Goal: Task Accomplishment & Management: Complete application form

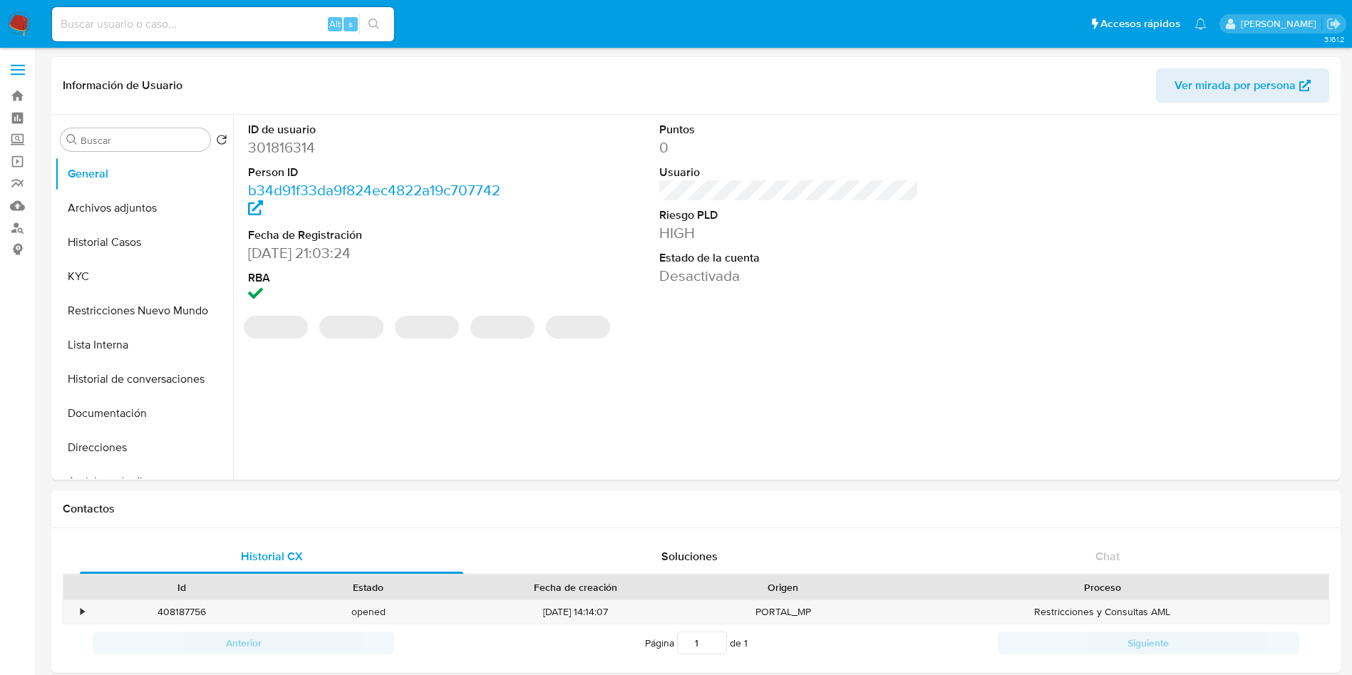
select select "10"
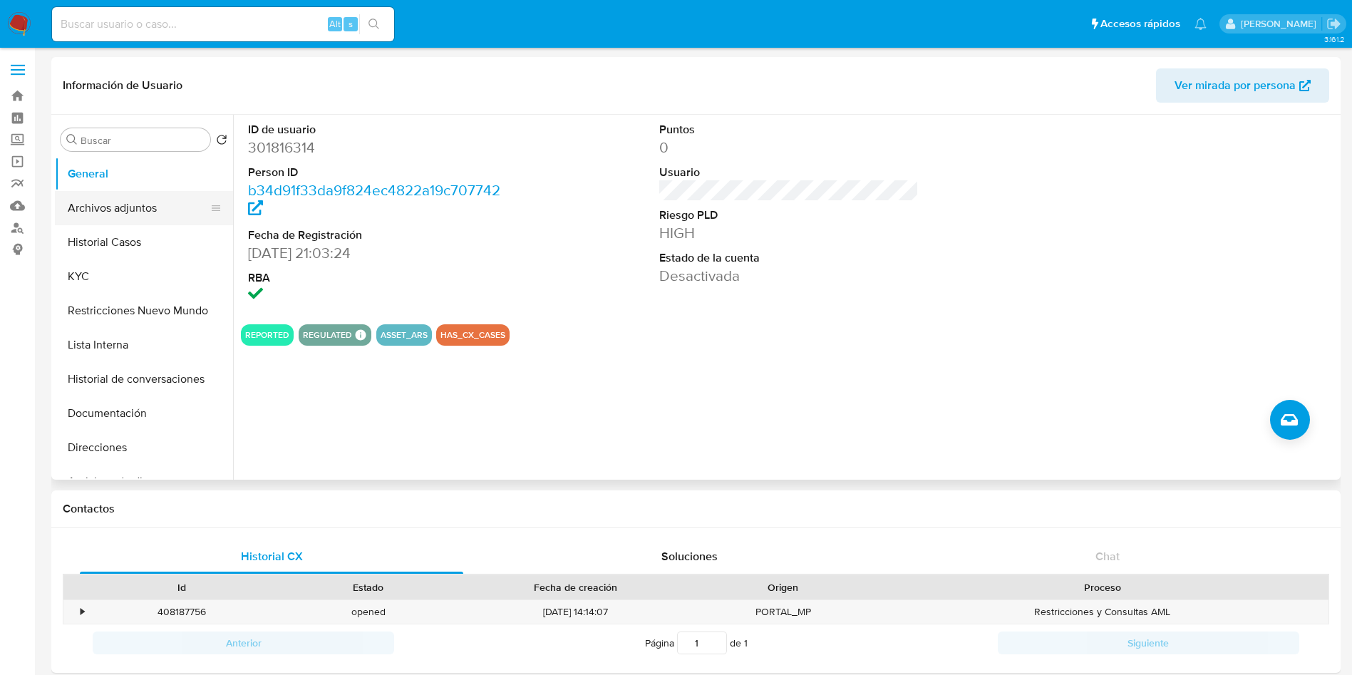
click at [152, 217] on button "Archivos adjuntos" at bounding box center [138, 208] width 167 height 34
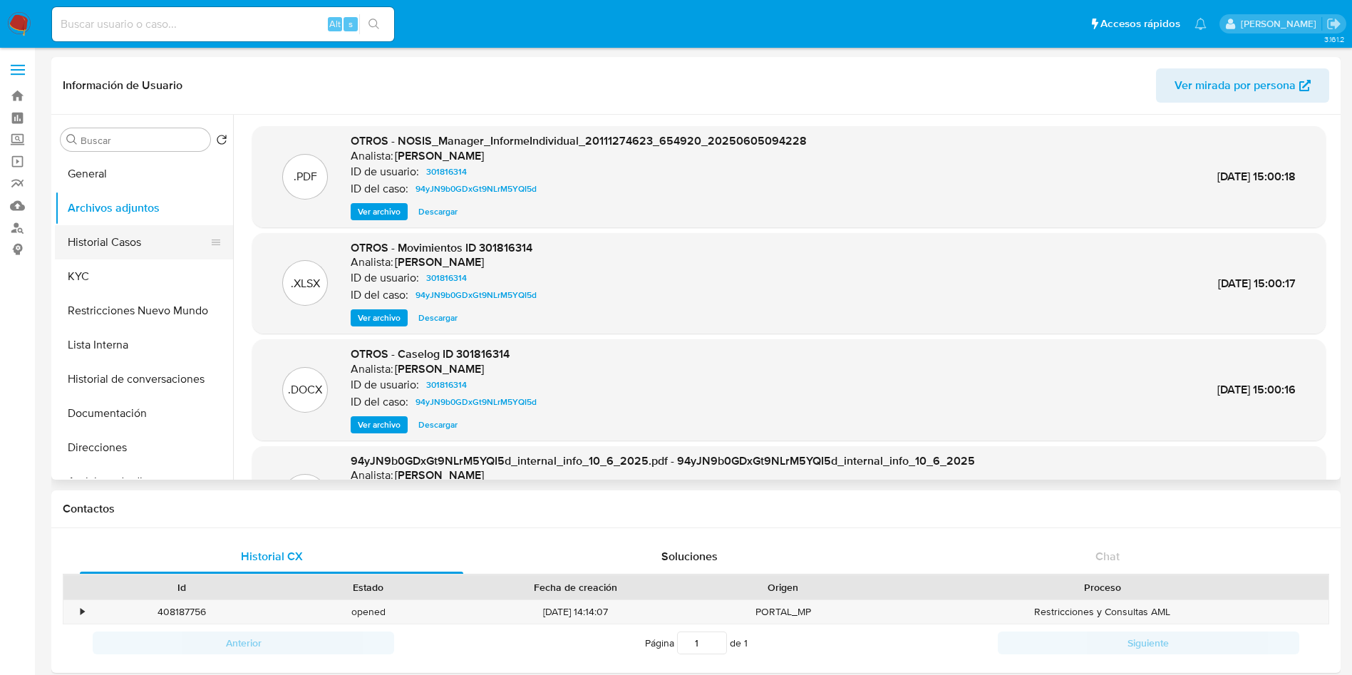
click at [146, 240] on button "Historial Casos" at bounding box center [138, 242] width 167 height 34
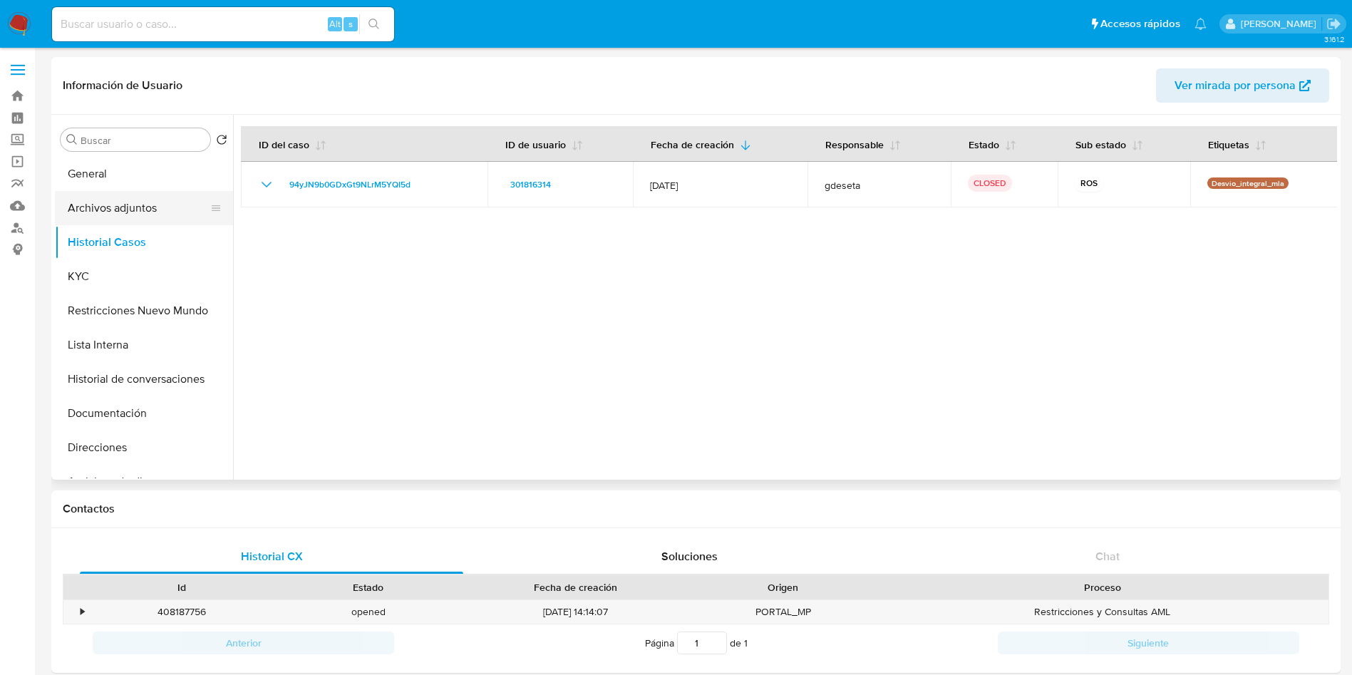
click at [152, 199] on button "Archivos adjuntos" at bounding box center [138, 208] width 167 height 34
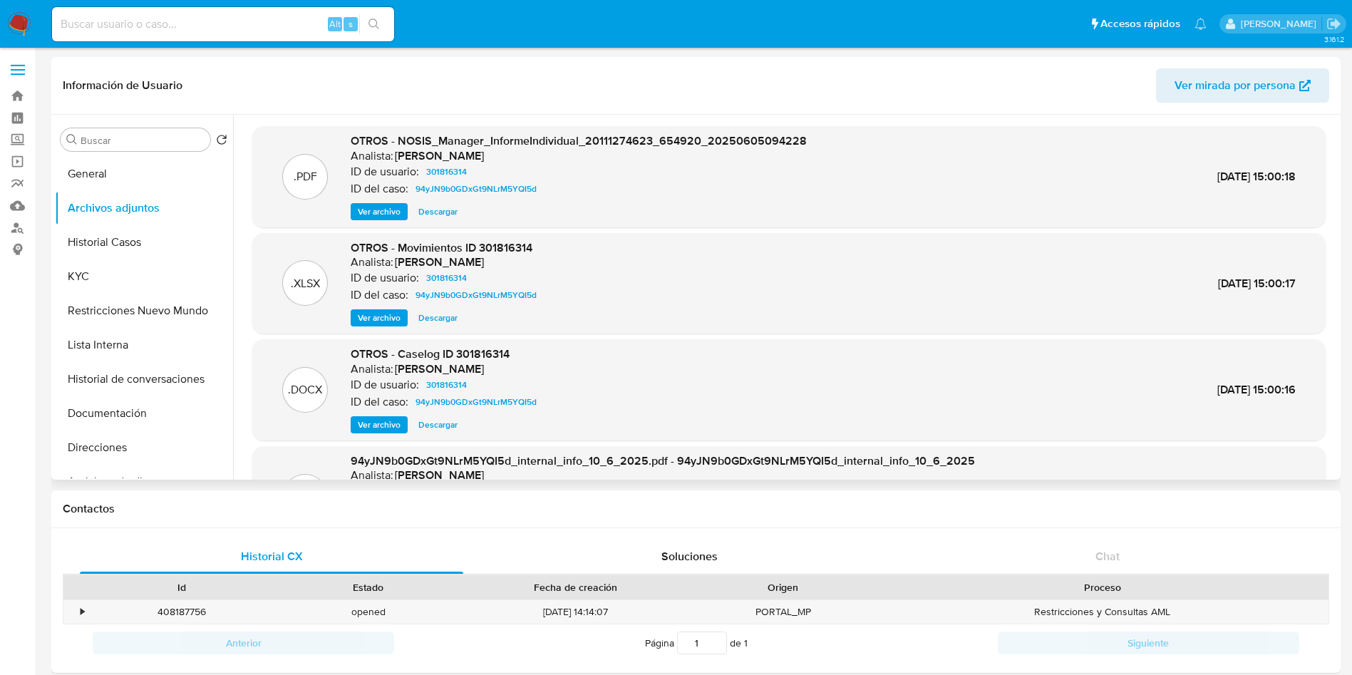
click at [387, 424] on span "Ver archivo" at bounding box center [379, 425] width 43 height 14
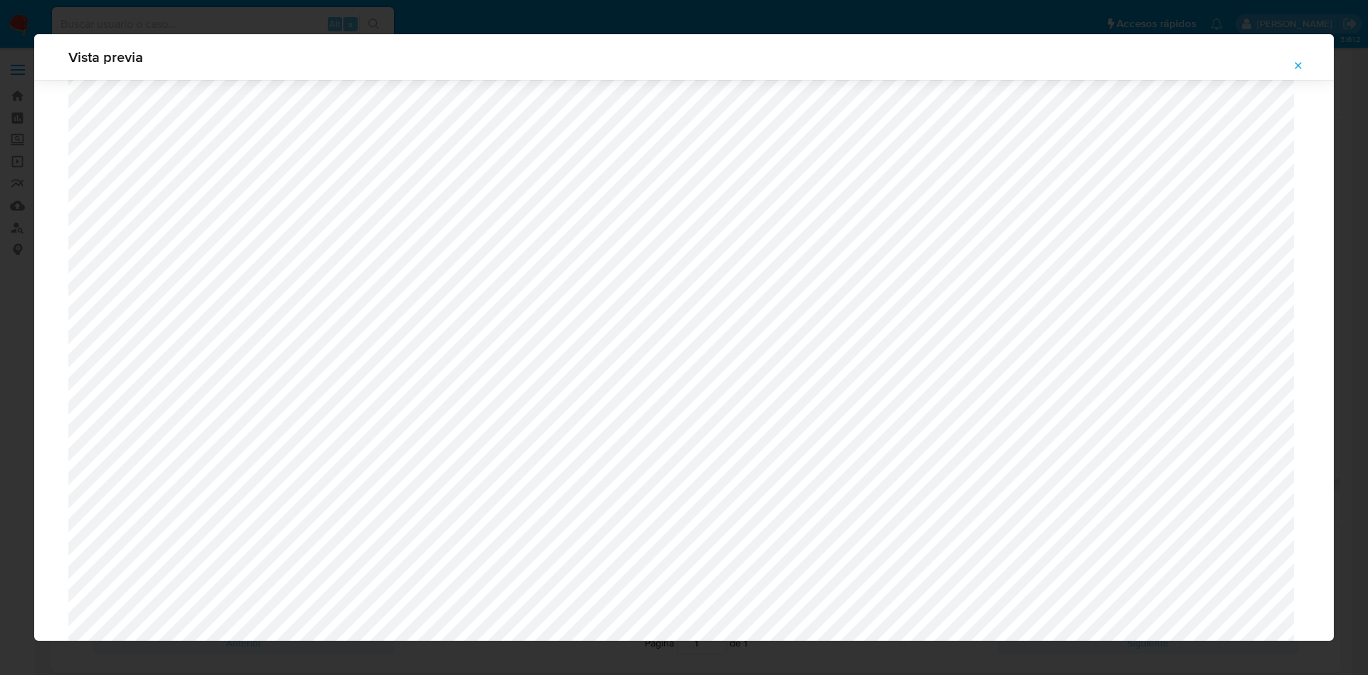
scroll to position [827, 0]
click at [1296, 67] on icon "Attachment preview" at bounding box center [1298, 65] width 11 height 11
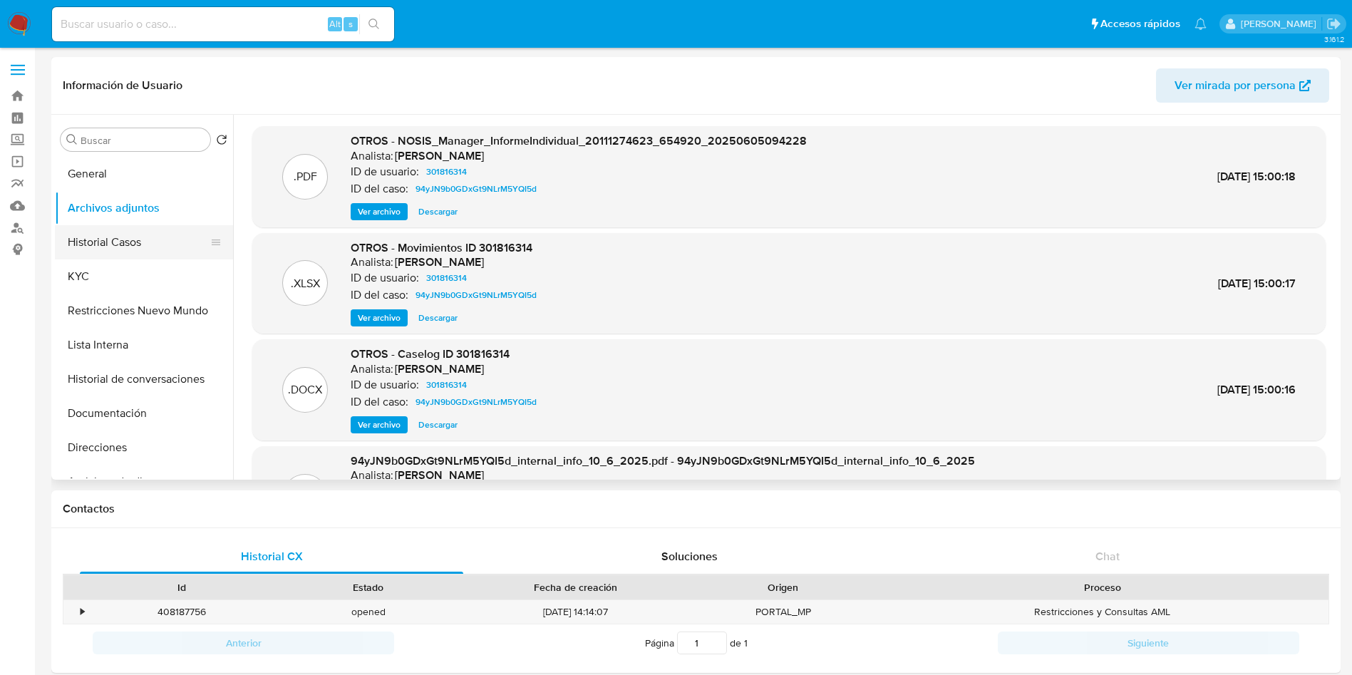
click at [141, 232] on button "Historial Casos" at bounding box center [138, 242] width 167 height 34
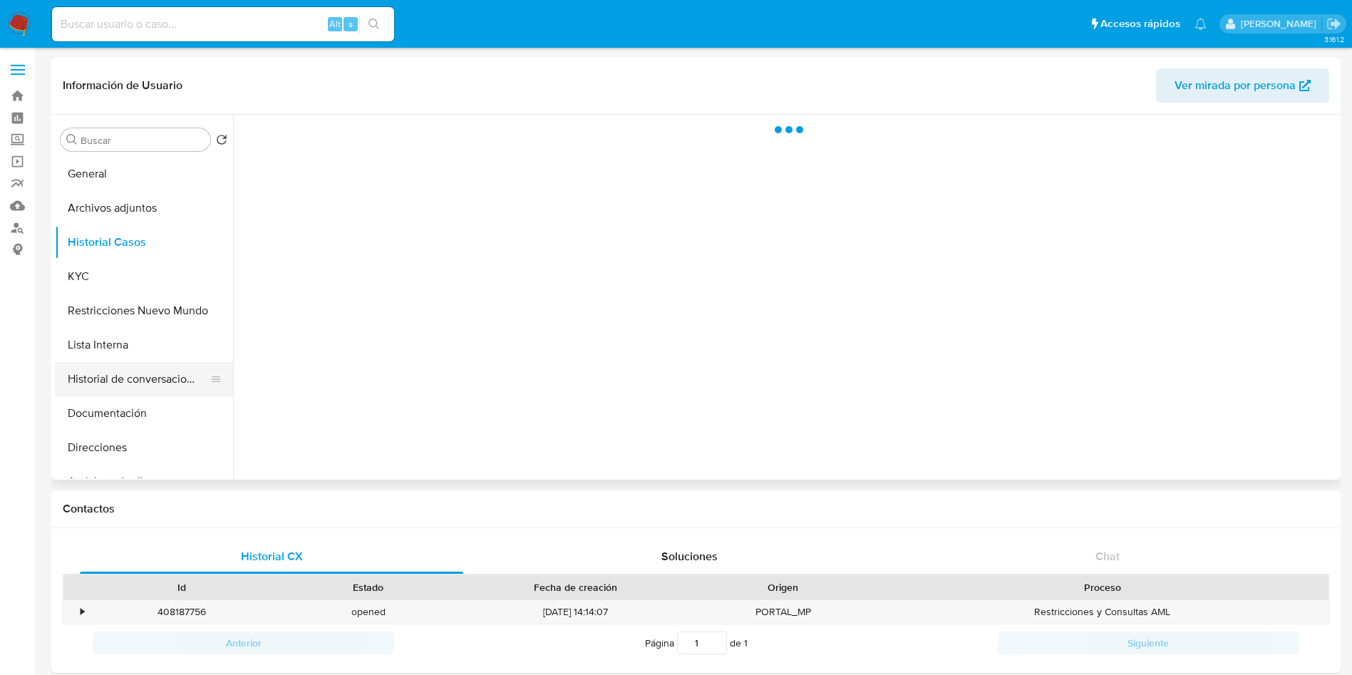
click at [153, 366] on button "Historial de conversaciones" at bounding box center [138, 379] width 167 height 34
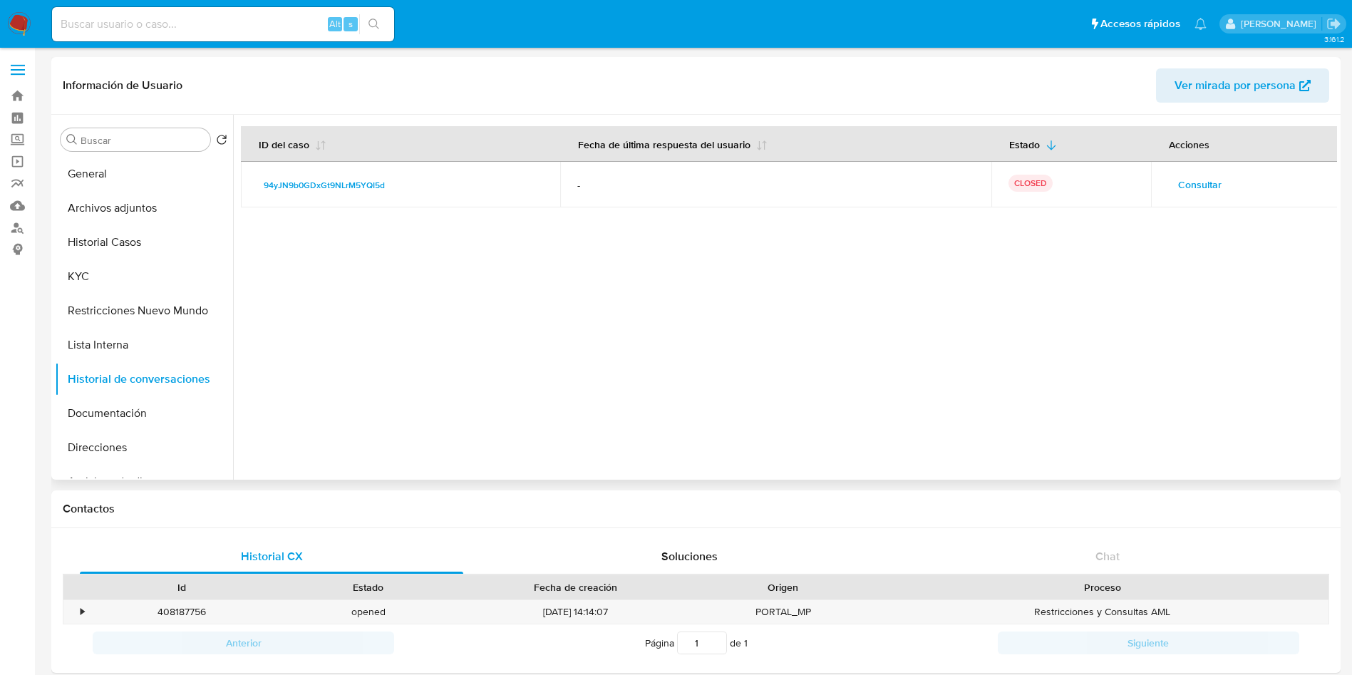
click at [1178, 187] on span "Consultar" at bounding box center [1199, 185] width 43 height 20
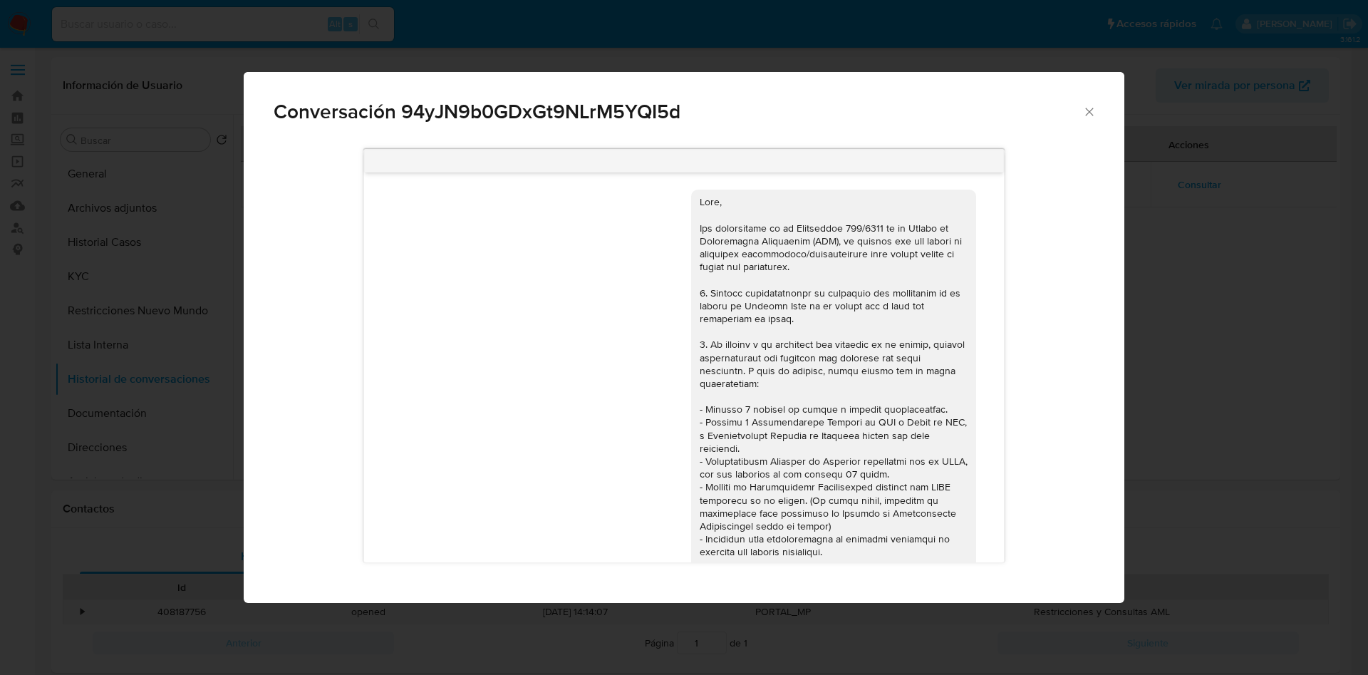
scroll to position [1021, 0]
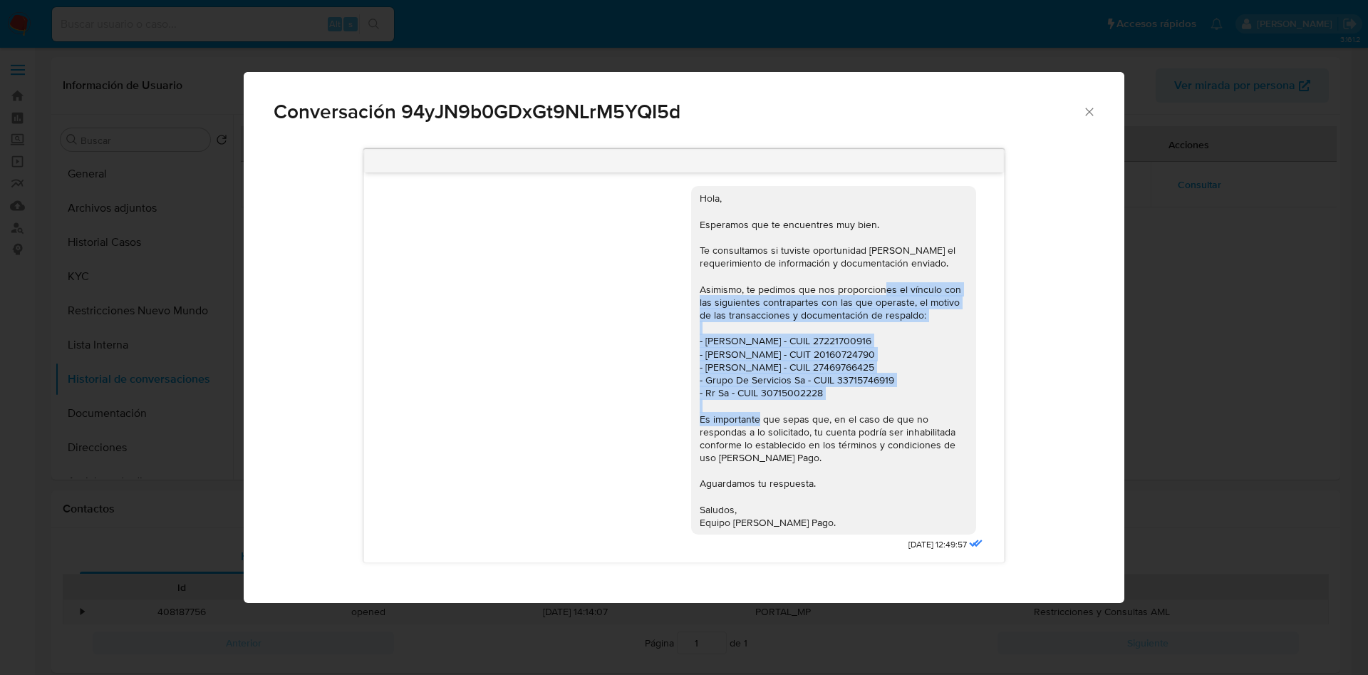
drag, startPoint x: 810, startPoint y: 398, endPoint x: 892, endPoint y: 292, distance: 133.6
click at [892, 292] on div "Hola, Esperamos que te encuentres muy bien. Te consultamos si tuviste oportunid…" at bounding box center [834, 360] width 268 height 337
copy div "vínculo con las siguientes contrapartes con las que operaste, el motivo de las …"
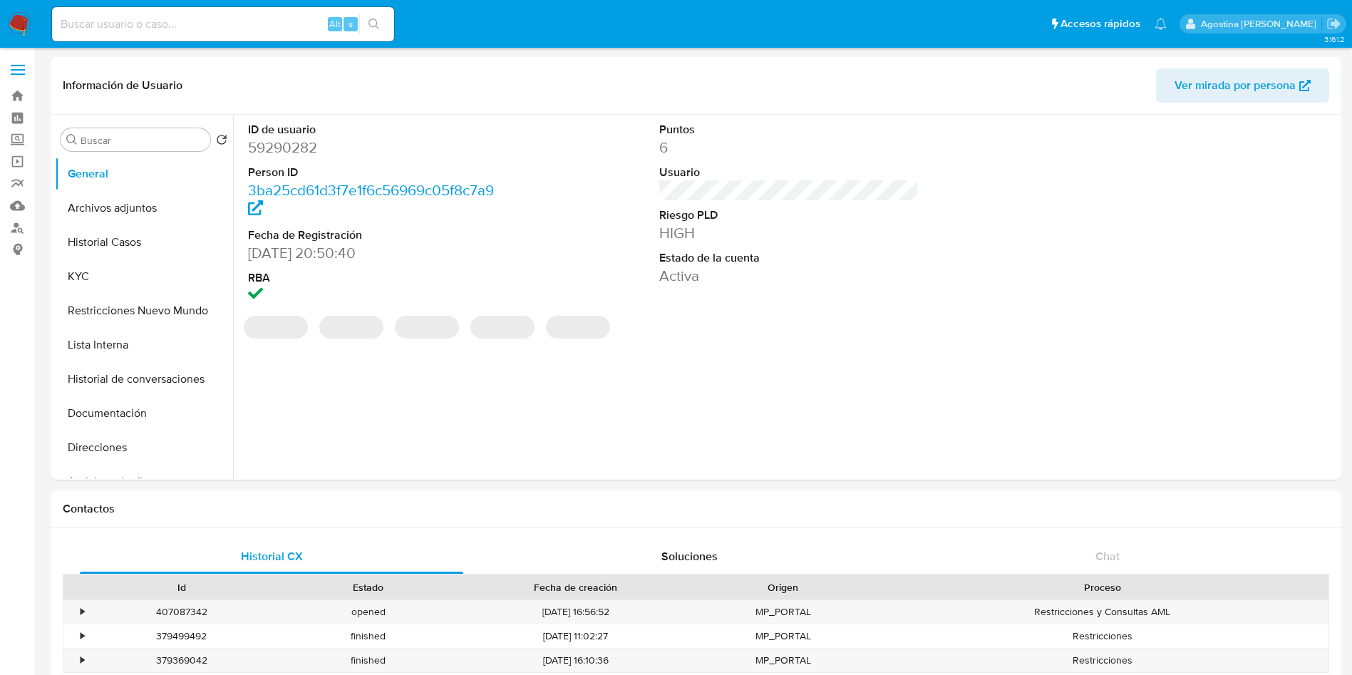
select select "10"
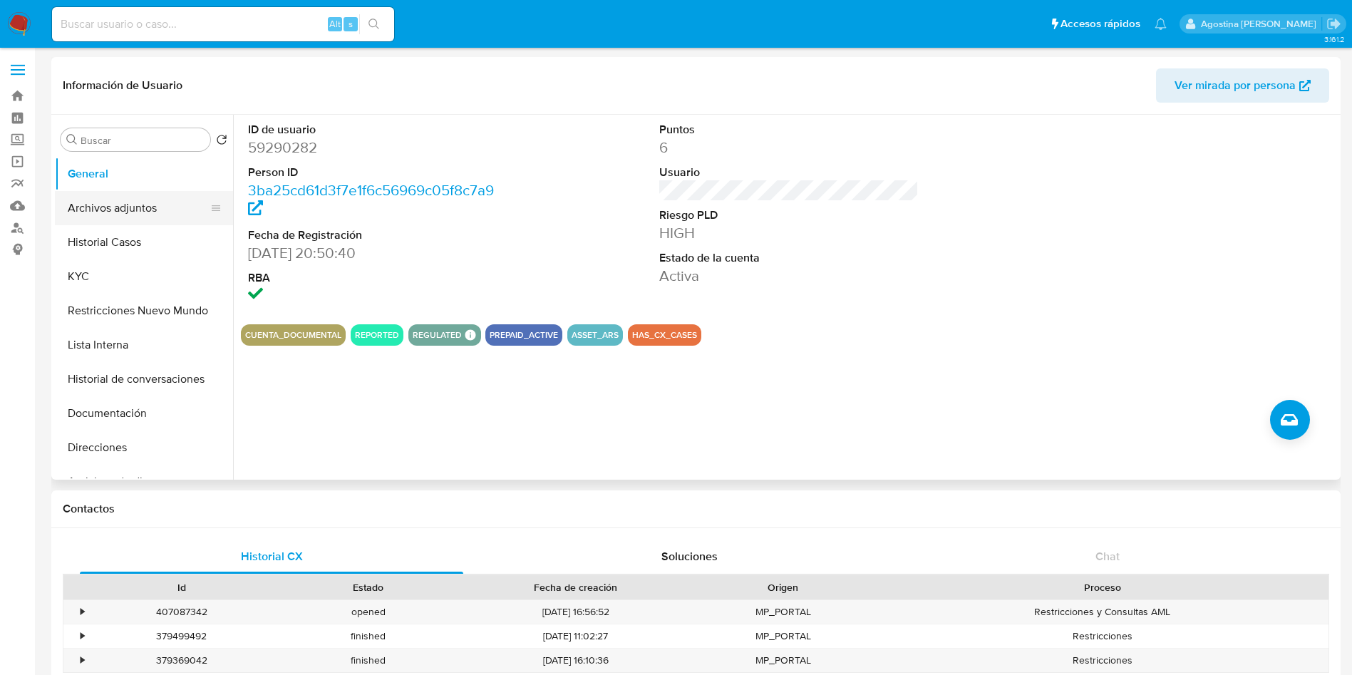
click at [113, 212] on button "Archivos adjuntos" at bounding box center [138, 208] width 167 height 34
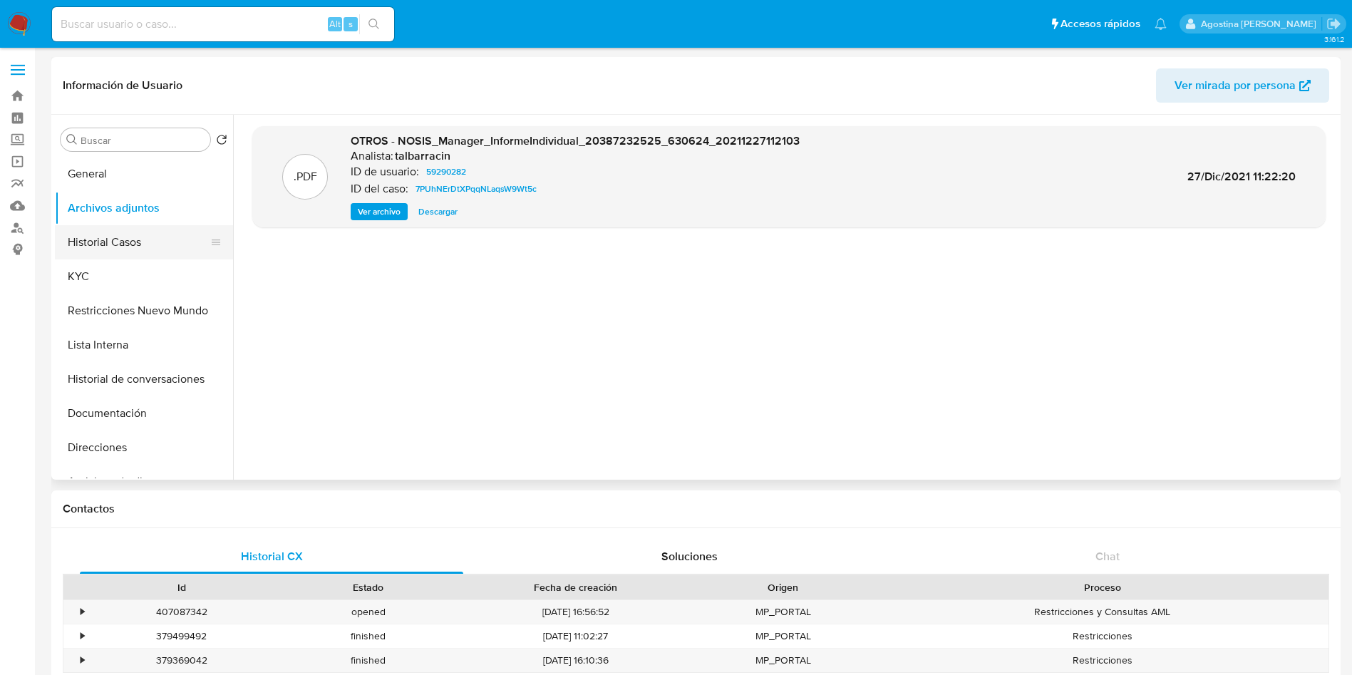
click at [157, 232] on button "Historial Casos" at bounding box center [138, 242] width 167 height 34
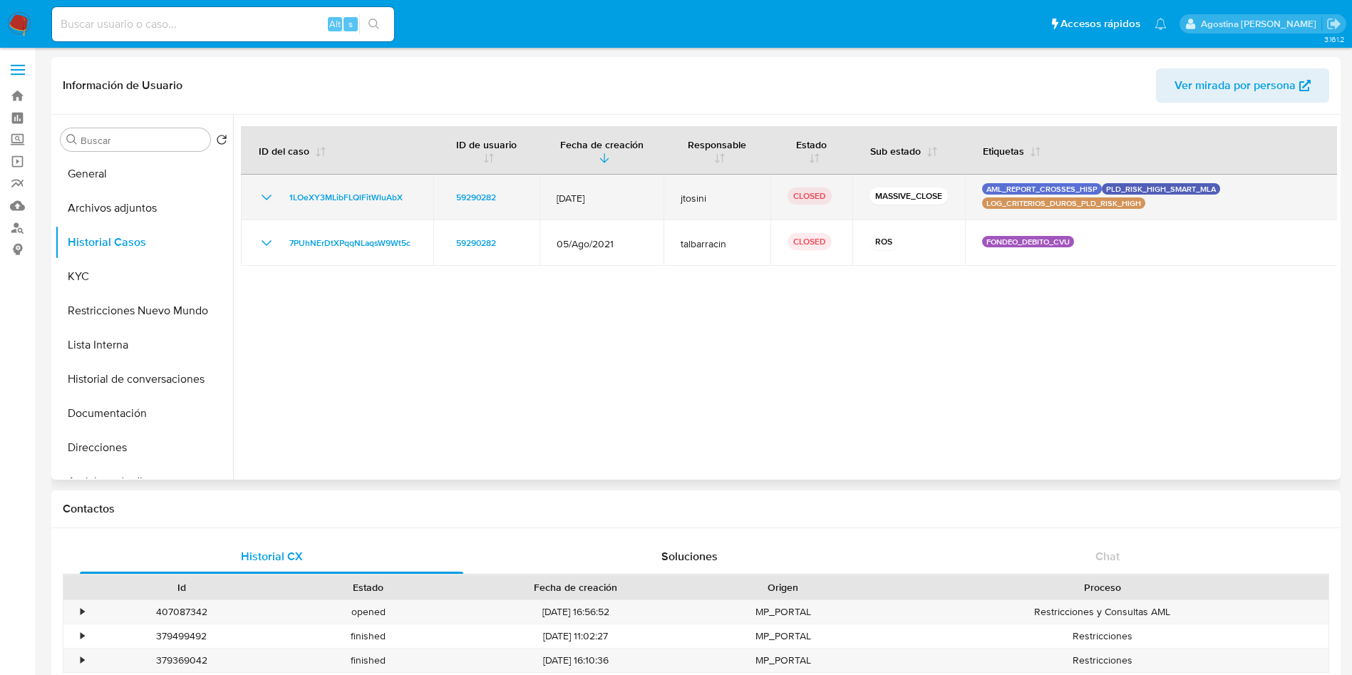
click at [274, 194] on div "1LOeXY3MLibFLQlFitWluAbX" at bounding box center [337, 197] width 158 height 17
click at [269, 194] on icon "Mostrar/Ocultar" at bounding box center [266, 197] width 17 height 17
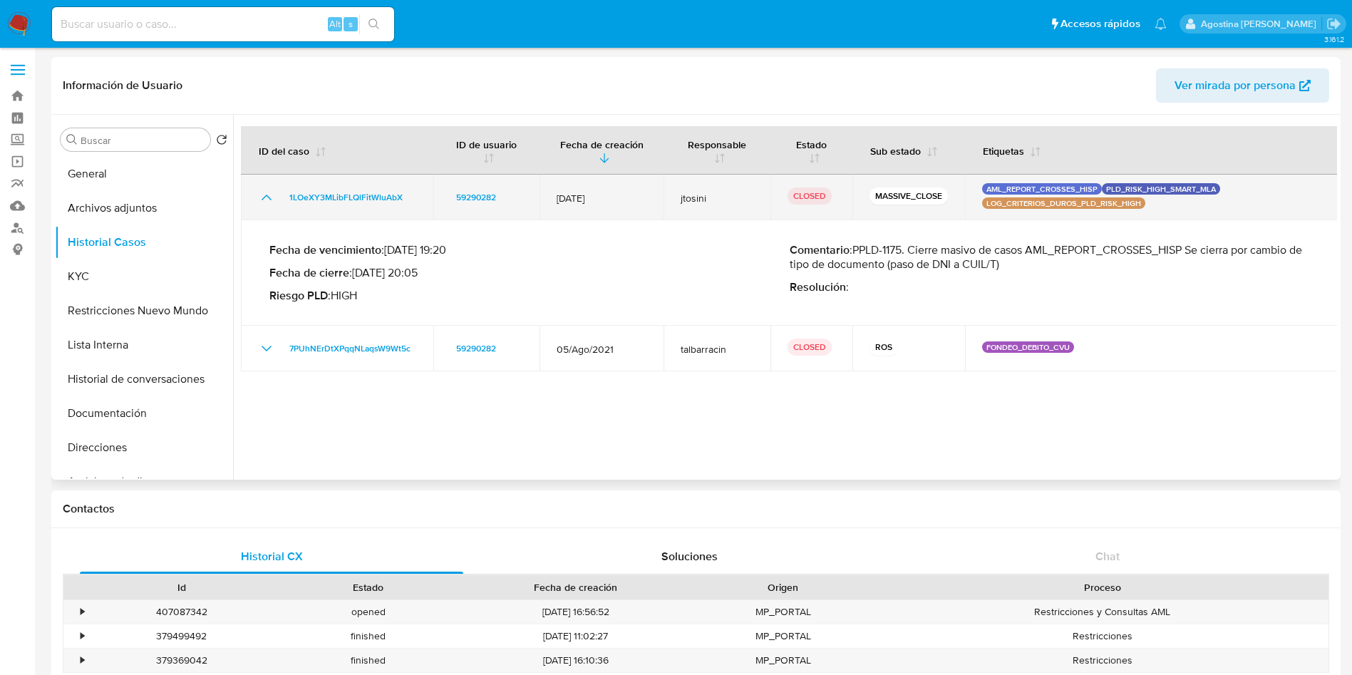
click at [269, 194] on icon "Mostrar/Ocultar" at bounding box center [266, 197] width 17 height 17
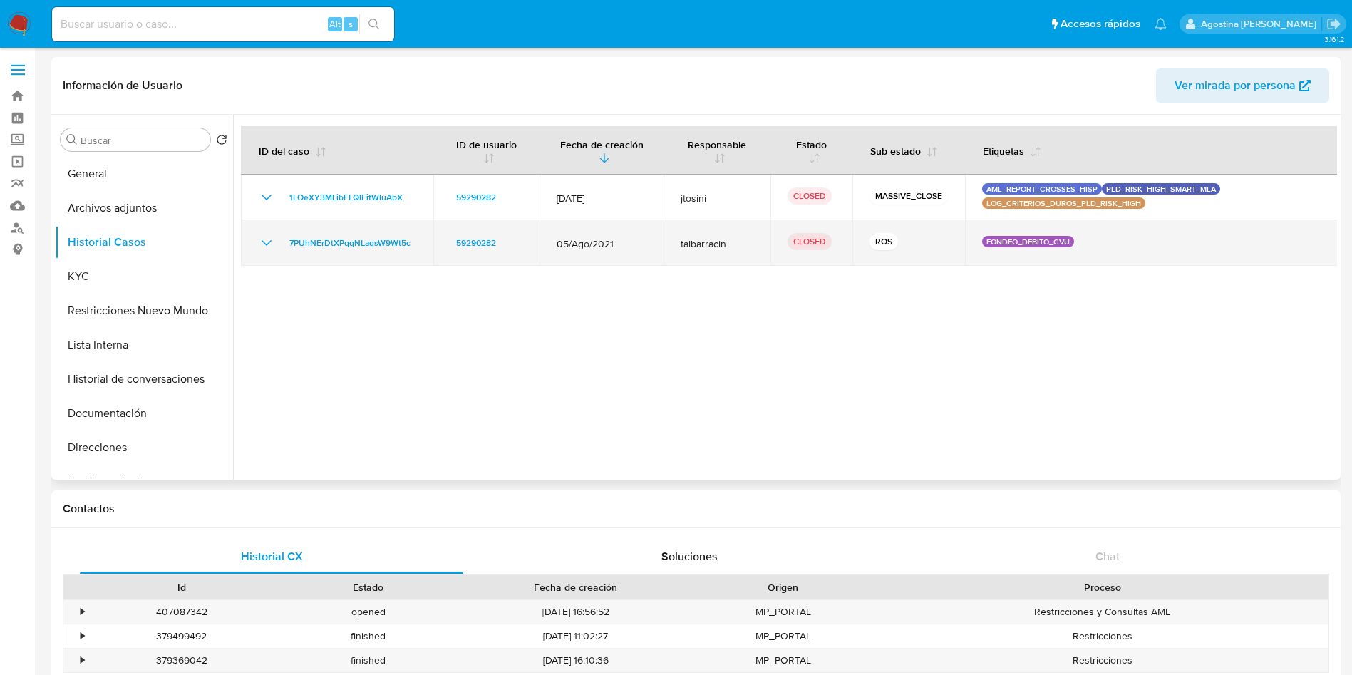
click at [262, 241] on icon "Mostrar/Ocultar" at bounding box center [266, 242] width 17 height 17
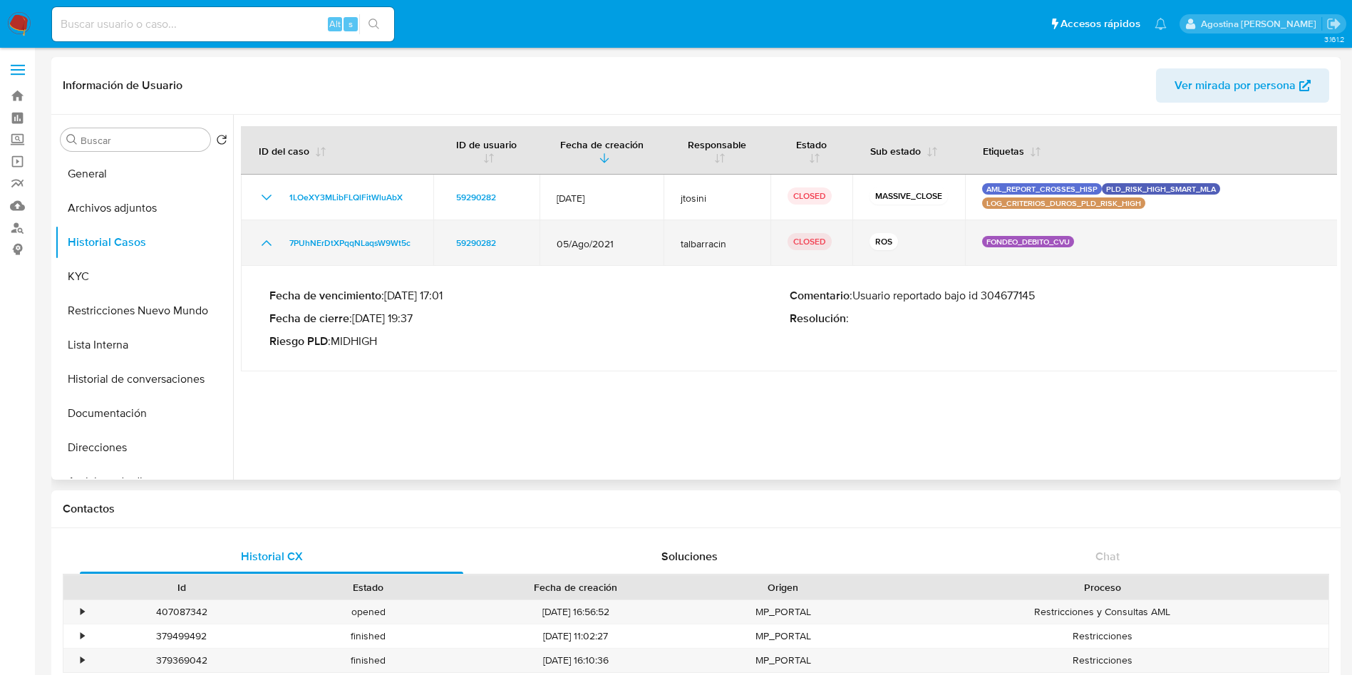
click at [262, 241] on icon "Mostrar/Ocultar" at bounding box center [266, 242] width 17 height 17
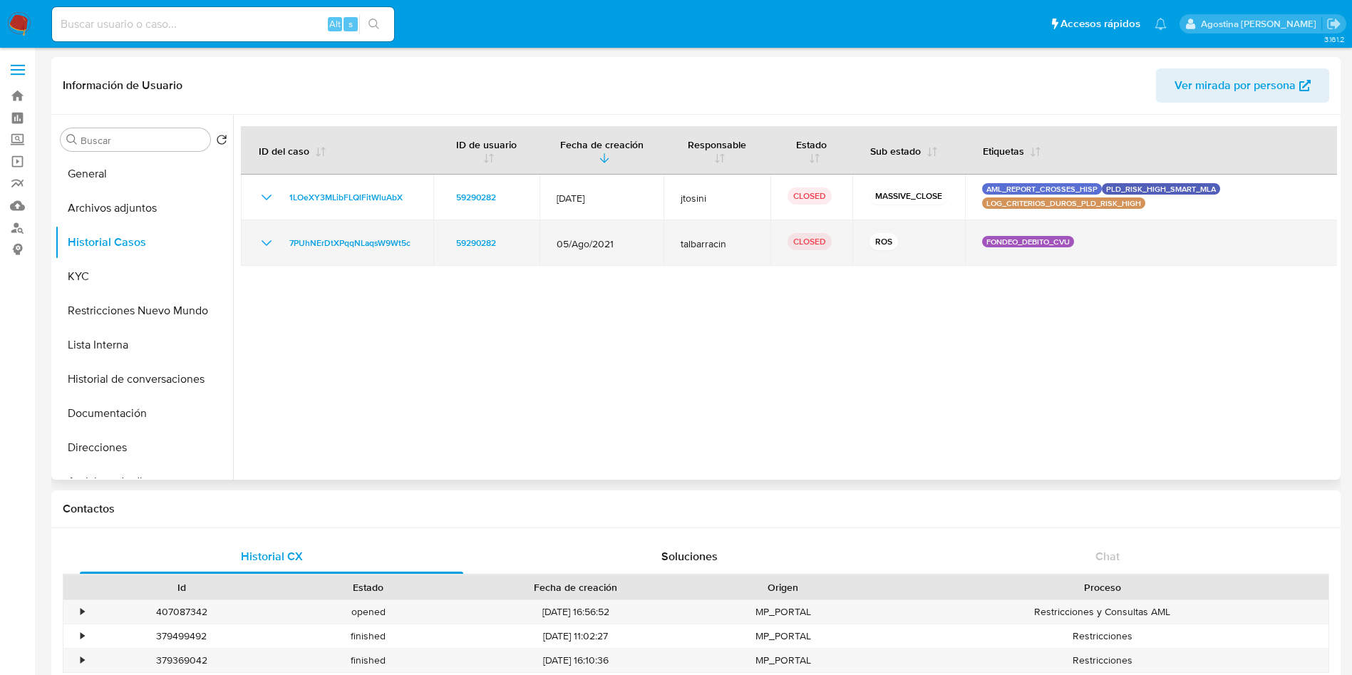
click at [268, 243] on icon "Mostrar/Ocultar" at bounding box center [267, 243] width 10 height 6
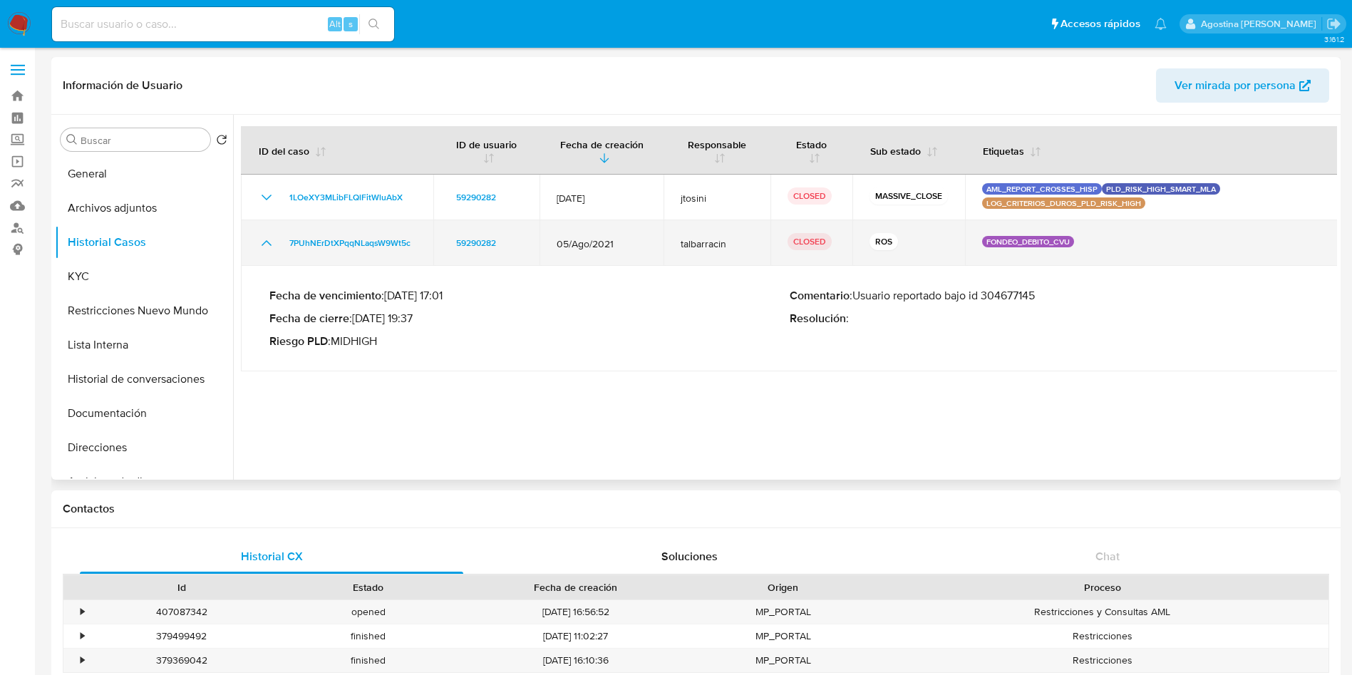
click at [268, 243] on icon "Mostrar/Ocultar" at bounding box center [266, 242] width 17 height 17
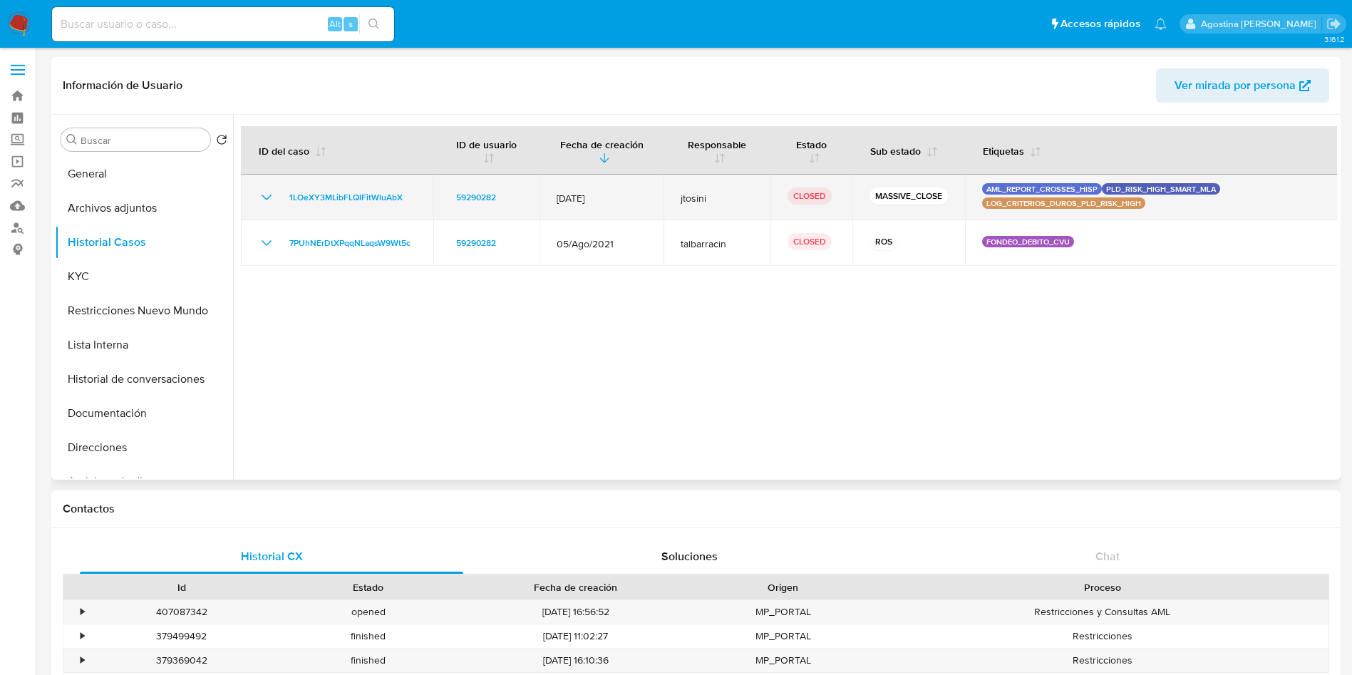
click at [266, 189] on icon "Mostrar/Ocultar" at bounding box center [266, 197] width 17 height 17
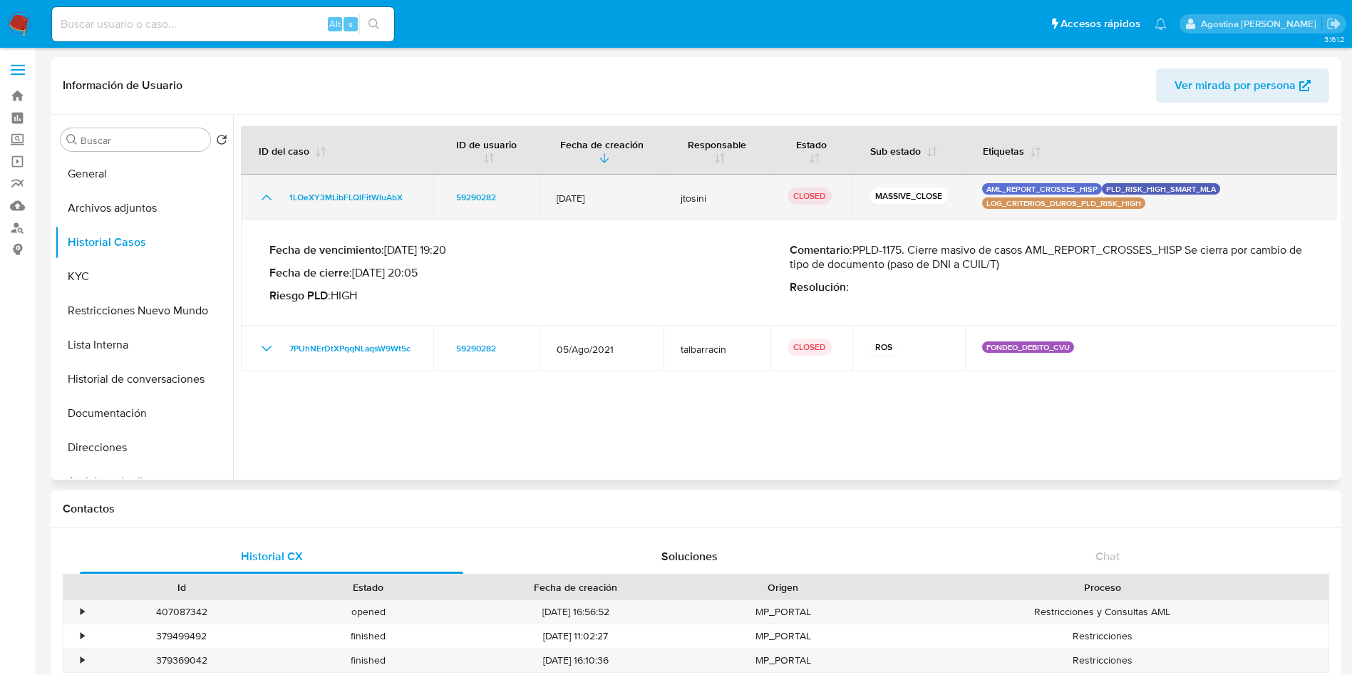
click at [266, 189] on icon "Mostrar/Ocultar" at bounding box center [266, 197] width 17 height 17
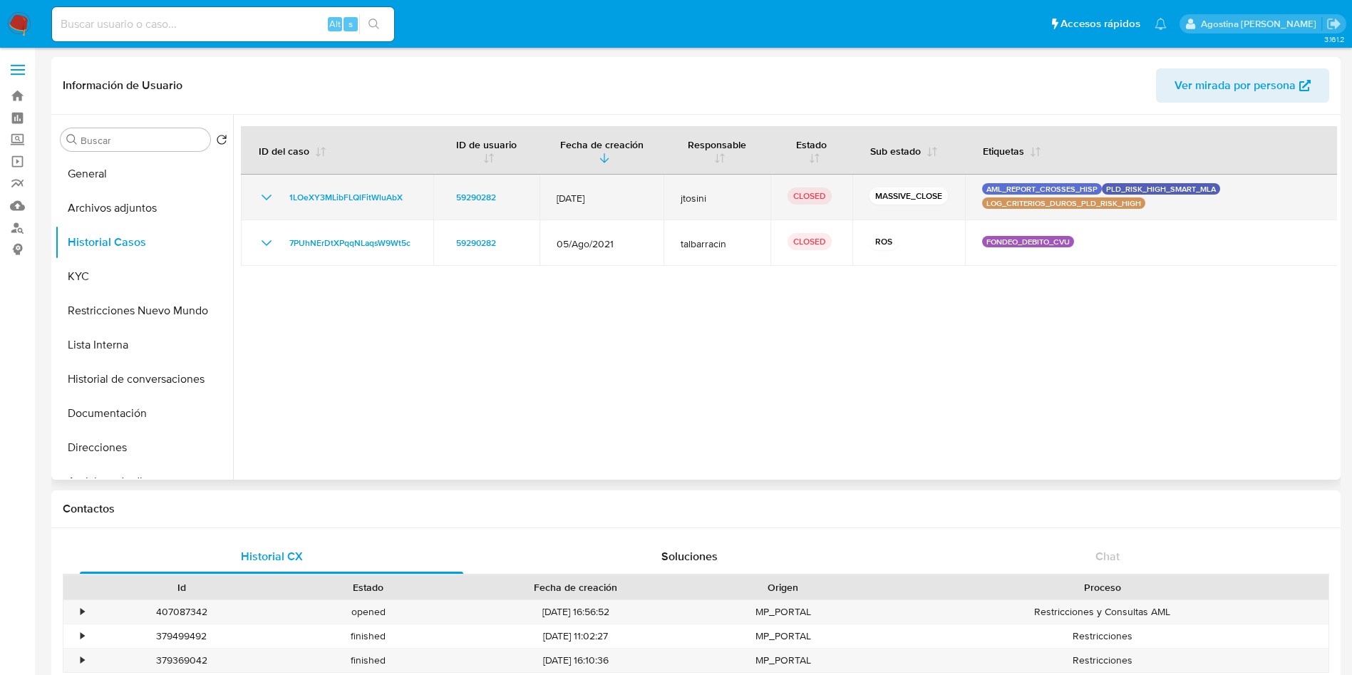
click at [266, 189] on icon "Mostrar/Ocultar" at bounding box center [266, 197] width 17 height 17
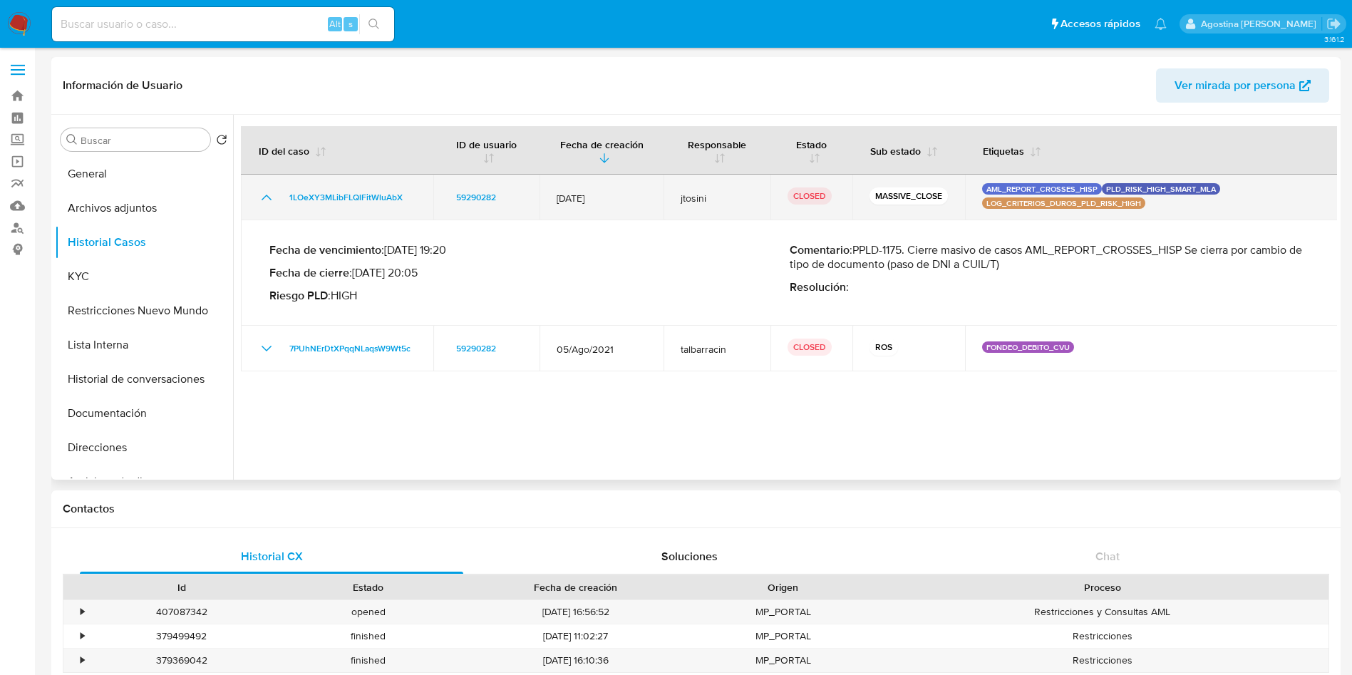
click at [266, 189] on icon "Mostrar/Ocultar" at bounding box center [266, 197] width 17 height 17
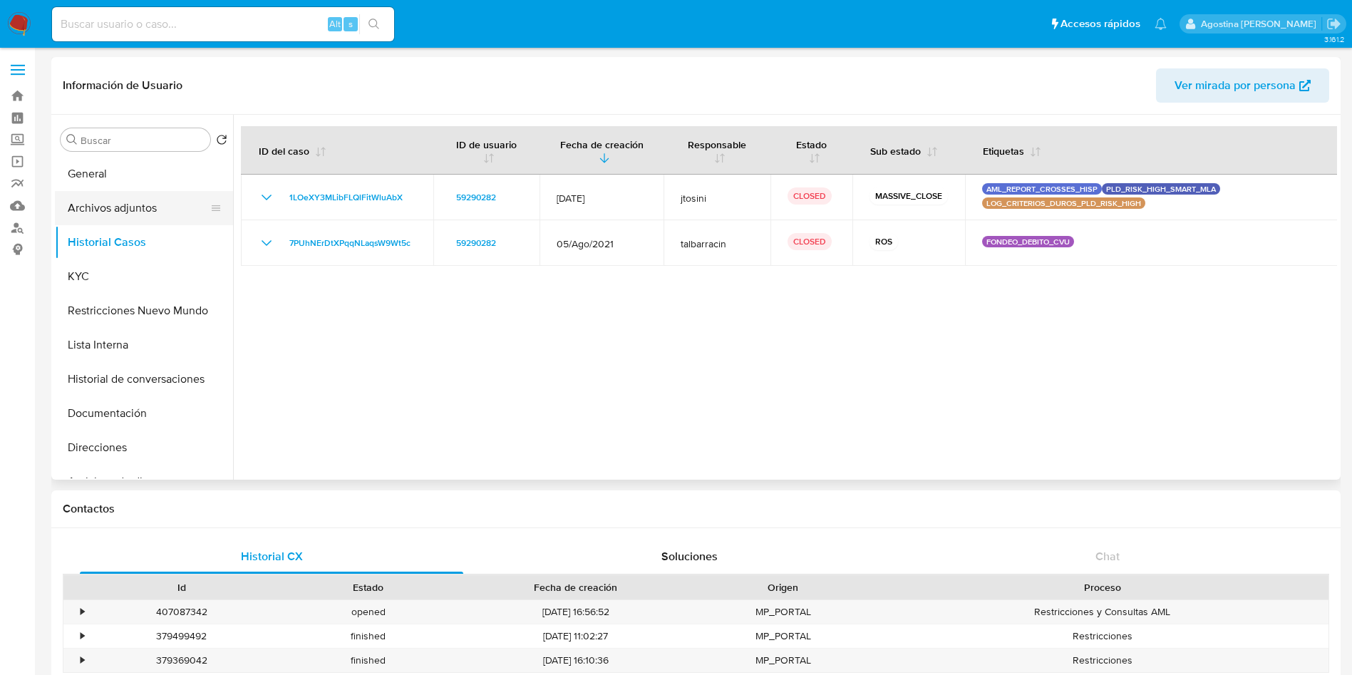
click at [130, 205] on button "Archivos adjuntos" at bounding box center [138, 208] width 167 height 34
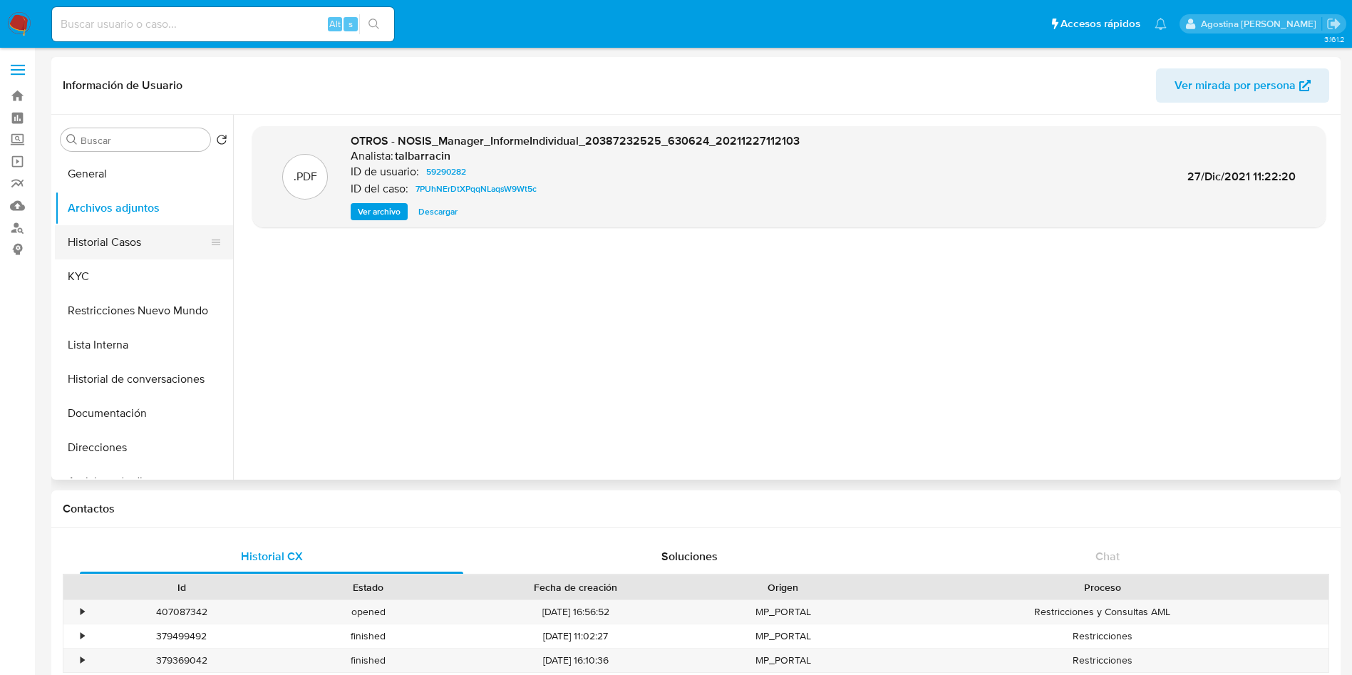
click at [175, 250] on button "Historial Casos" at bounding box center [138, 242] width 167 height 34
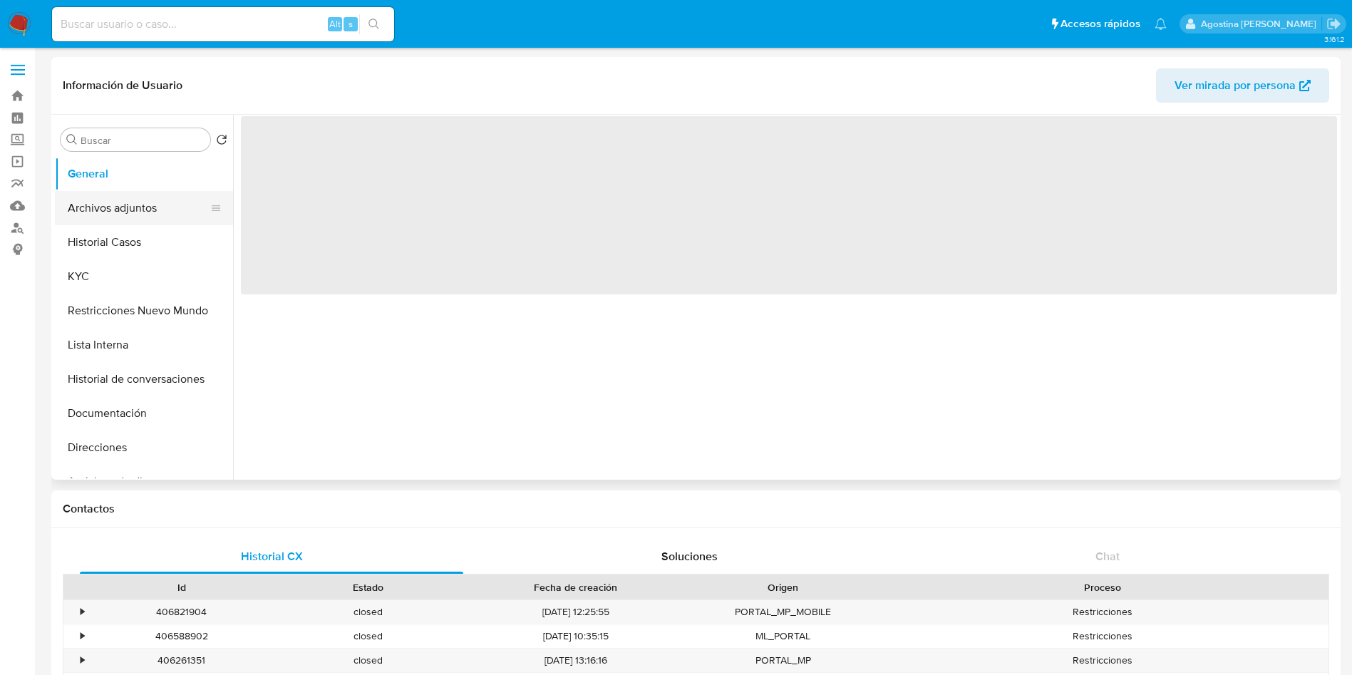
select select "10"
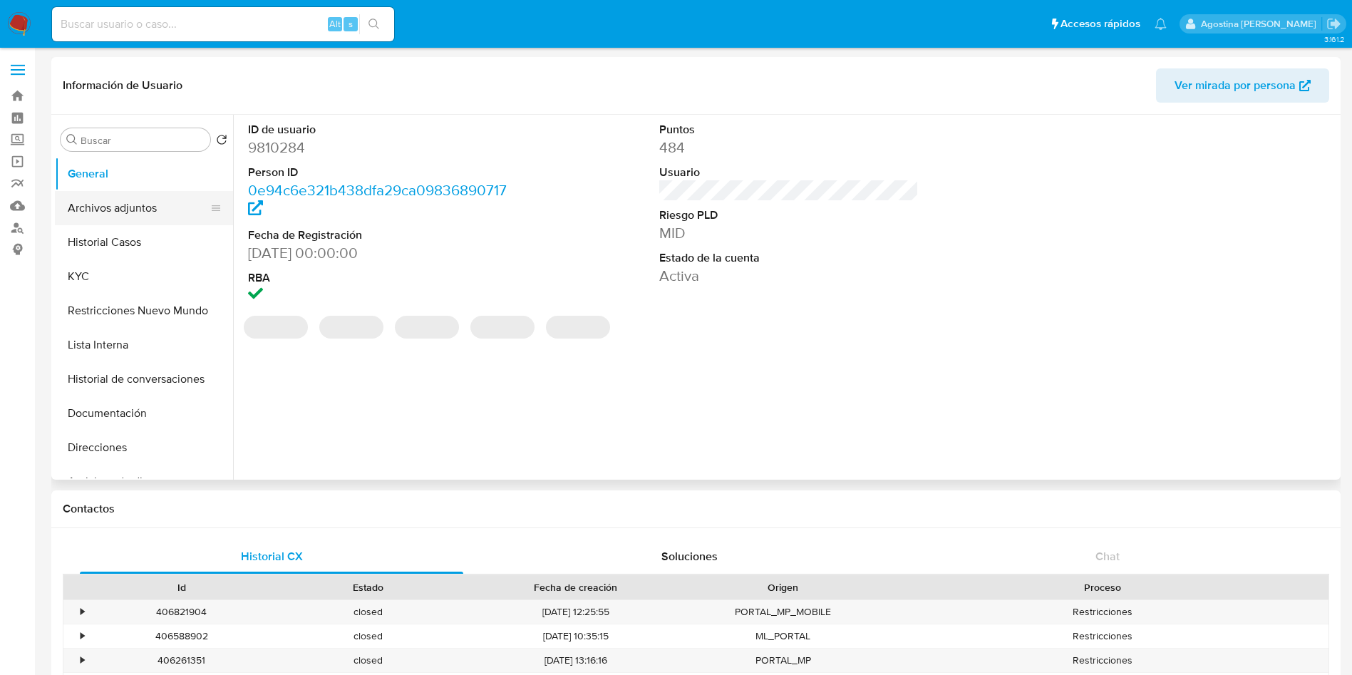
click at [168, 214] on button "Archivos adjuntos" at bounding box center [138, 208] width 167 height 34
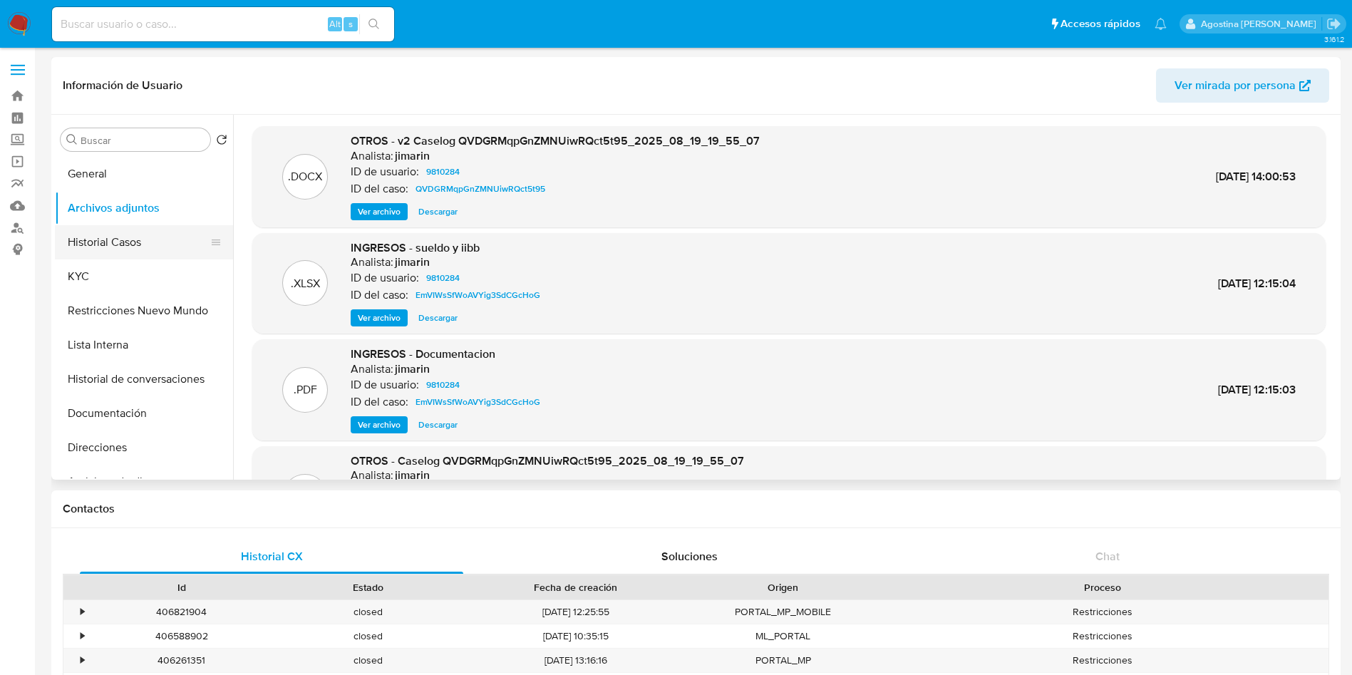
click at [141, 232] on button "Historial Casos" at bounding box center [138, 242] width 167 height 34
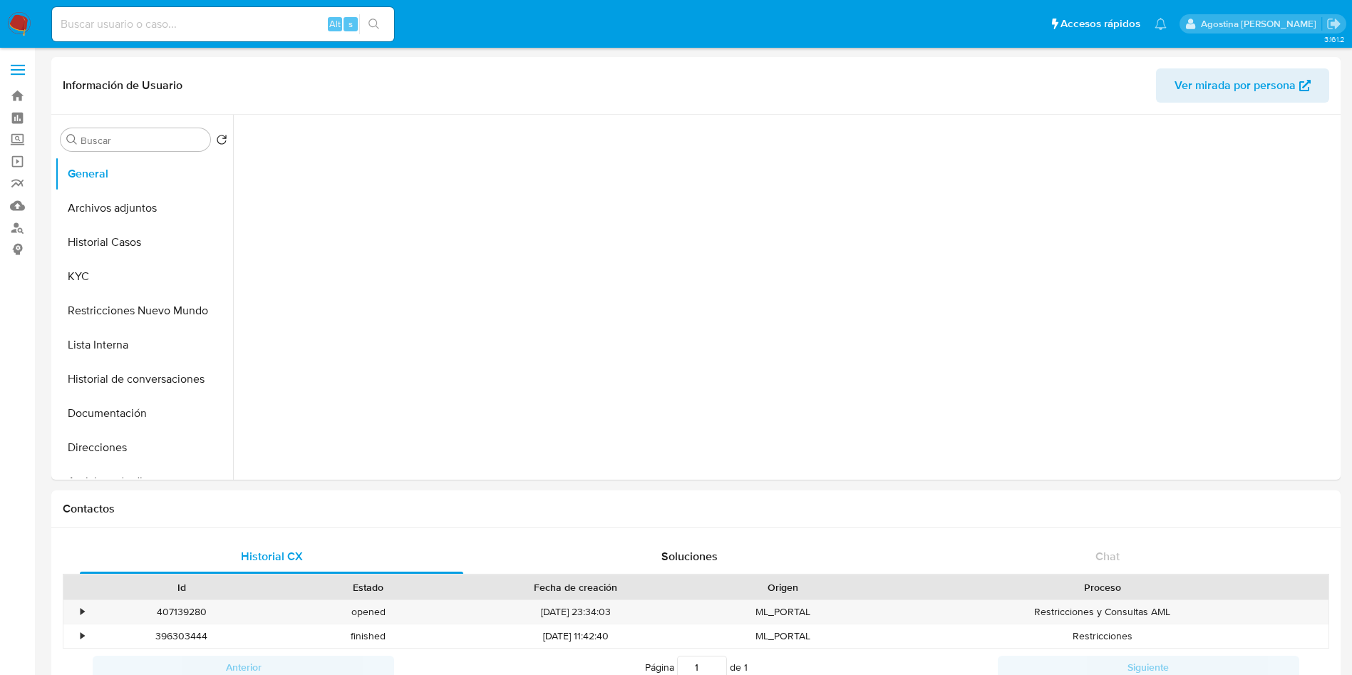
select select "10"
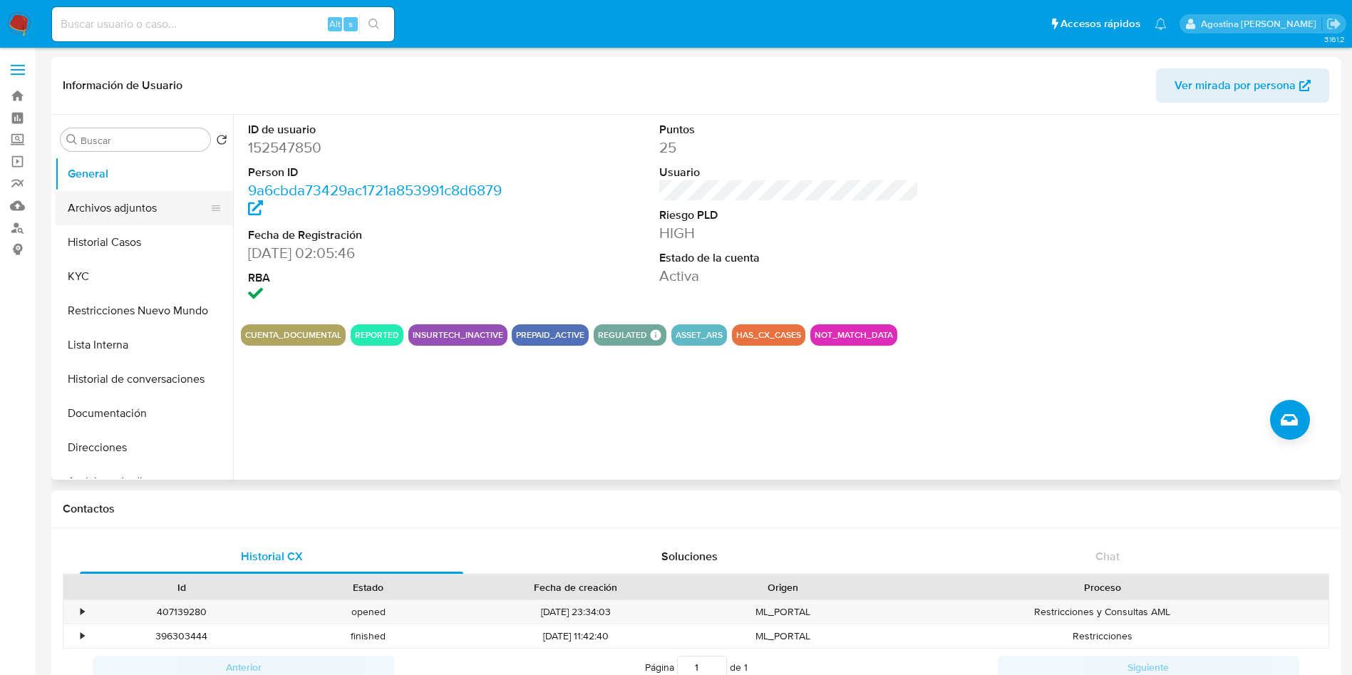
click at [146, 204] on button "Archivos adjuntos" at bounding box center [138, 208] width 167 height 34
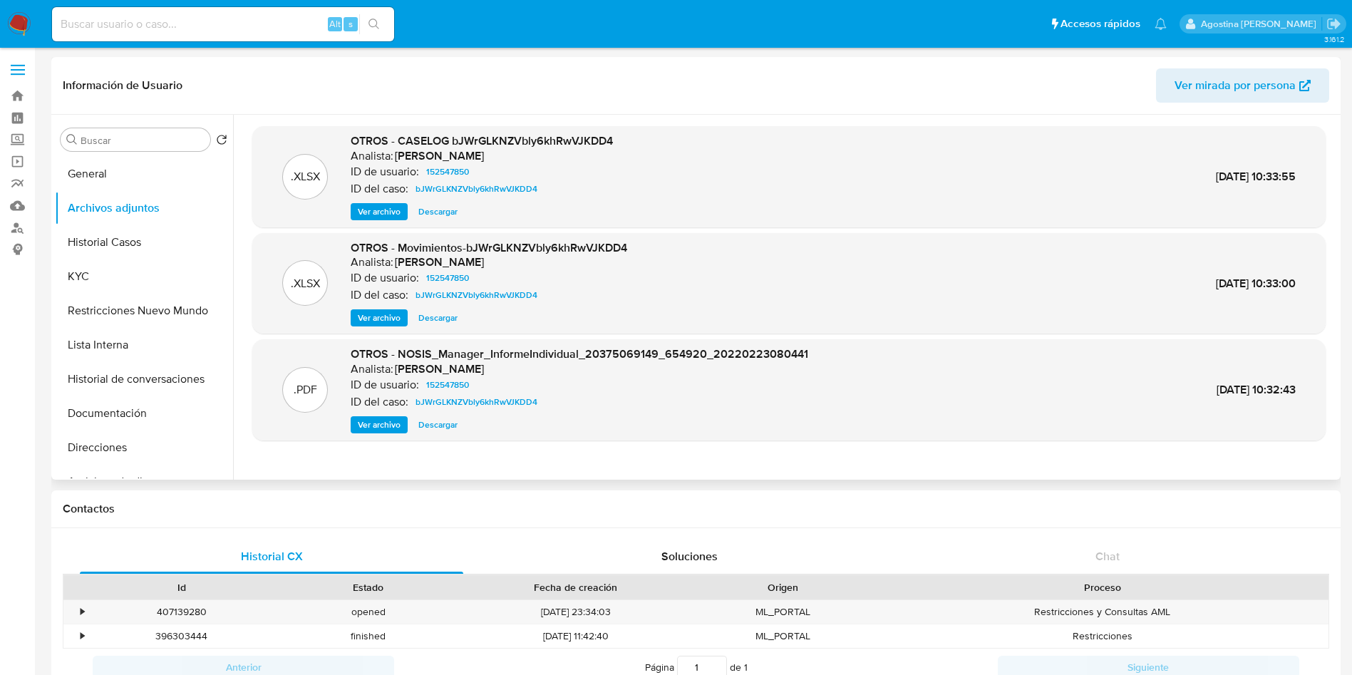
click at [386, 207] on span "Ver archivo" at bounding box center [379, 212] width 43 height 14
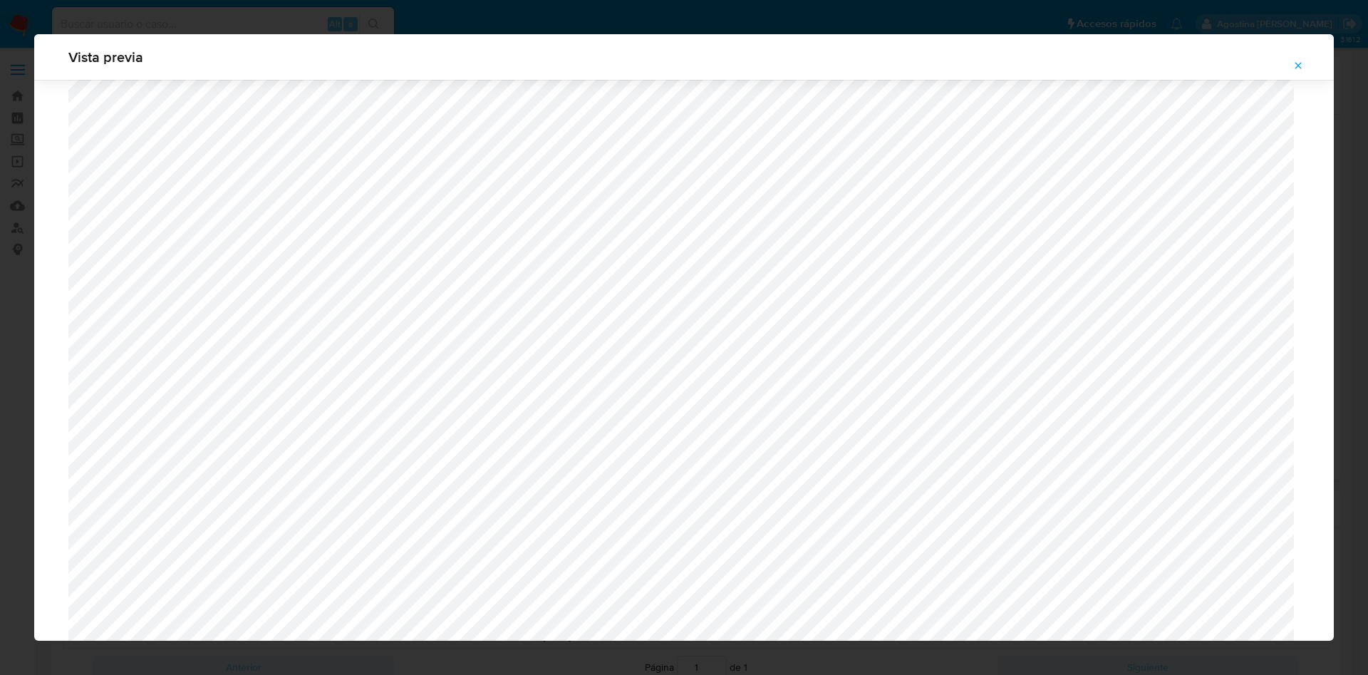
scroll to position [720, 0]
click at [1293, 66] on icon "Attachment preview" at bounding box center [1298, 65] width 11 height 11
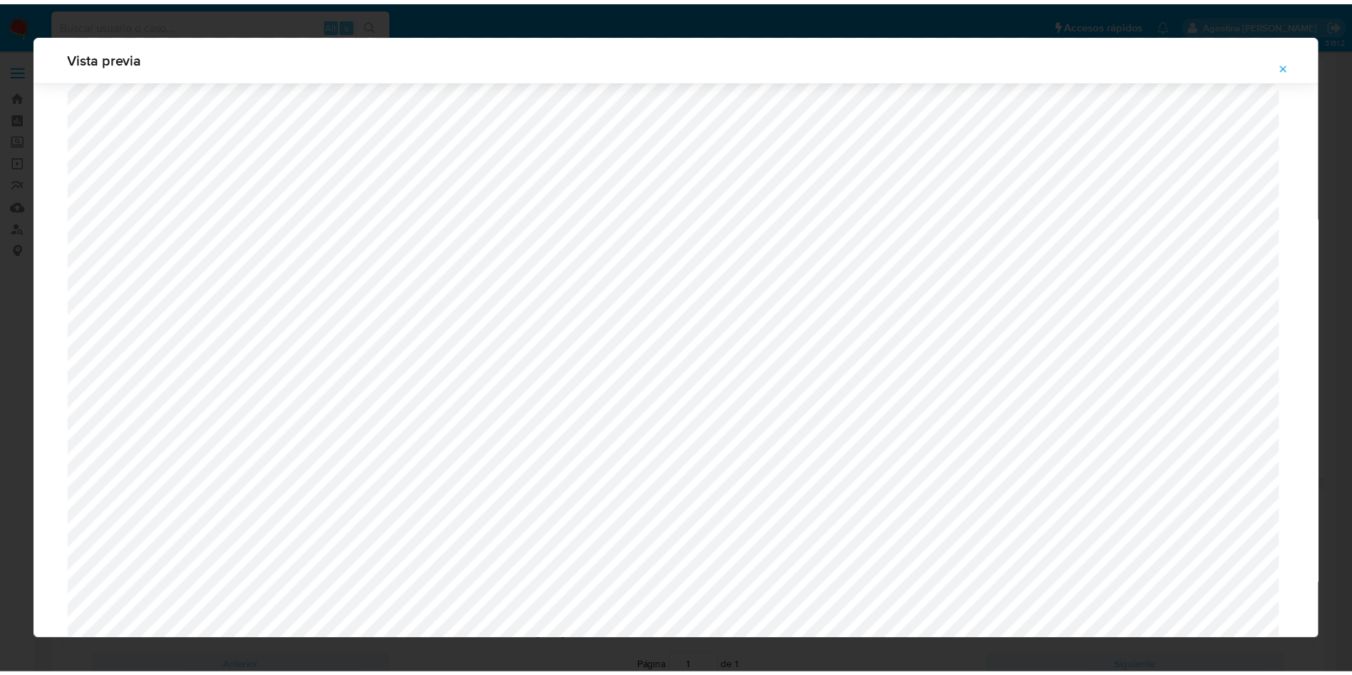
scroll to position [0, 0]
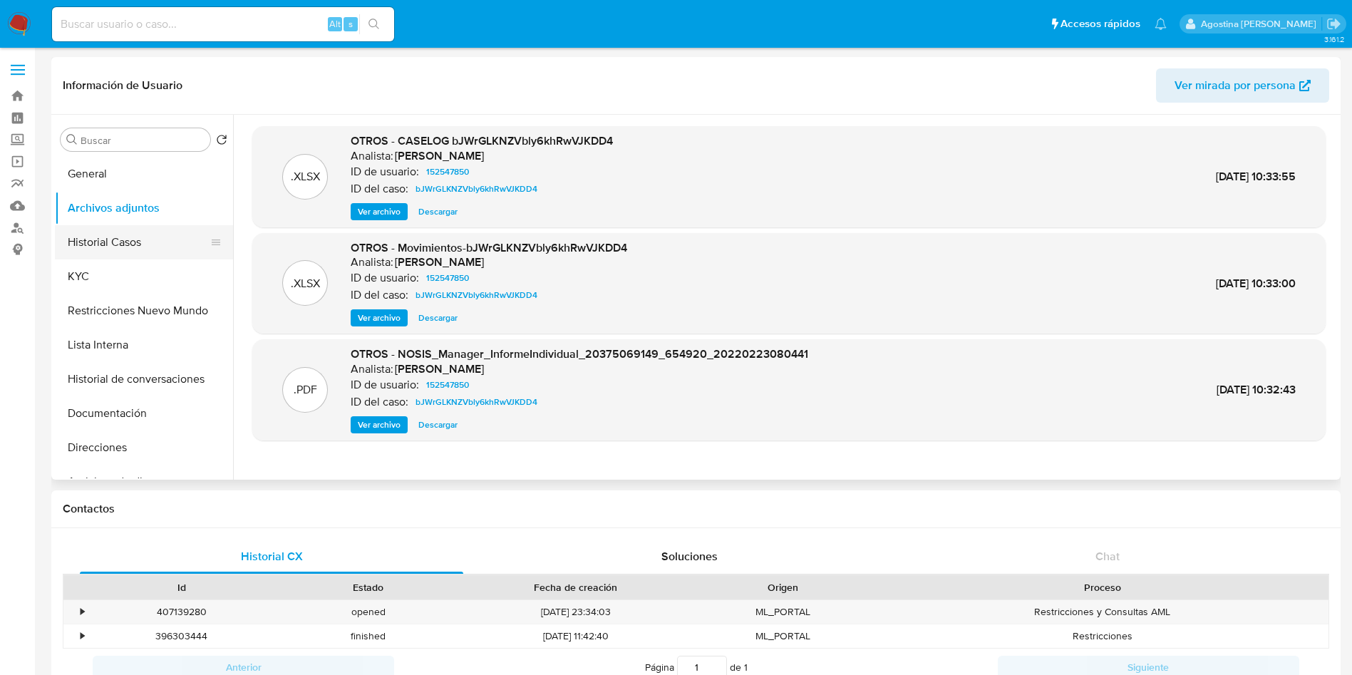
click at [117, 257] on button "Historial Casos" at bounding box center [138, 242] width 167 height 34
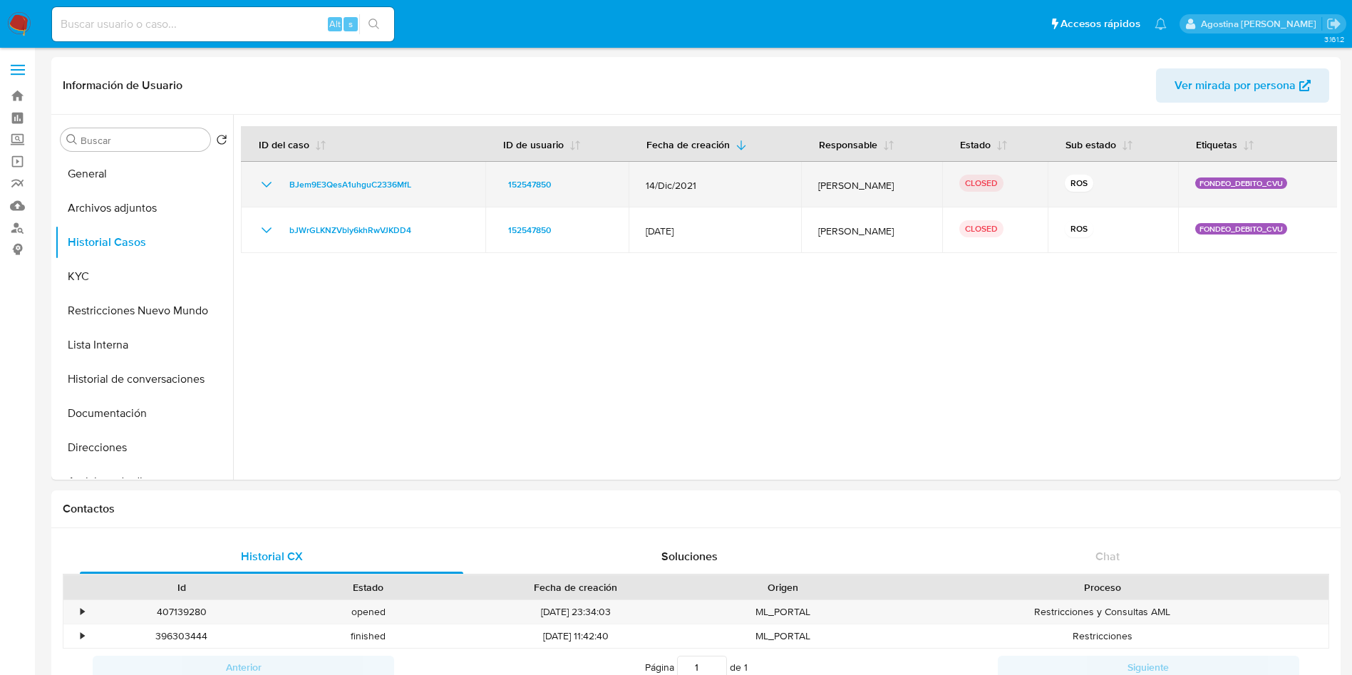
click at [269, 180] on icon "Mostrar/Ocultar" at bounding box center [266, 184] width 17 height 17
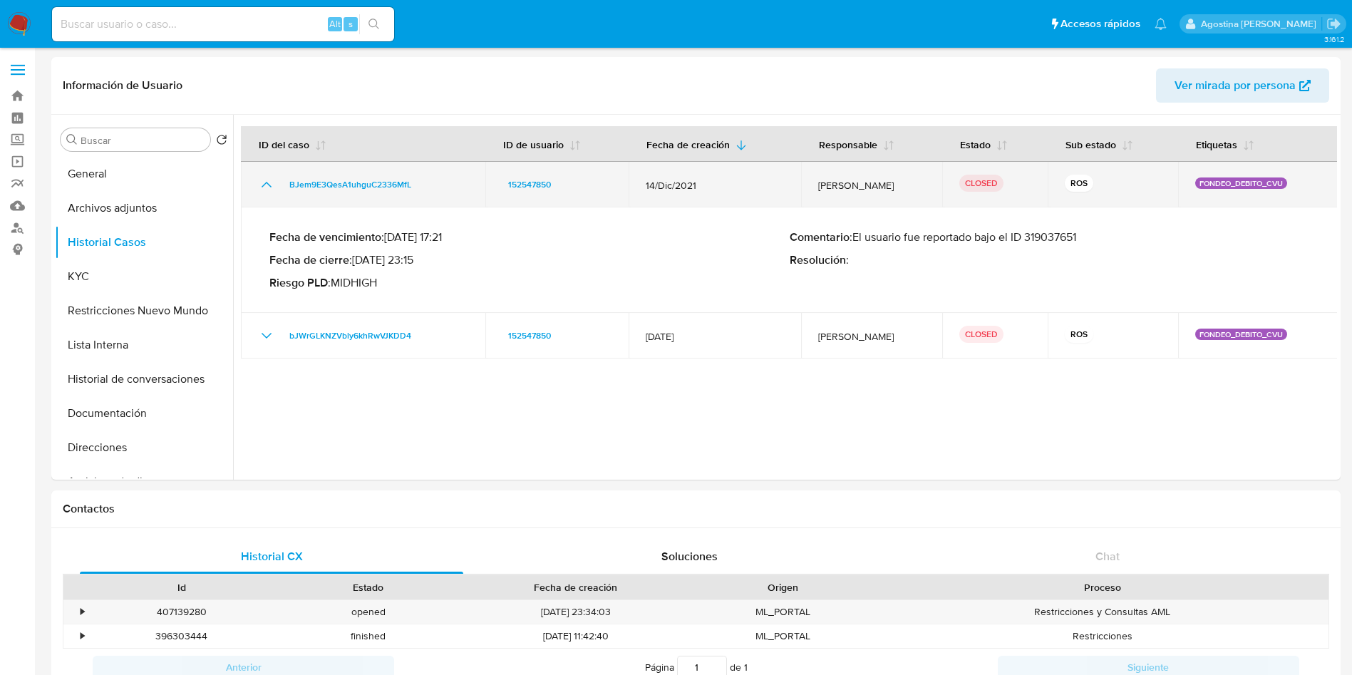
click at [269, 180] on icon "Mostrar/Ocultar" at bounding box center [266, 184] width 17 height 17
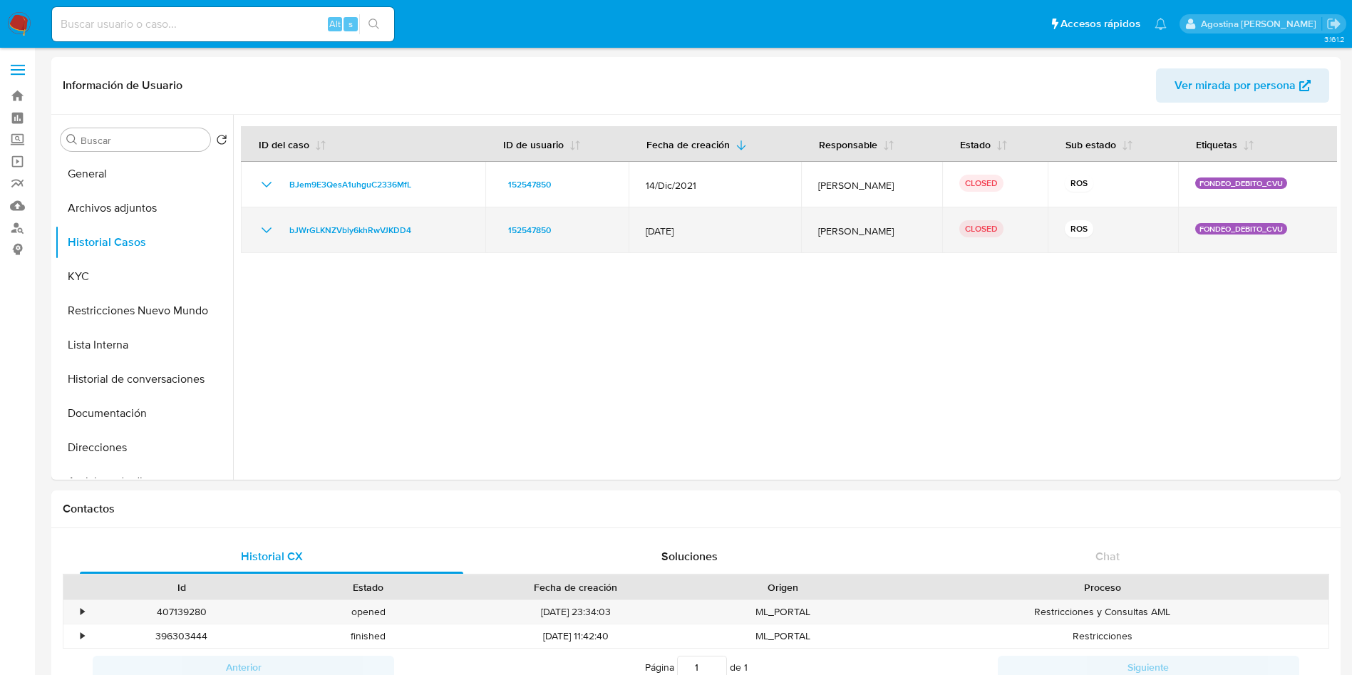
click at [267, 232] on icon "Mostrar/Ocultar" at bounding box center [266, 230] width 17 height 17
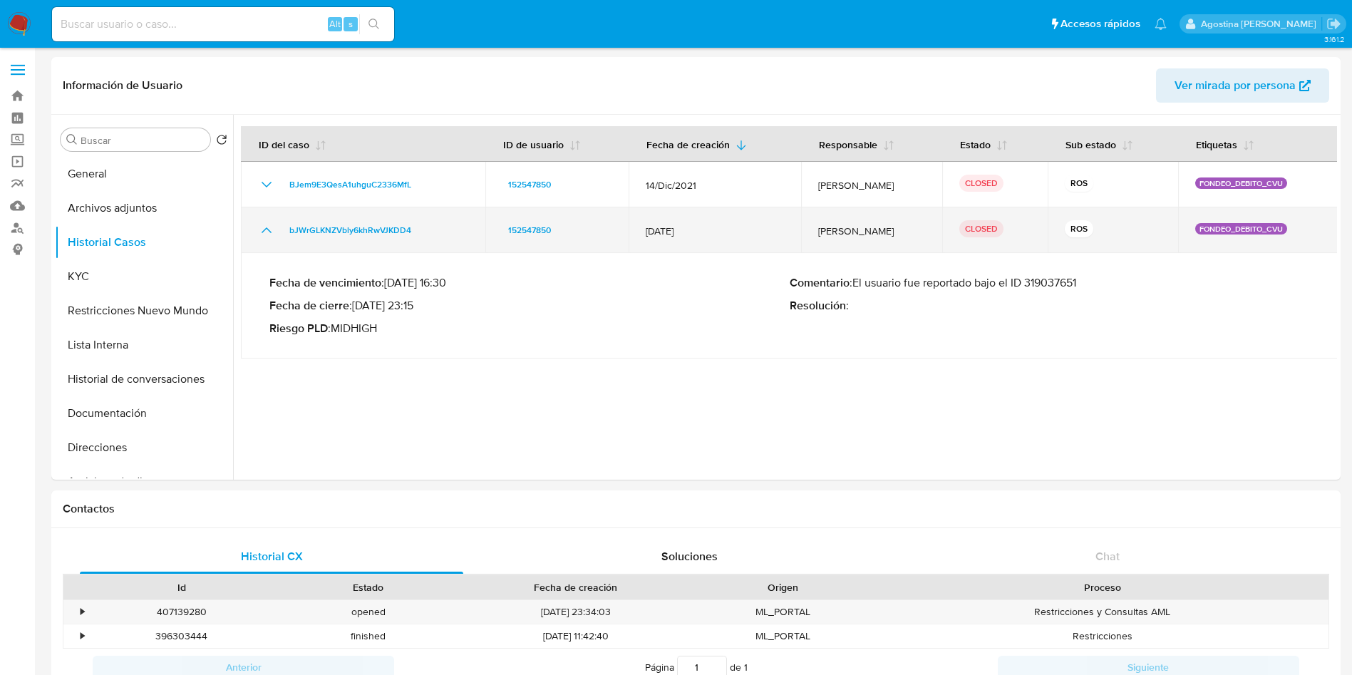
click at [267, 232] on icon "Mostrar/Ocultar" at bounding box center [266, 230] width 17 height 17
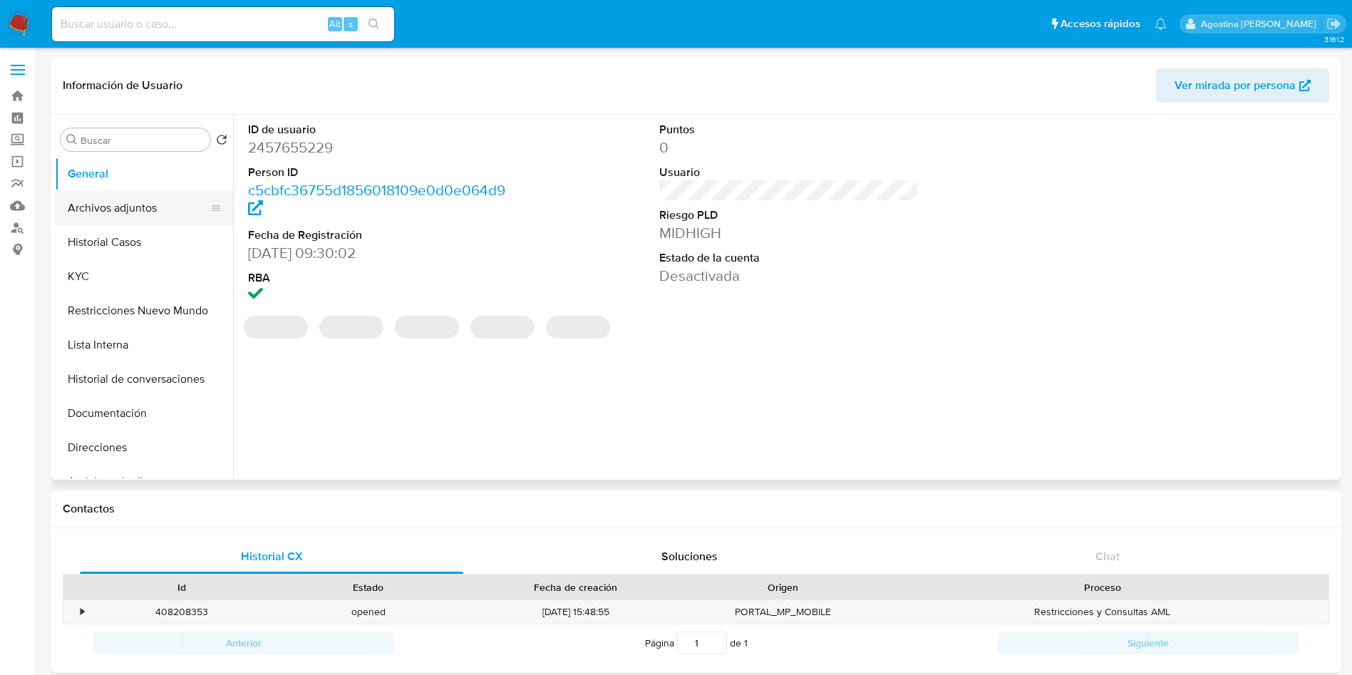
select select "10"
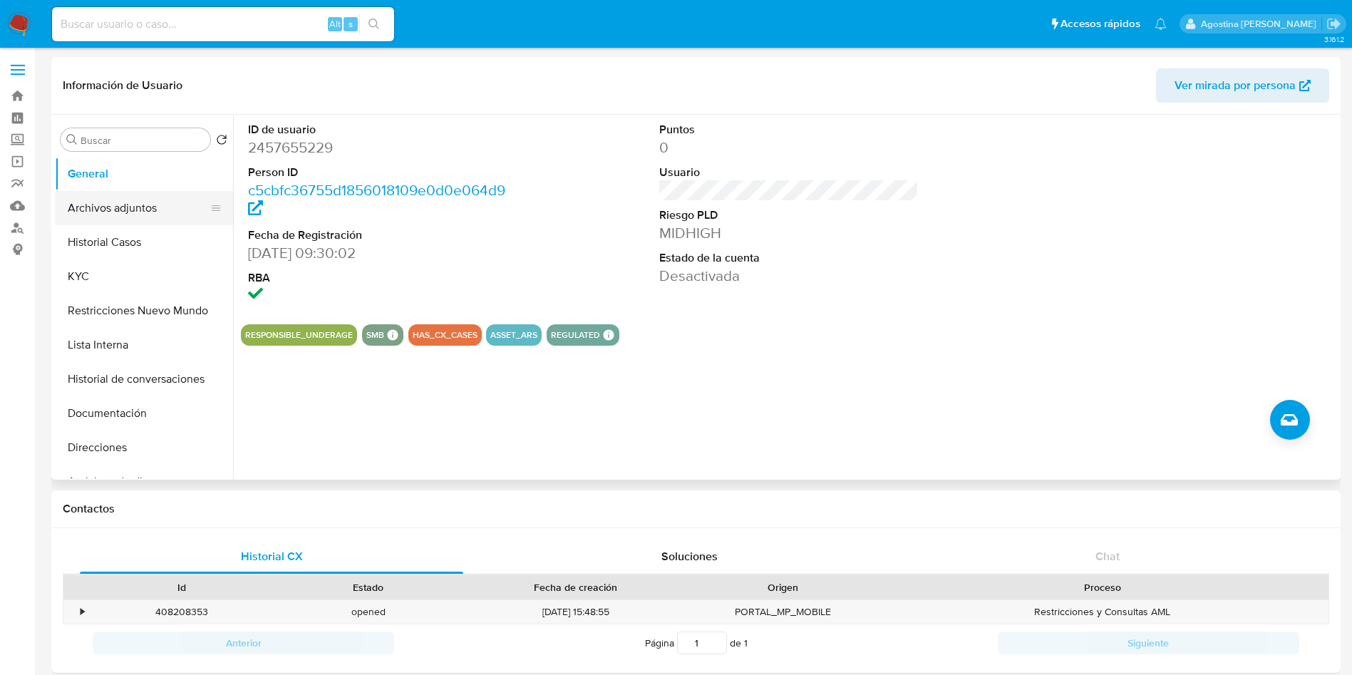
click at [123, 206] on button "Archivos adjuntos" at bounding box center [138, 208] width 167 height 34
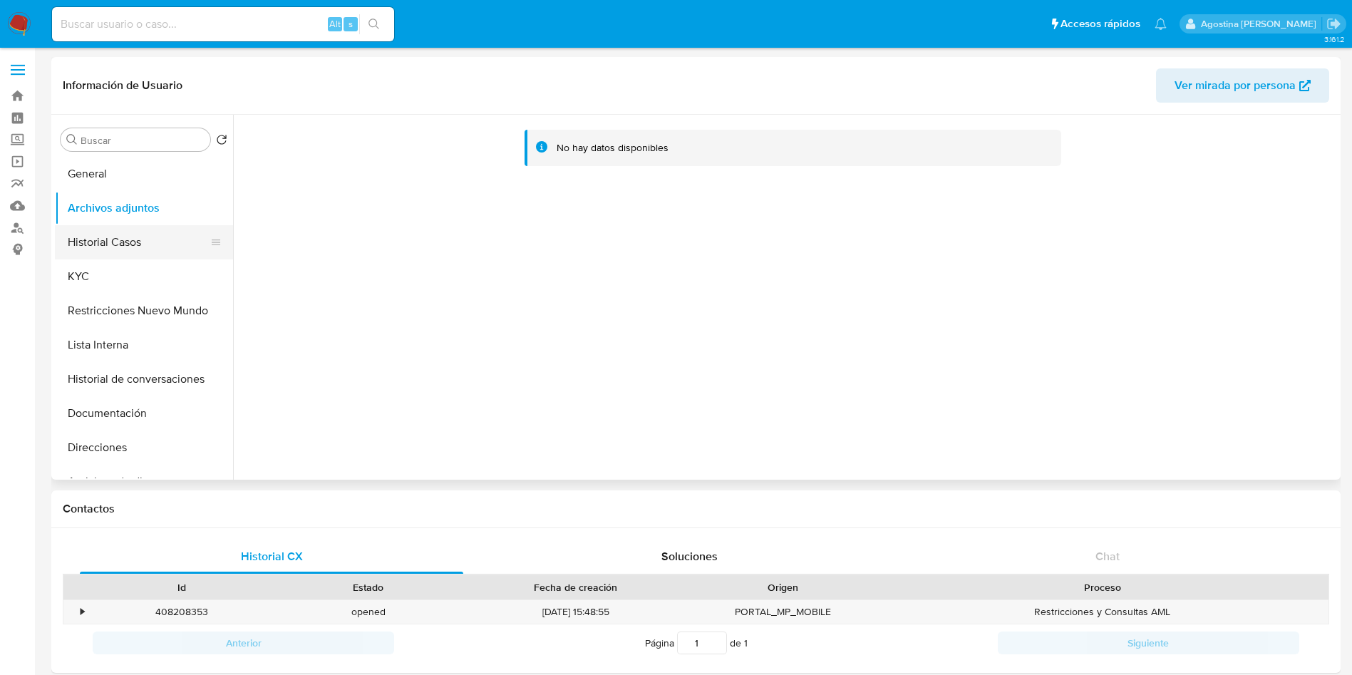
click at [123, 257] on button "Historial Casos" at bounding box center [138, 242] width 167 height 34
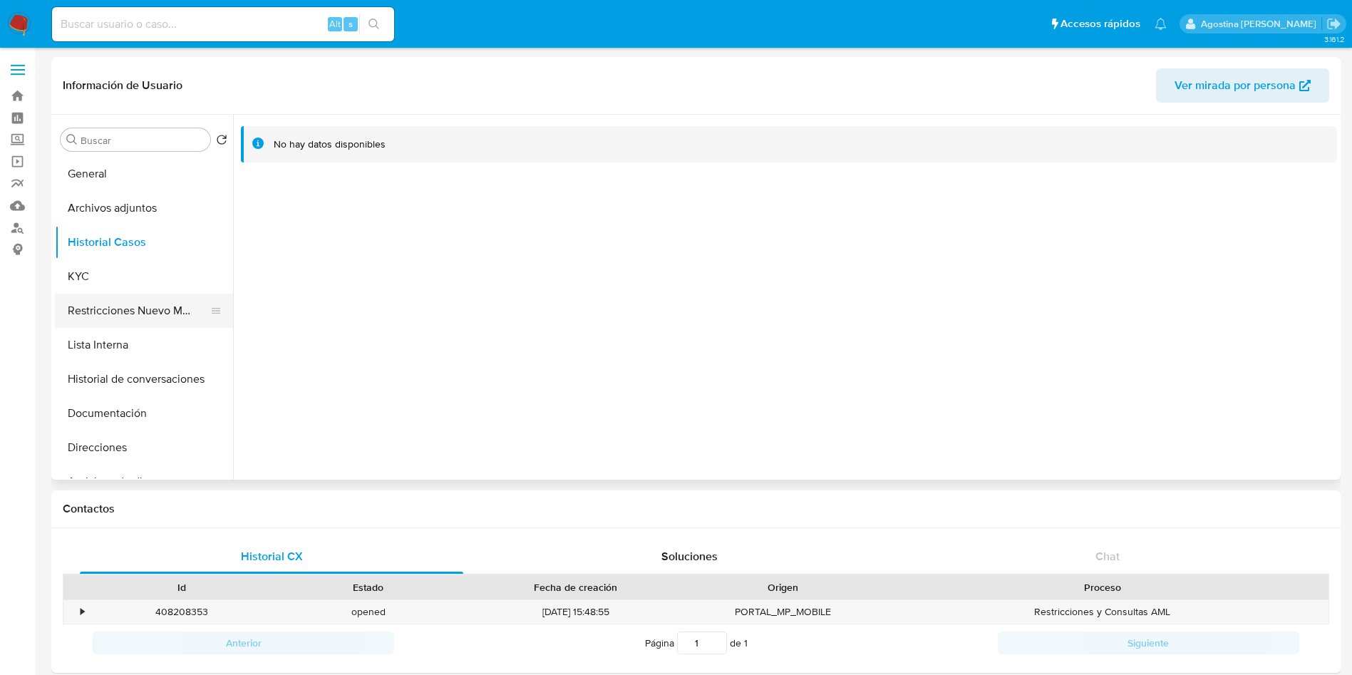
click at [140, 301] on button "Restricciones Nuevo Mundo" at bounding box center [138, 311] width 167 height 34
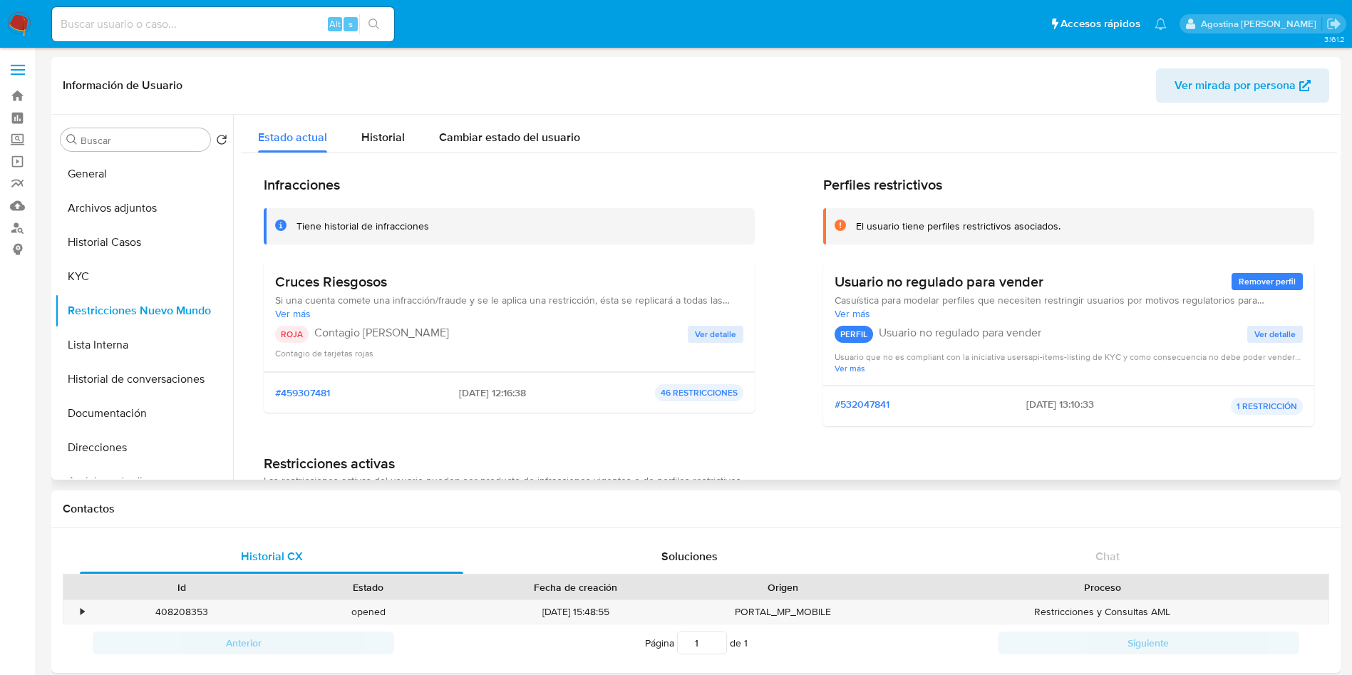
click at [698, 334] on span "Ver detalle" at bounding box center [715, 334] width 41 height 14
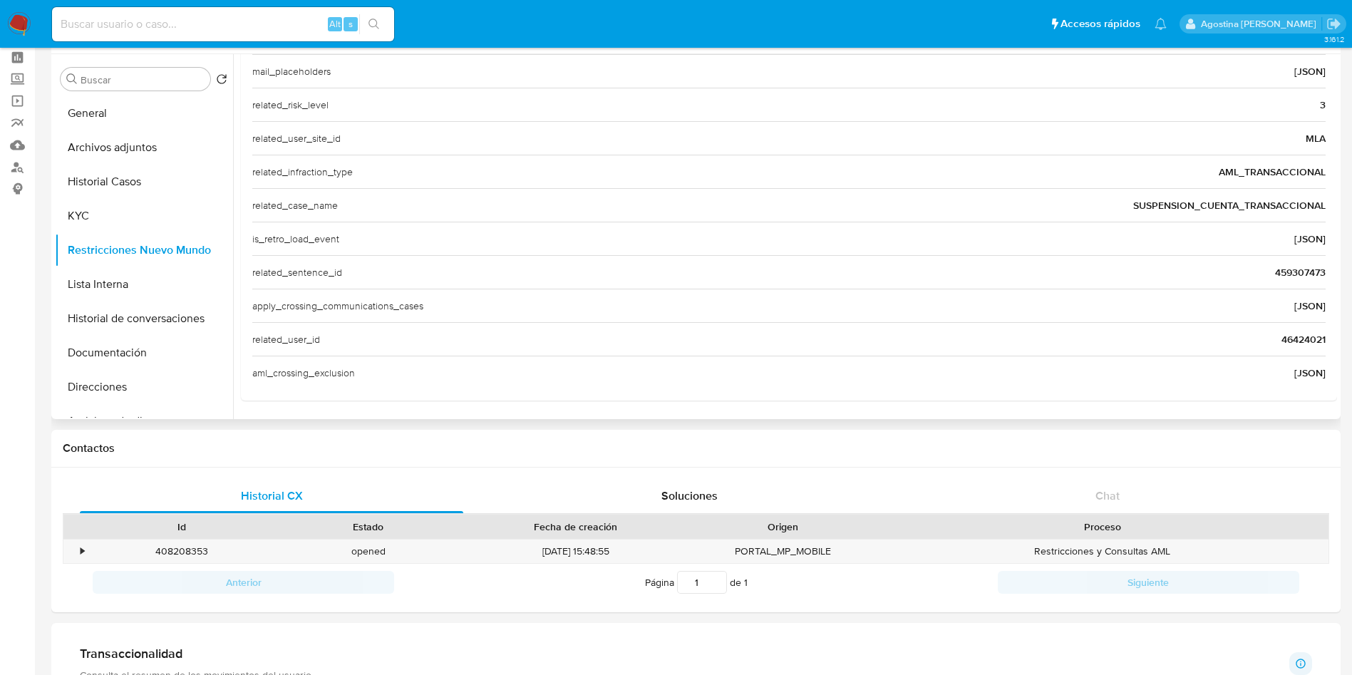
scroll to position [107, 0]
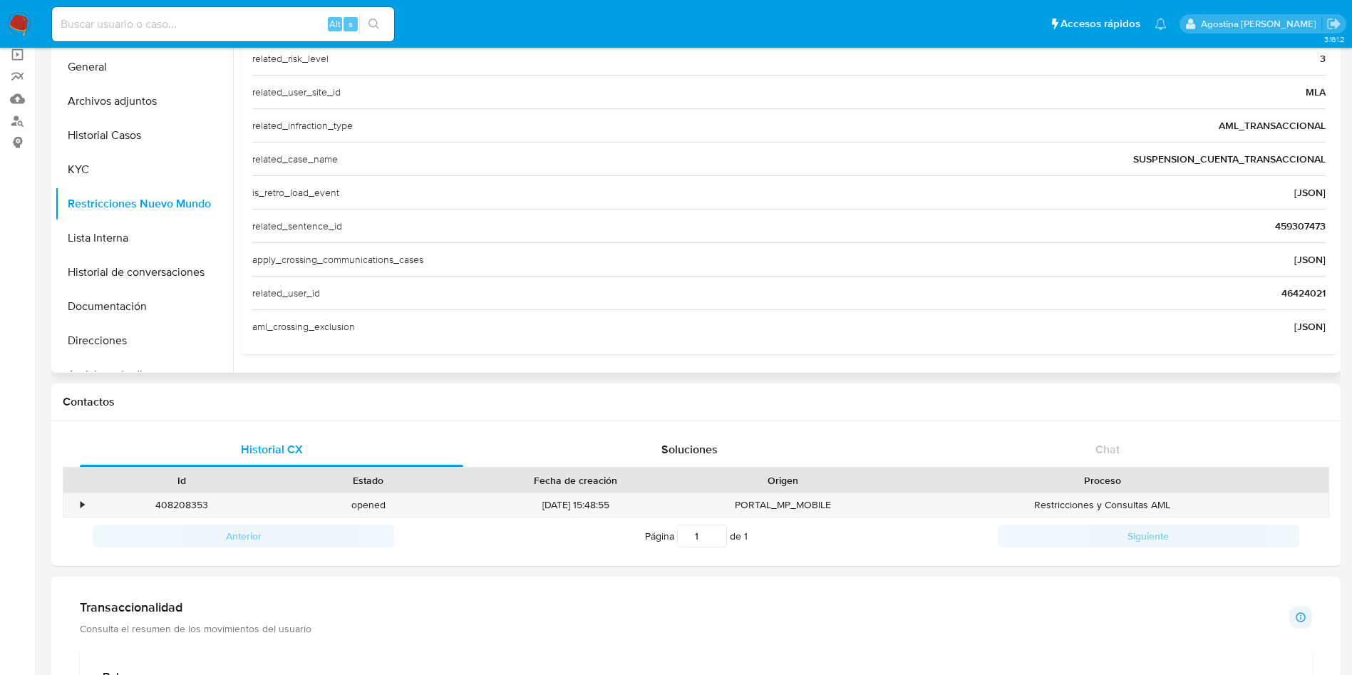
click at [1298, 286] on span "46424021" at bounding box center [1303, 293] width 44 height 14
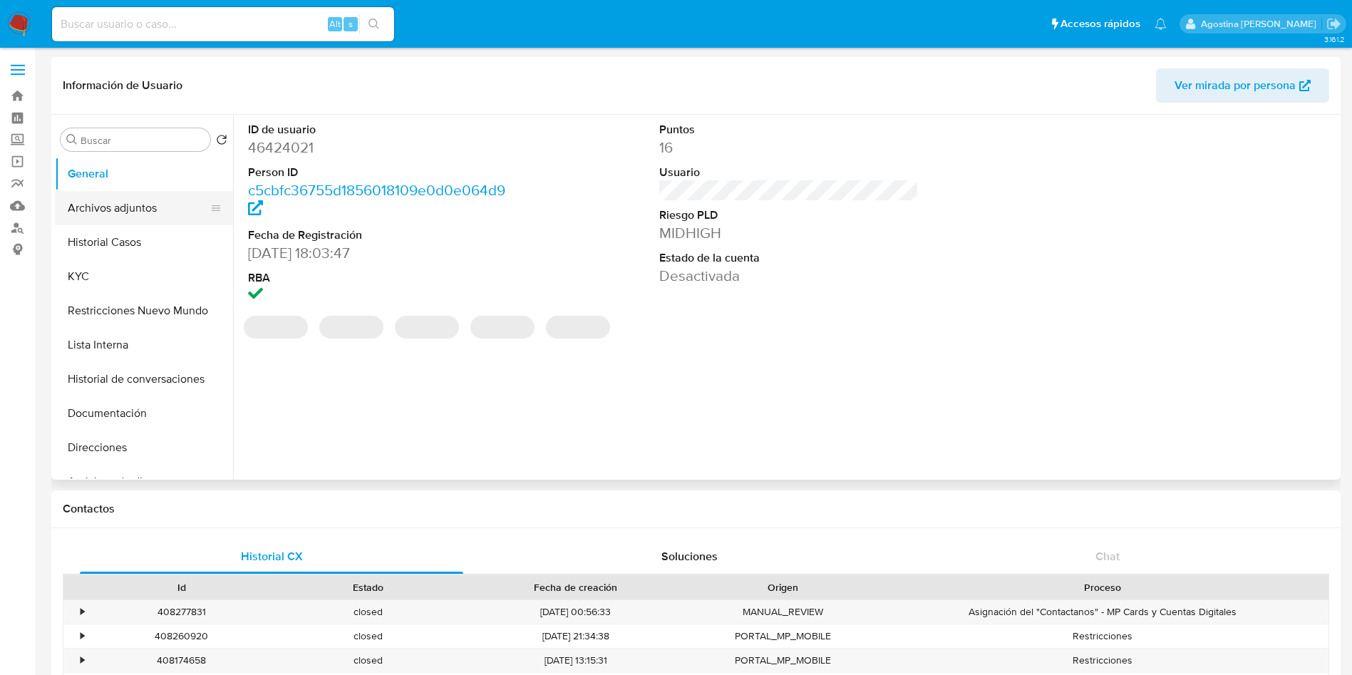
select select "10"
click at [165, 202] on button "Archivos adjuntos" at bounding box center [138, 208] width 167 height 34
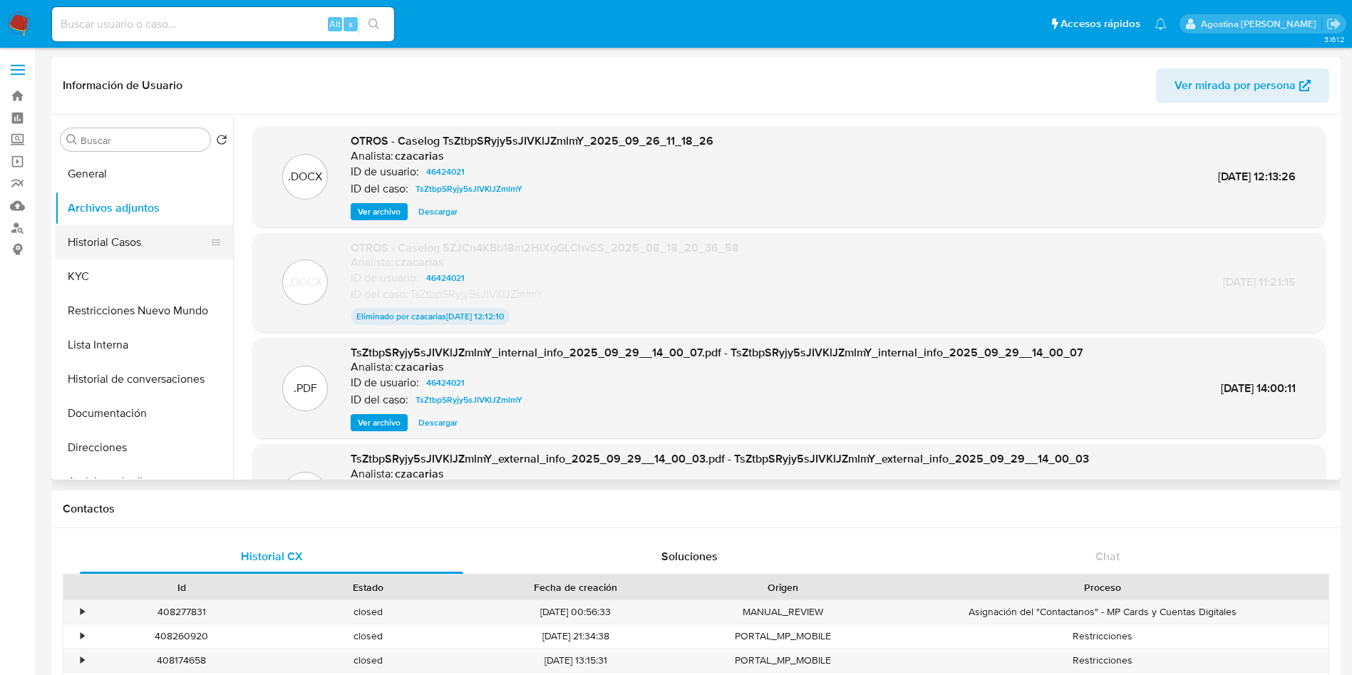
click at [158, 234] on button "Historial Casos" at bounding box center [138, 242] width 167 height 34
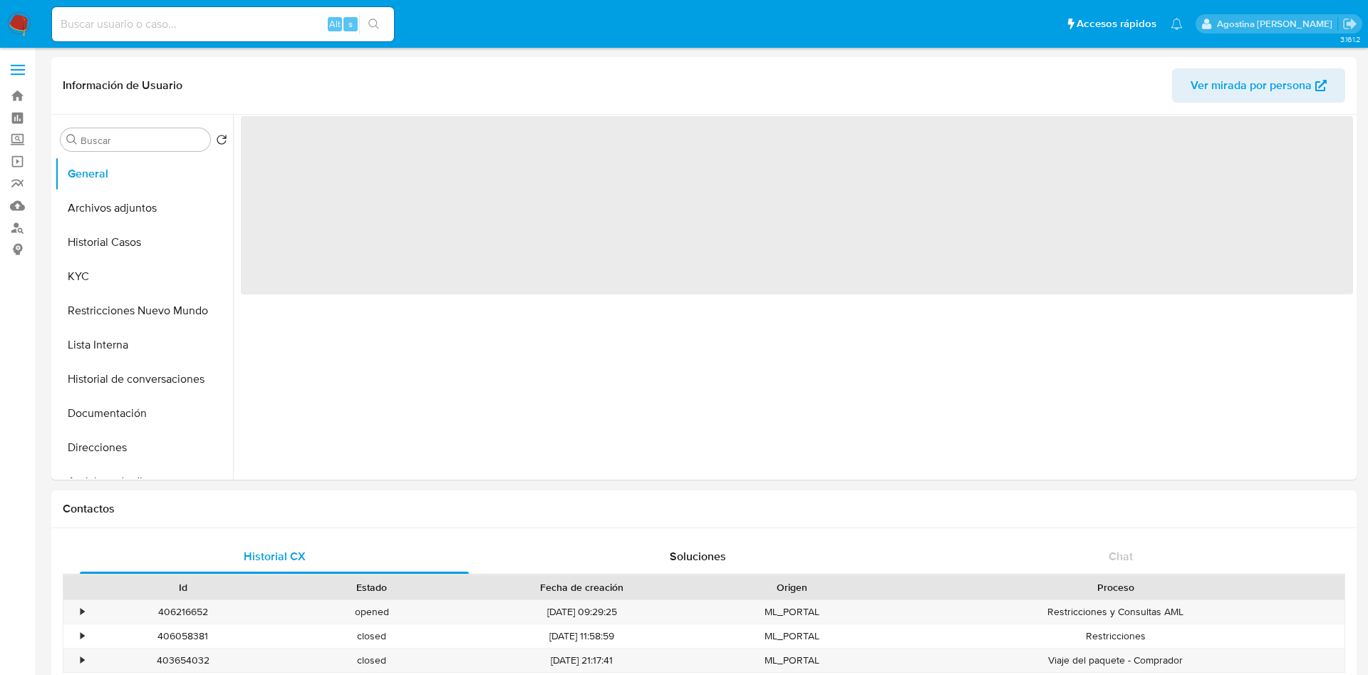
select select "10"
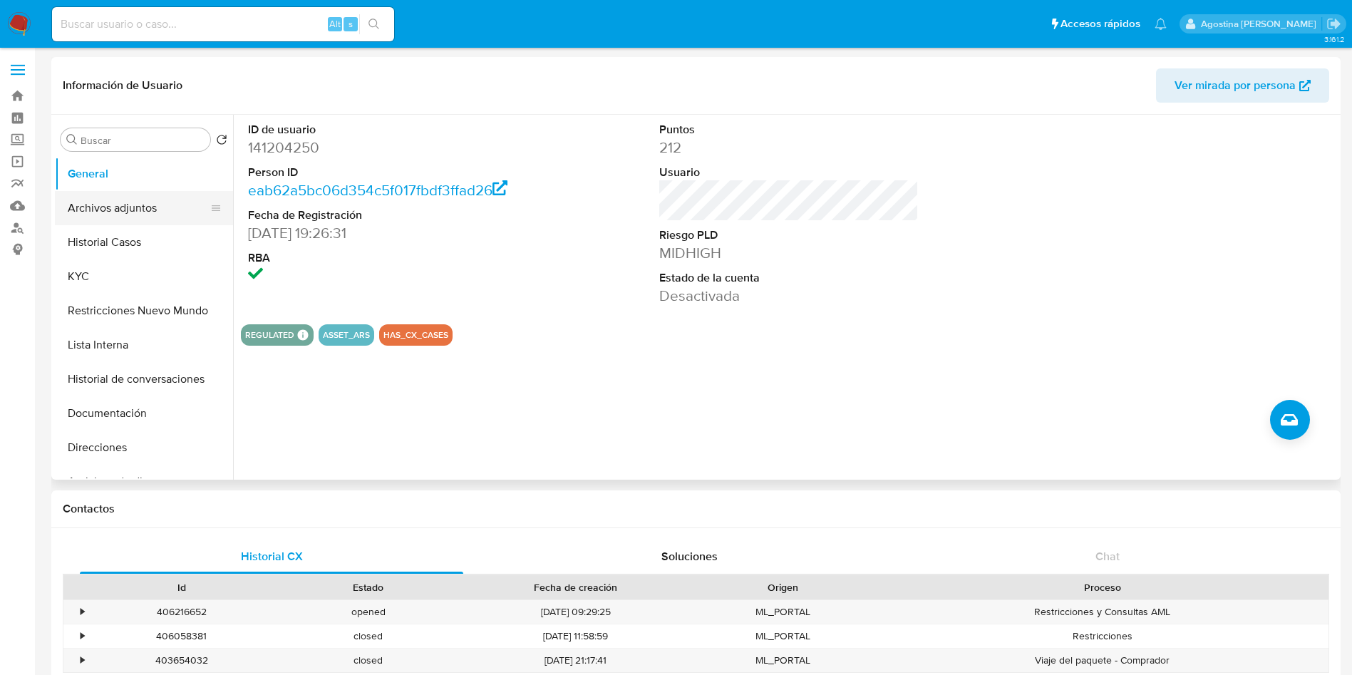
click at [160, 199] on button "Archivos adjuntos" at bounding box center [138, 208] width 167 height 34
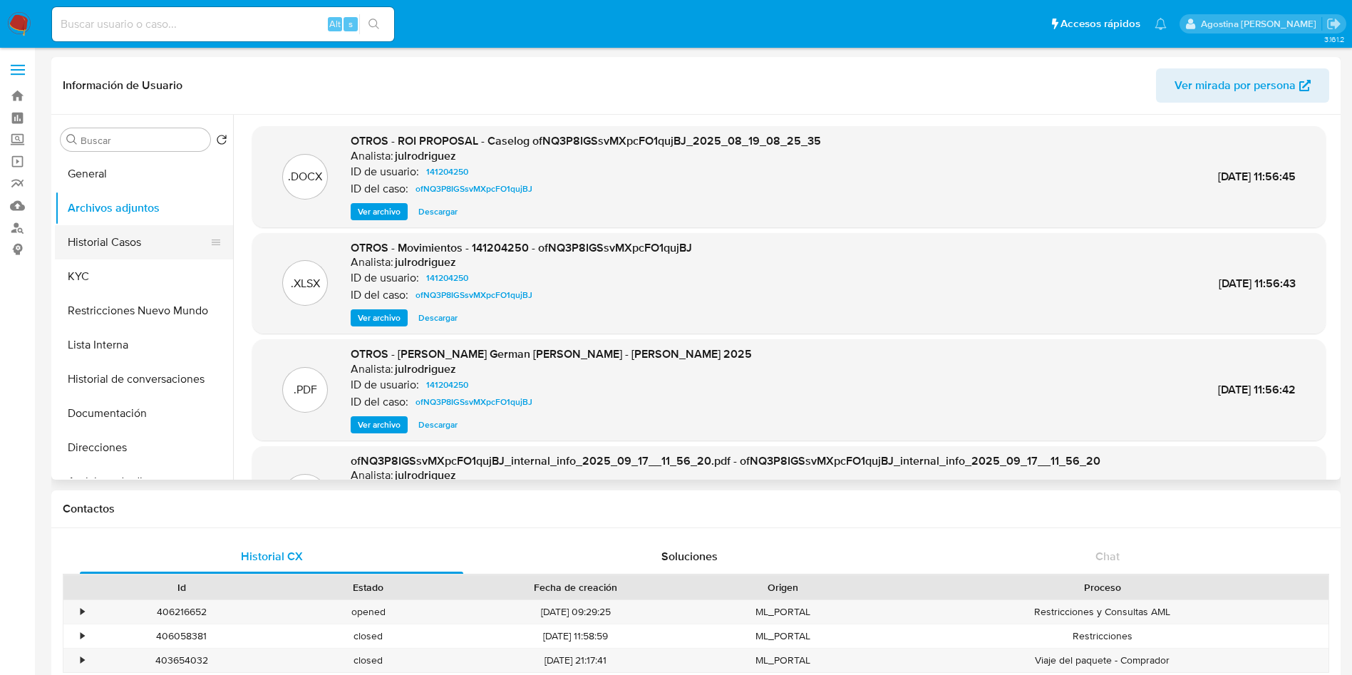
click at [138, 253] on button "Historial Casos" at bounding box center [138, 242] width 167 height 34
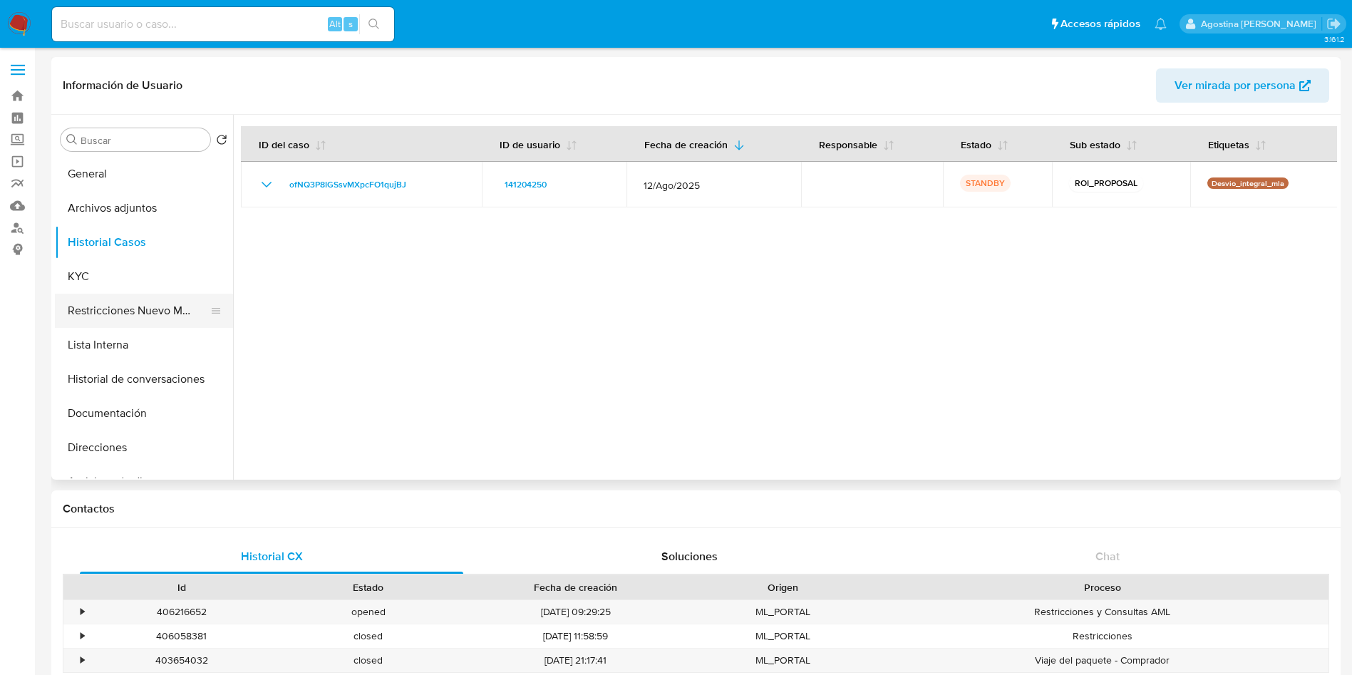
click at [168, 301] on button "Restricciones Nuevo Mundo" at bounding box center [138, 311] width 167 height 34
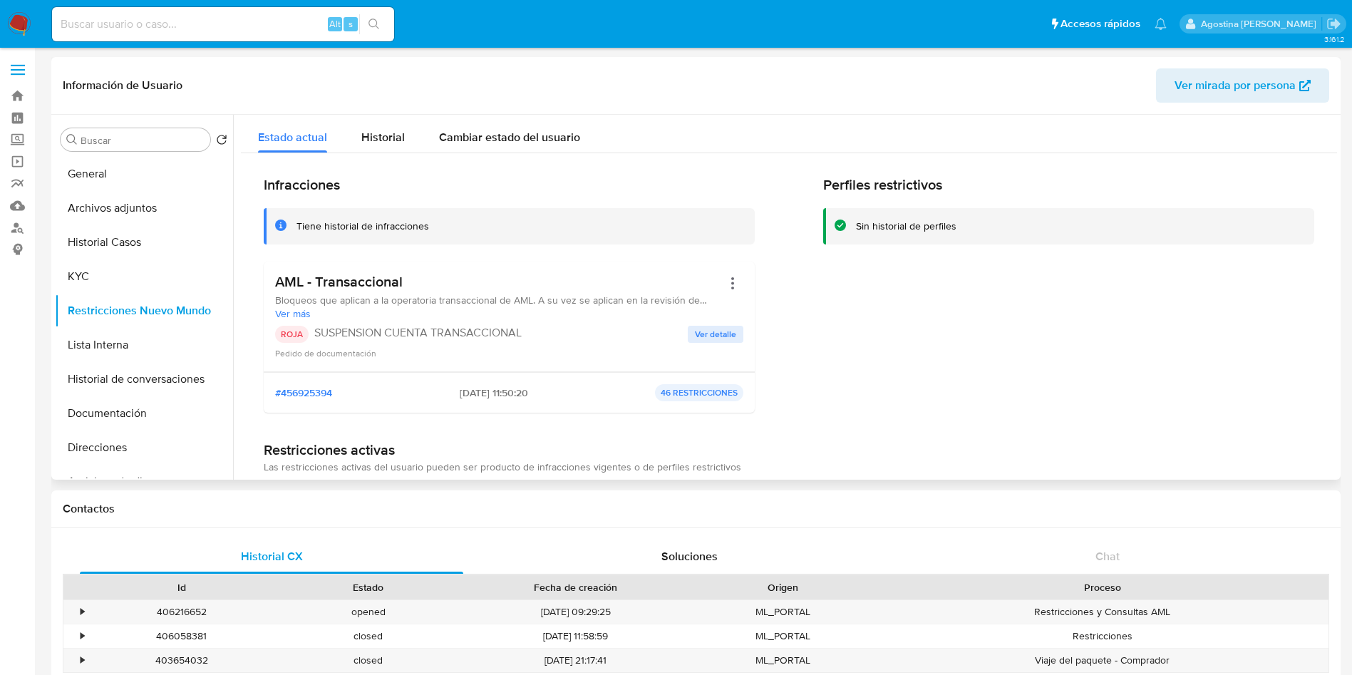
click at [717, 329] on span "Ver detalle" at bounding box center [715, 334] width 41 height 14
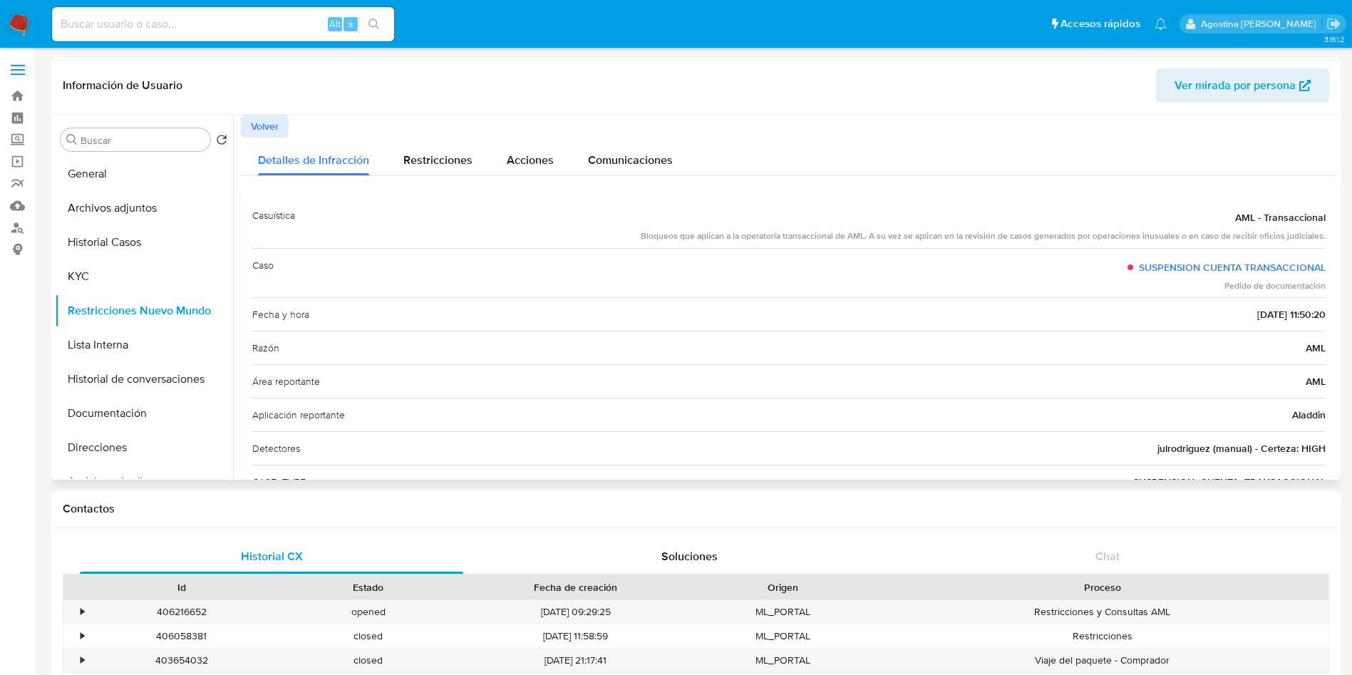
scroll to position [107, 0]
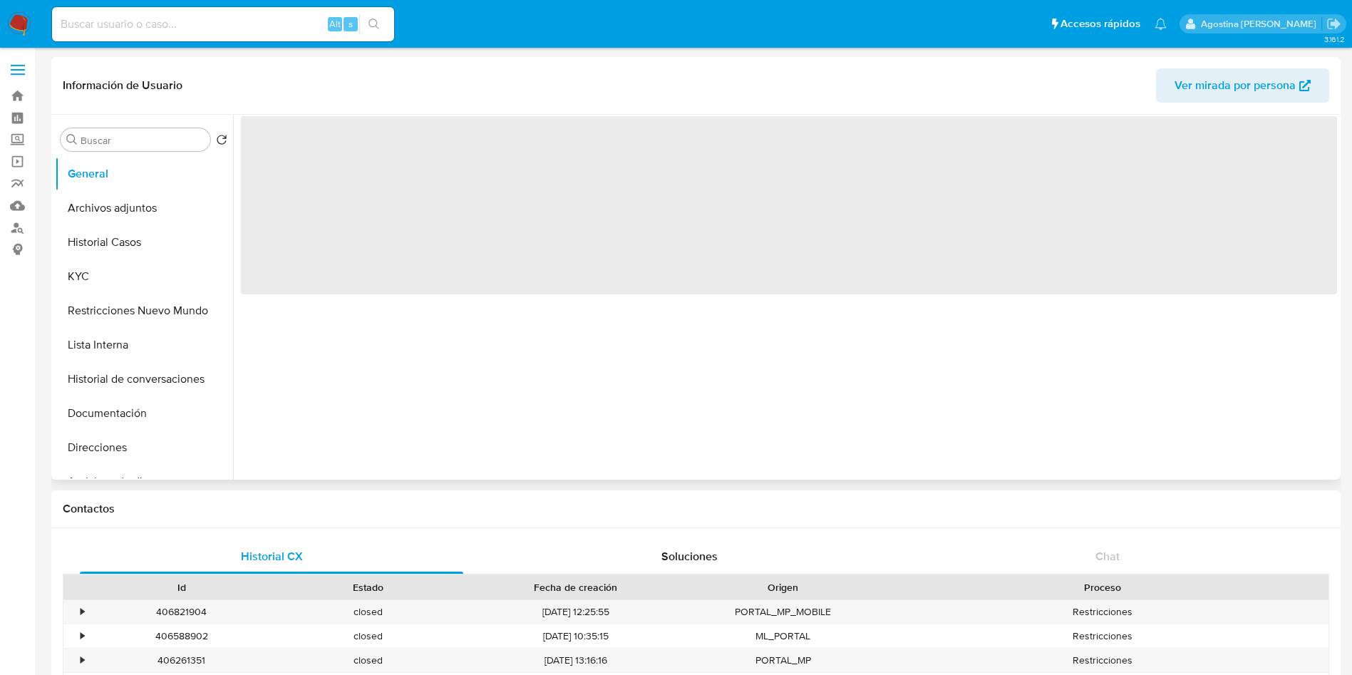
select select "10"
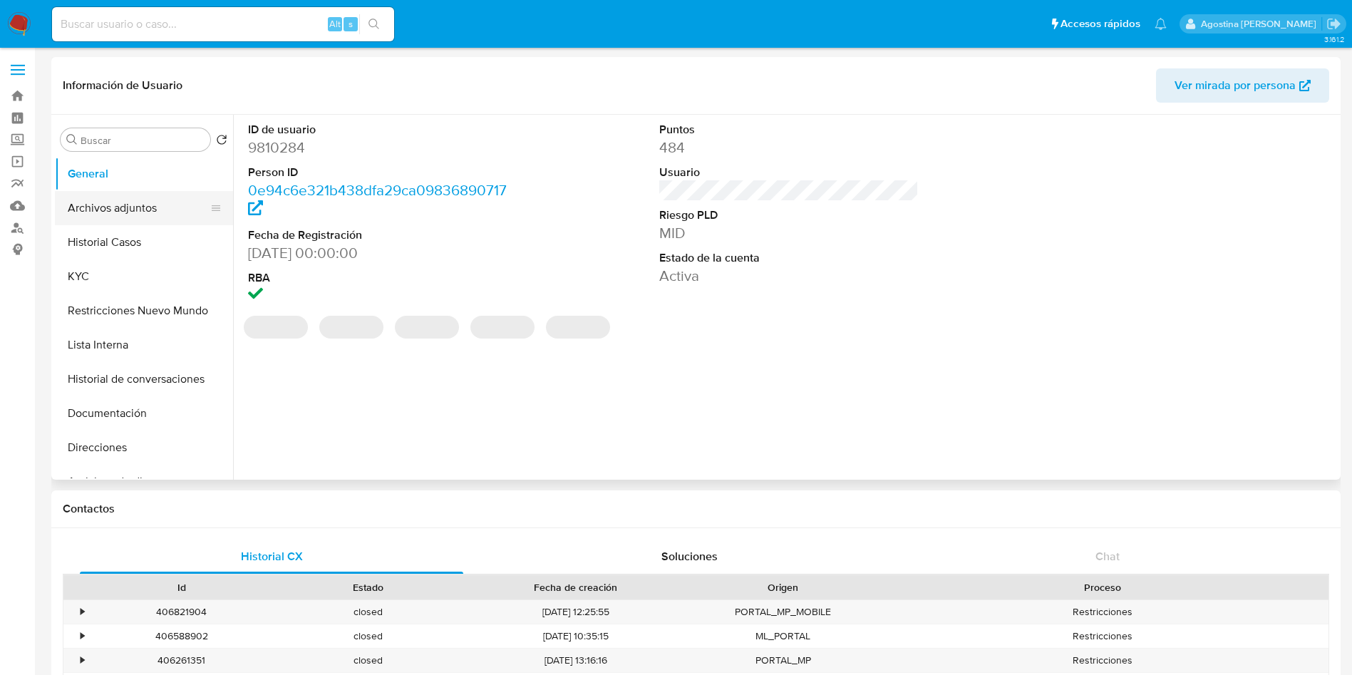
click at [165, 210] on button "Archivos adjuntos" at bounding box center [138, 208] width 167 height 34
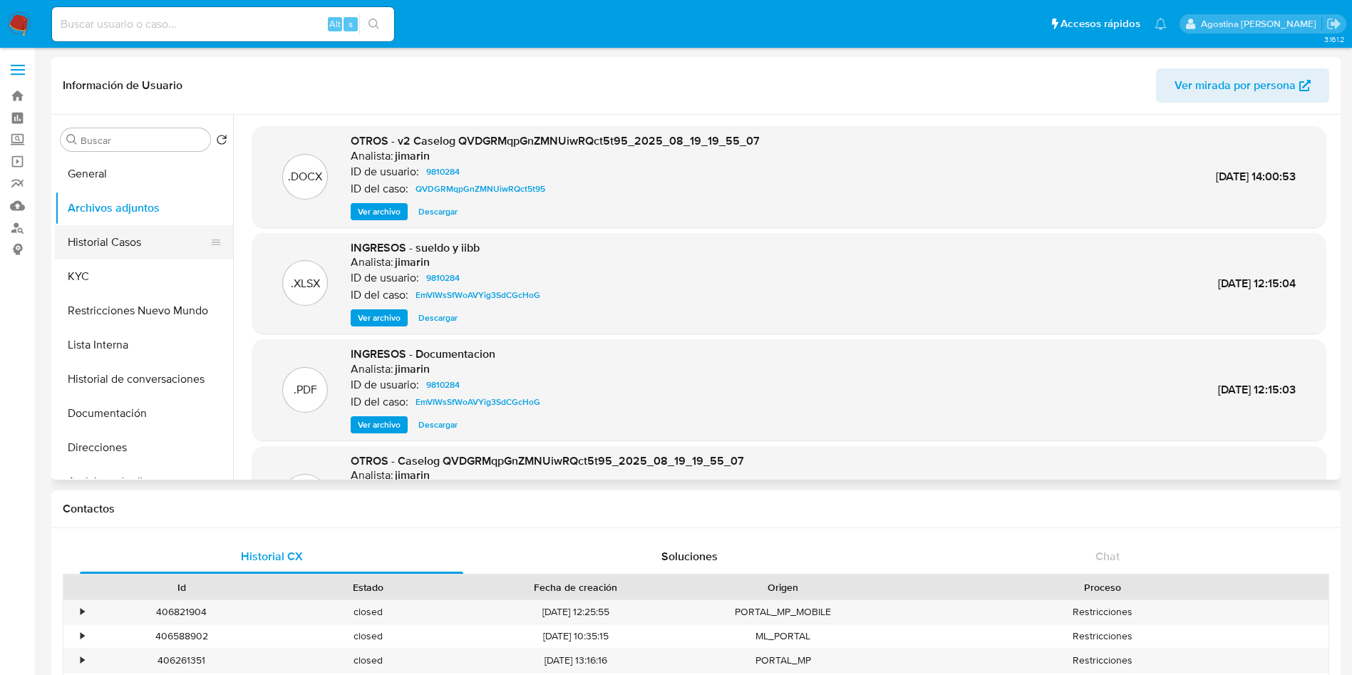
click at [154, 249] on button "Historial Casos" at bounding box center [138, 242] width 167 height 34
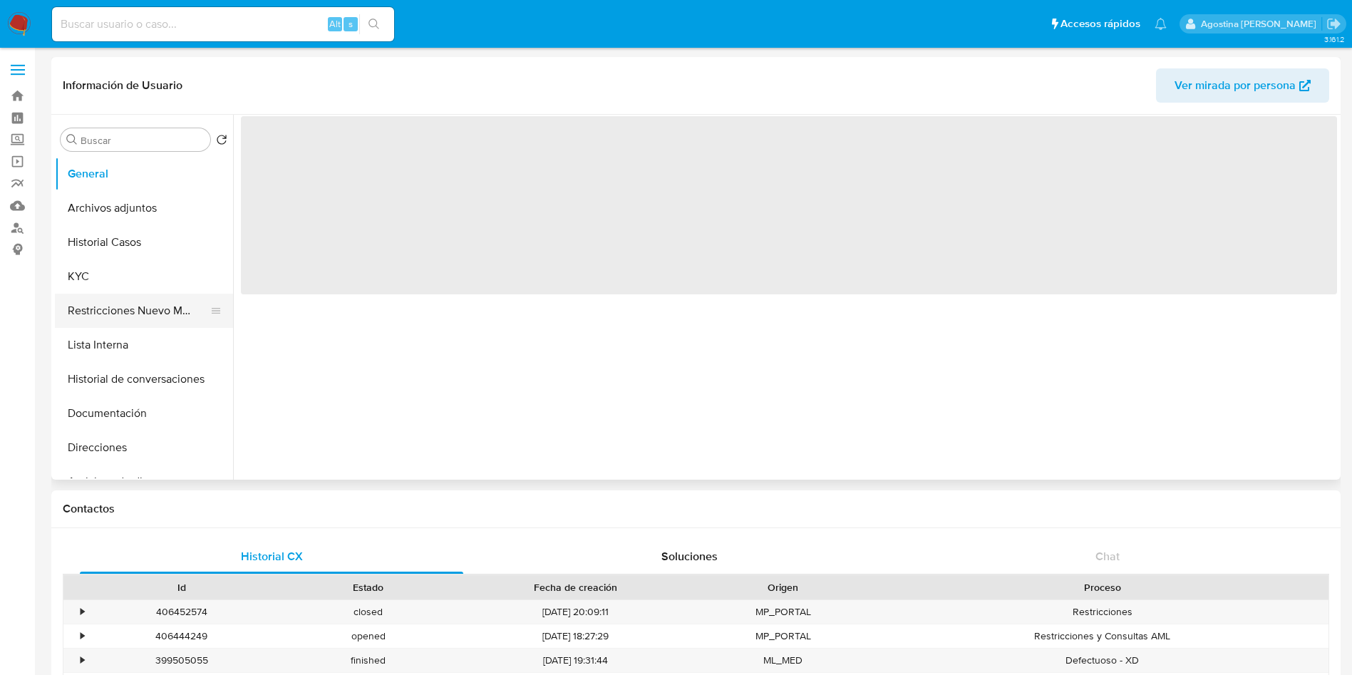
select select "10"
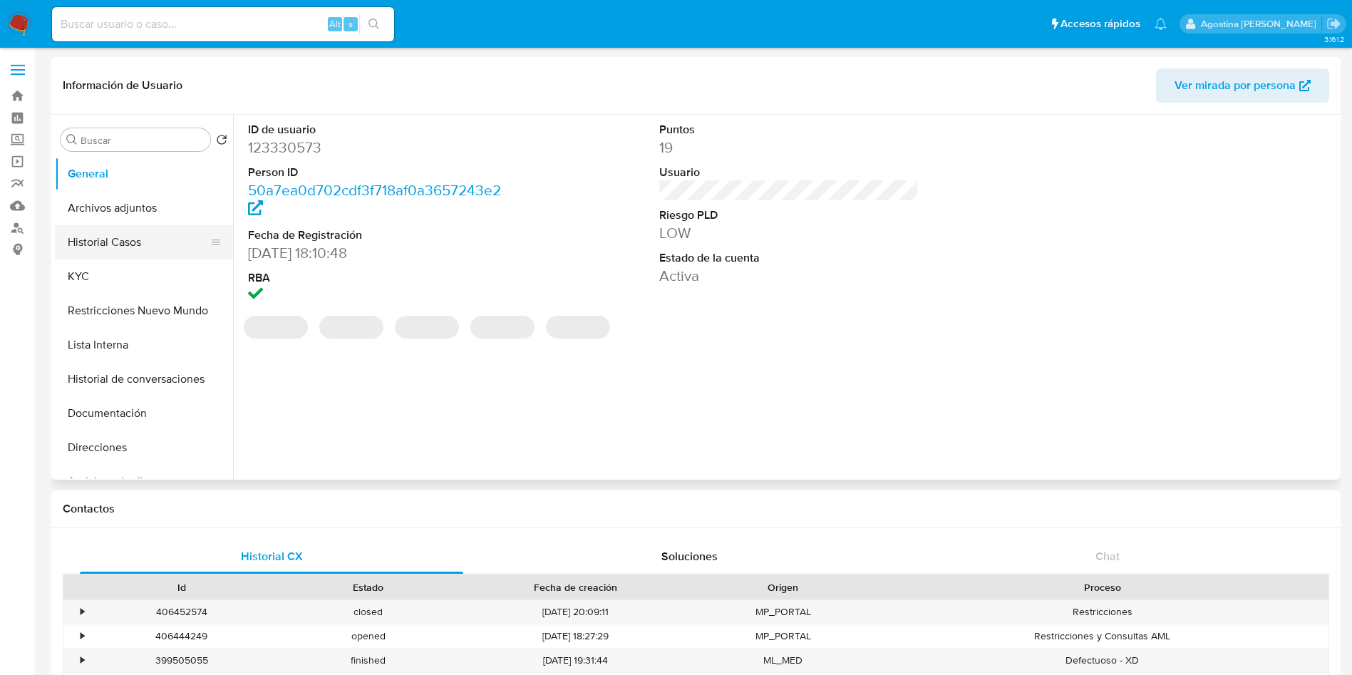
click at [136, 249] on button "Historial Casos" at bounding box center [138, 242] width 167 height 34
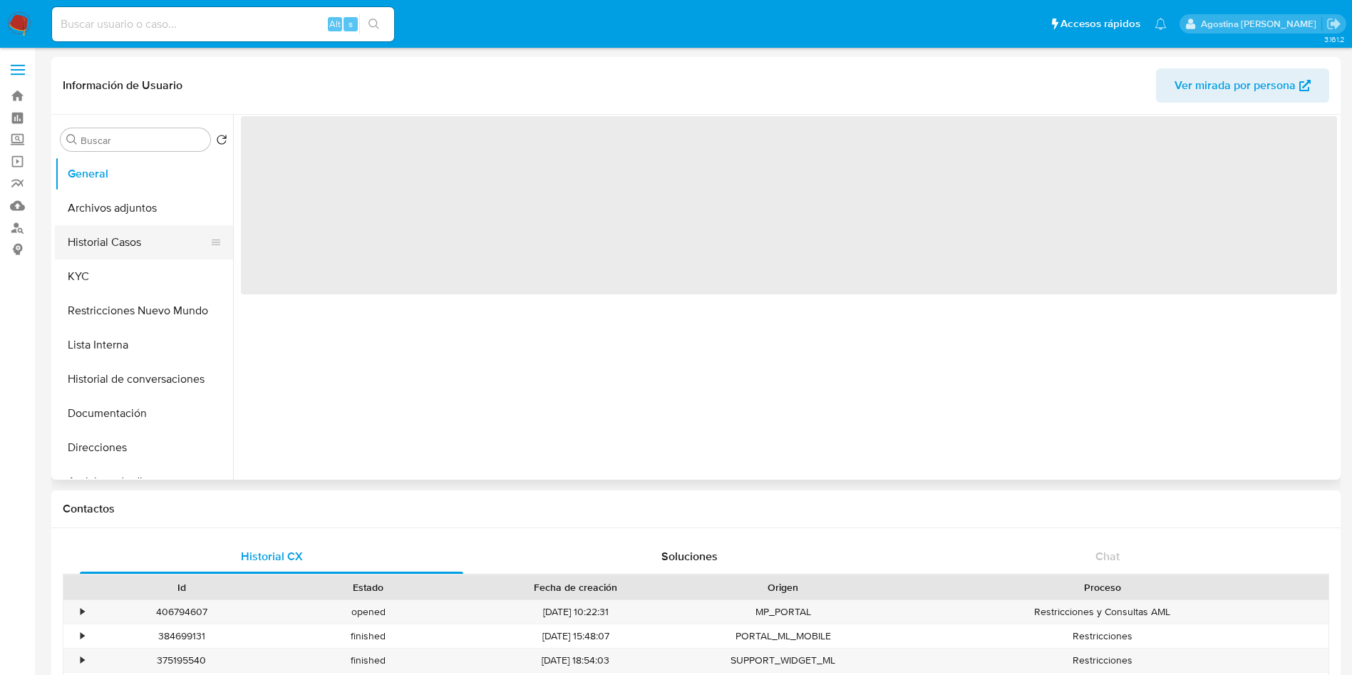
select select "10"
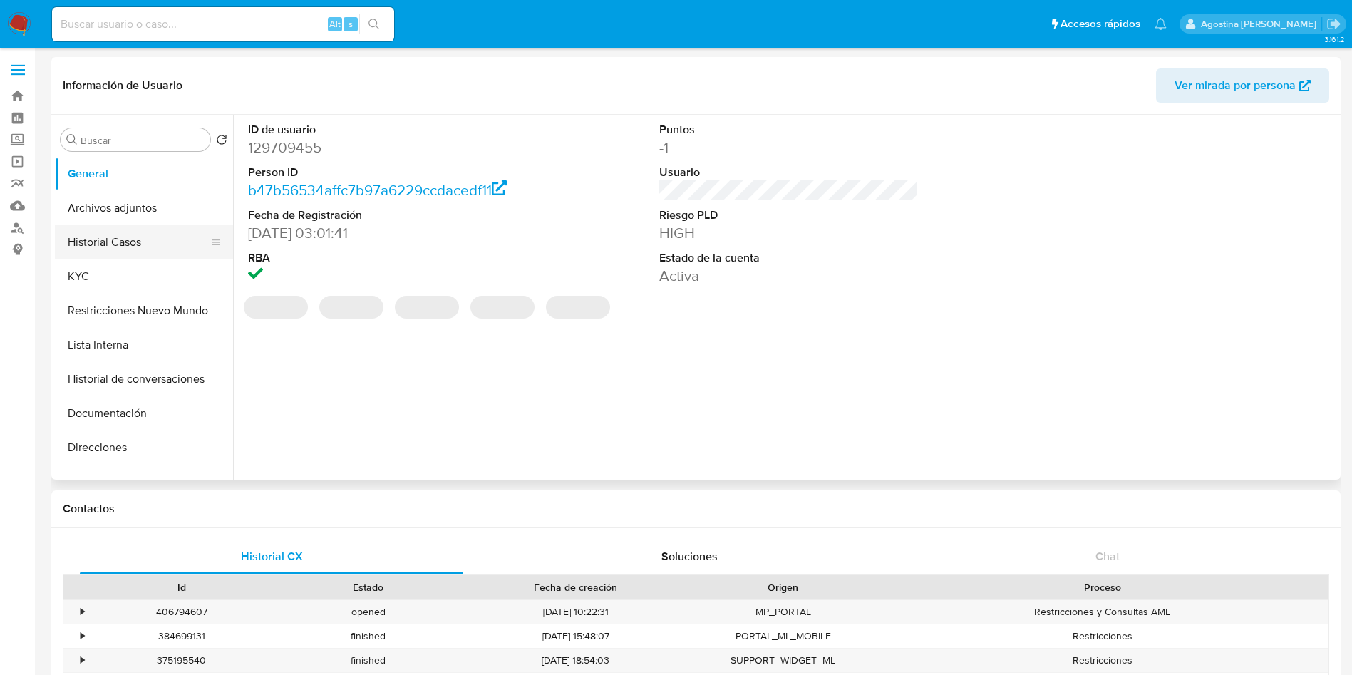
click at [103, 239] on button "Historial Casos" at bounding box center [138, 242] width 167 height 34
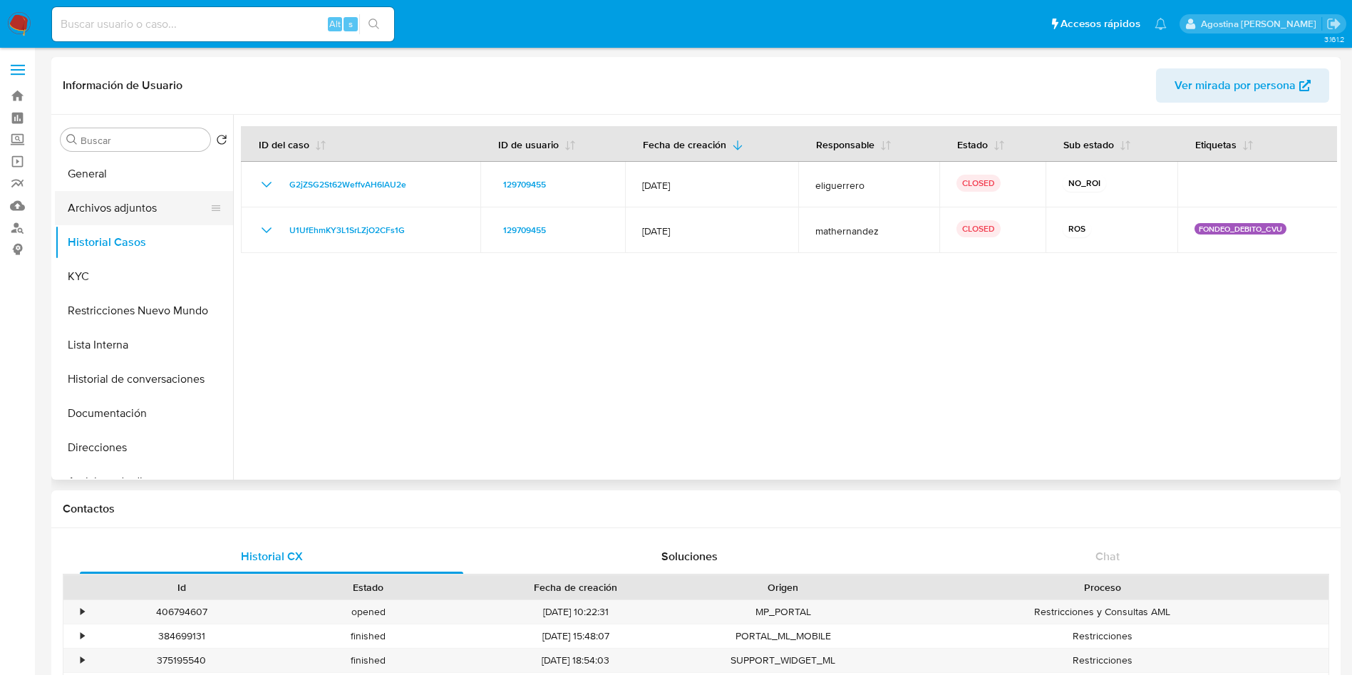
click at [133, 204] on button "Archivos adjuntos" at bounding box center [138, 208] width 167 height 34
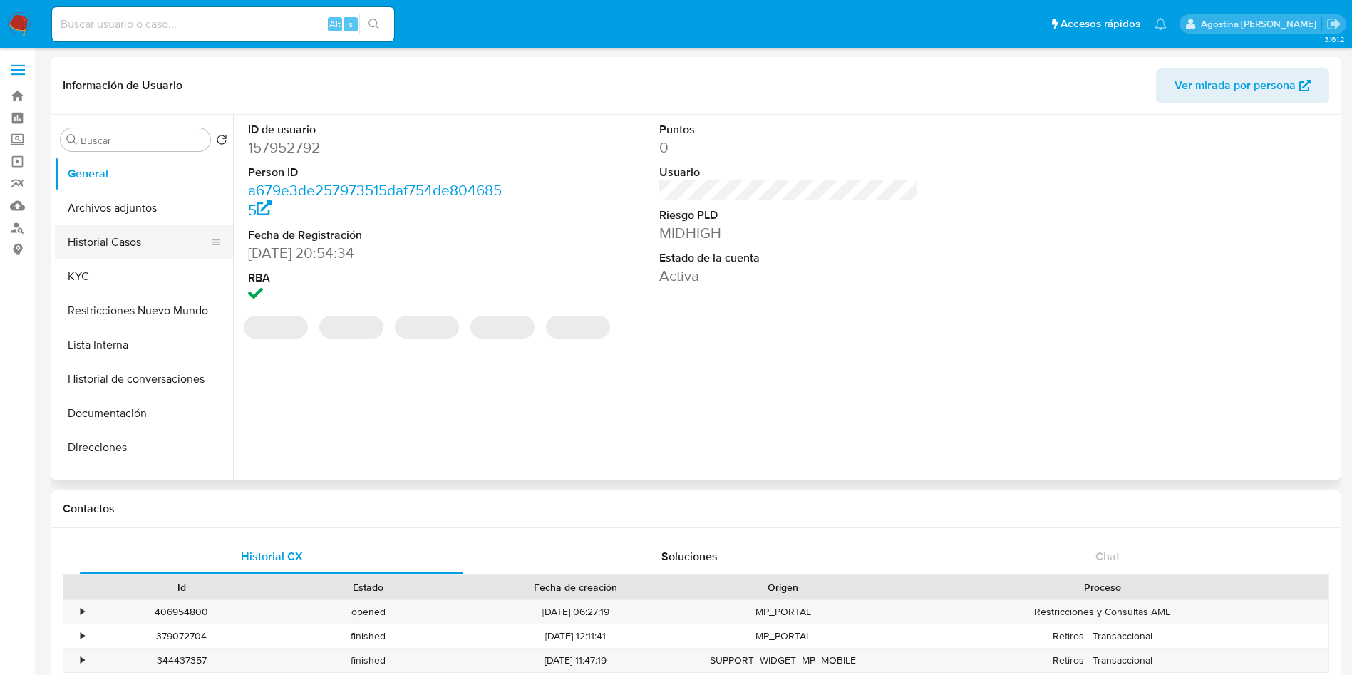
select select "10"
click at [146, 244] on button "Historial Casos" at bounding box center [138, 242] width 167 height 34
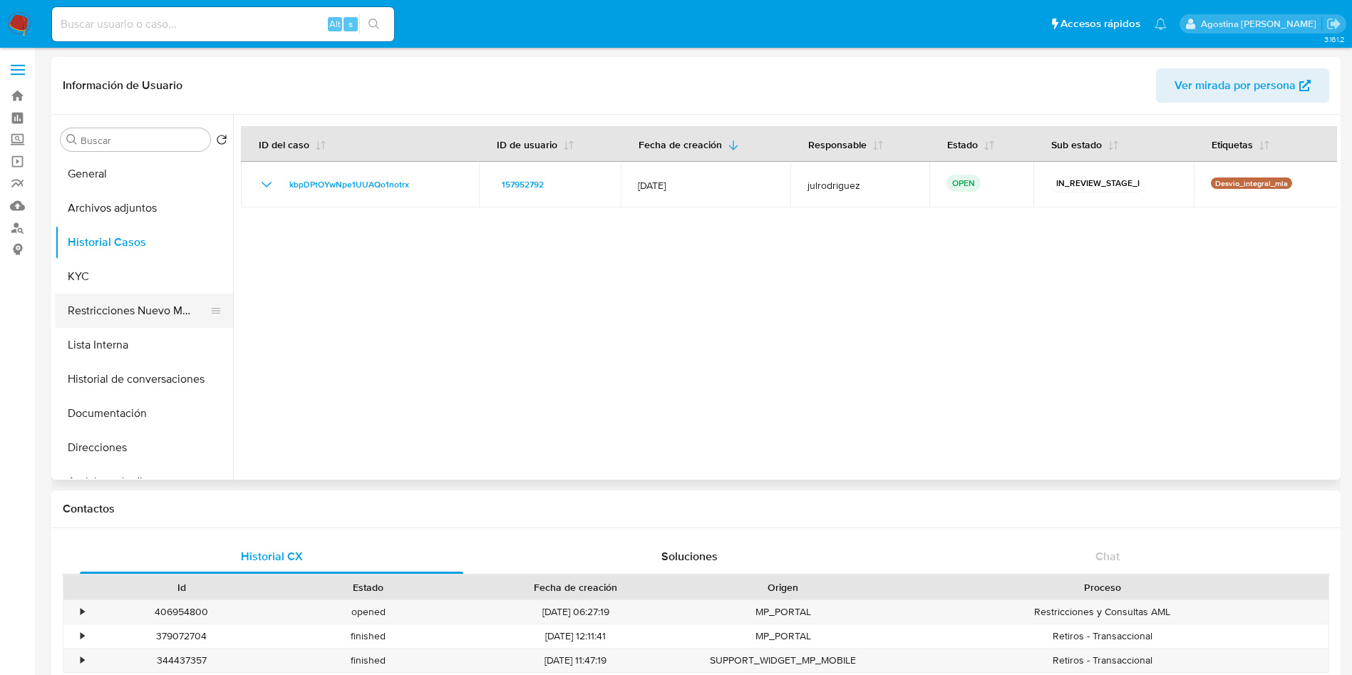
click at [106, 307] on button "Restricciones Nuevo Mundo" at bounding box center [138, 311] width 167 height 34
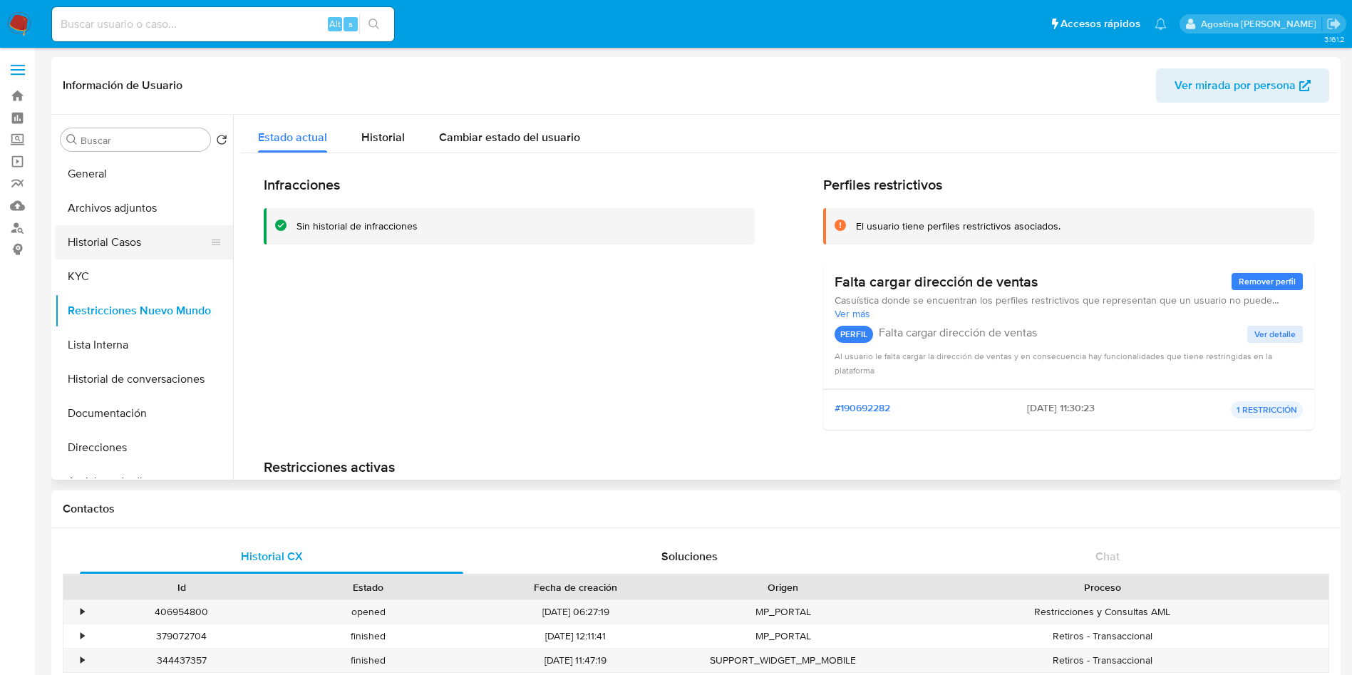
click at [138, 234] on button "Historial Casos" at bounding box center [138, 242] width 167 height 34
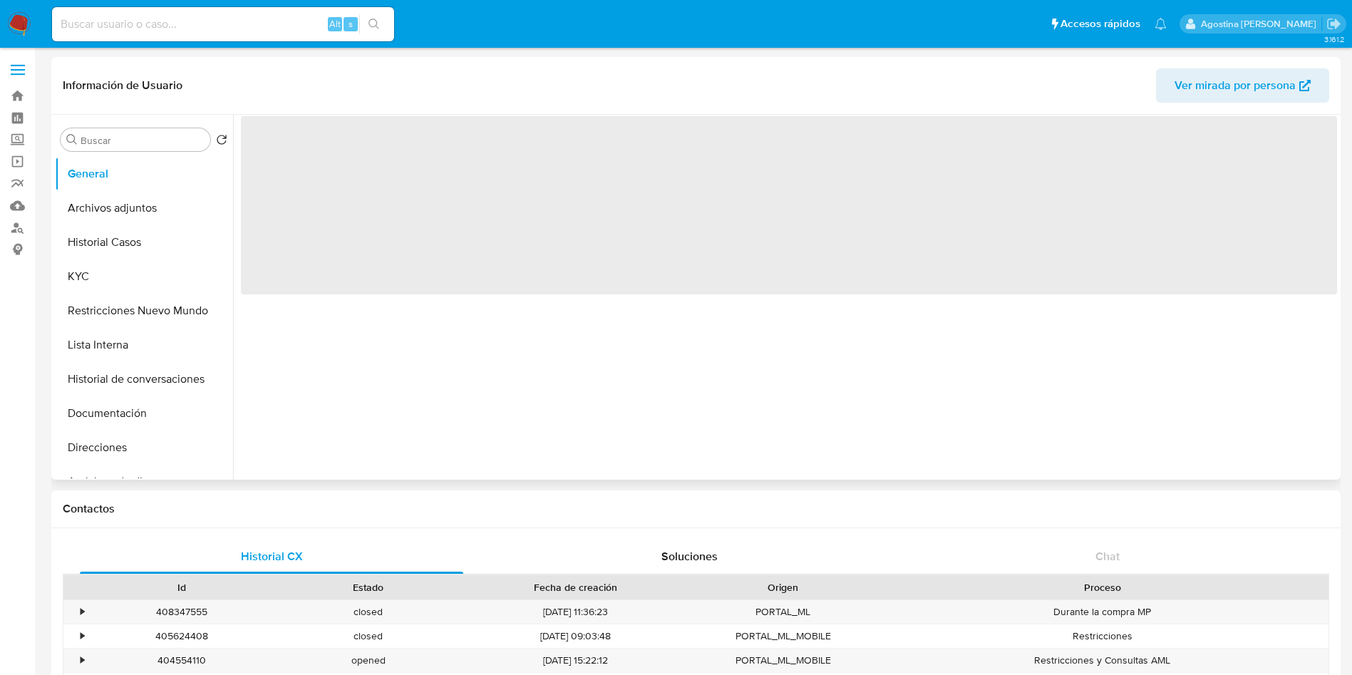
select select "10"
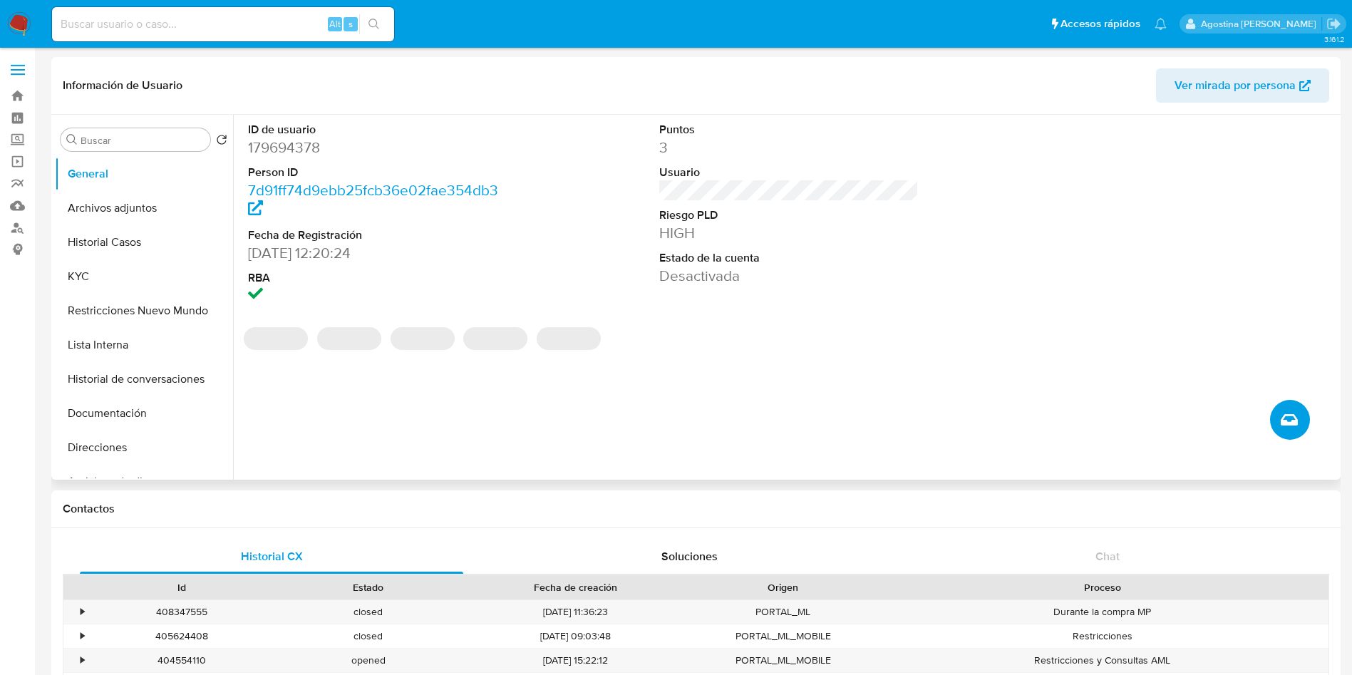
click at [1281, 425] on icon "Crear caso manual" at bounding box center [1289, 419] width 17 height 17
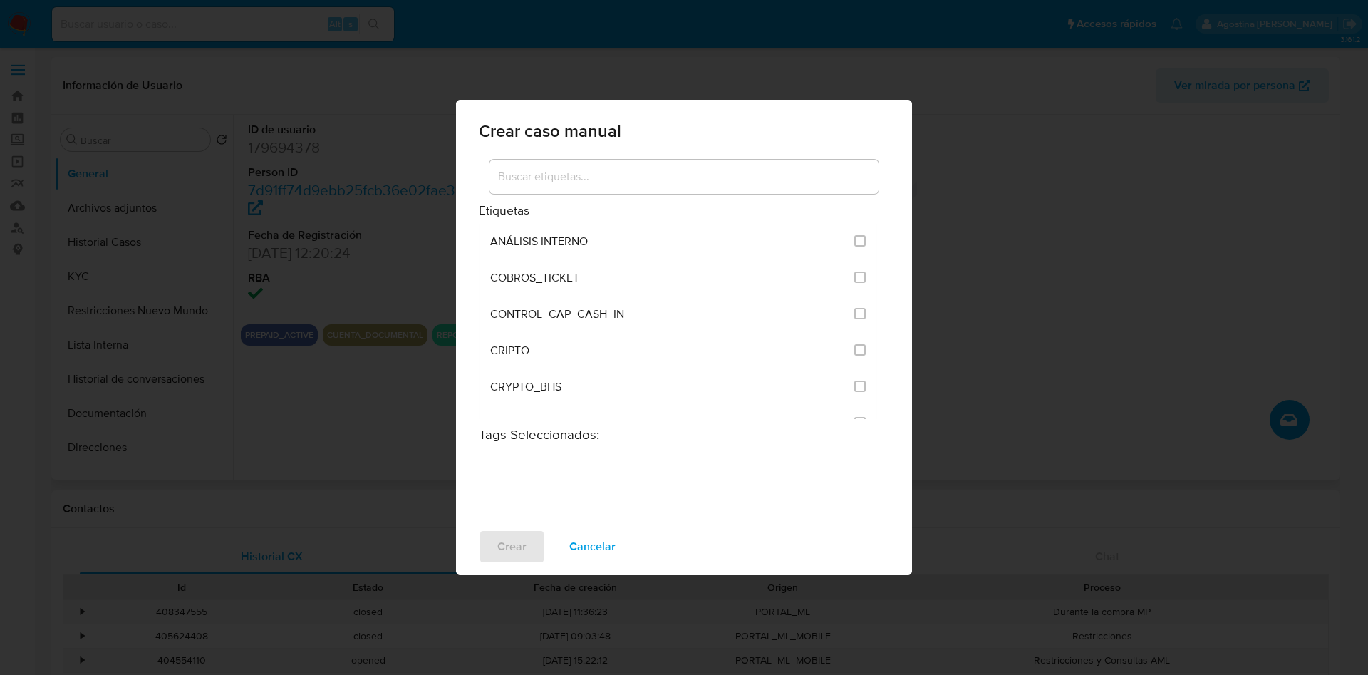
click at [655, 165] on div at bounding box center [684, 177] width 389 height 34
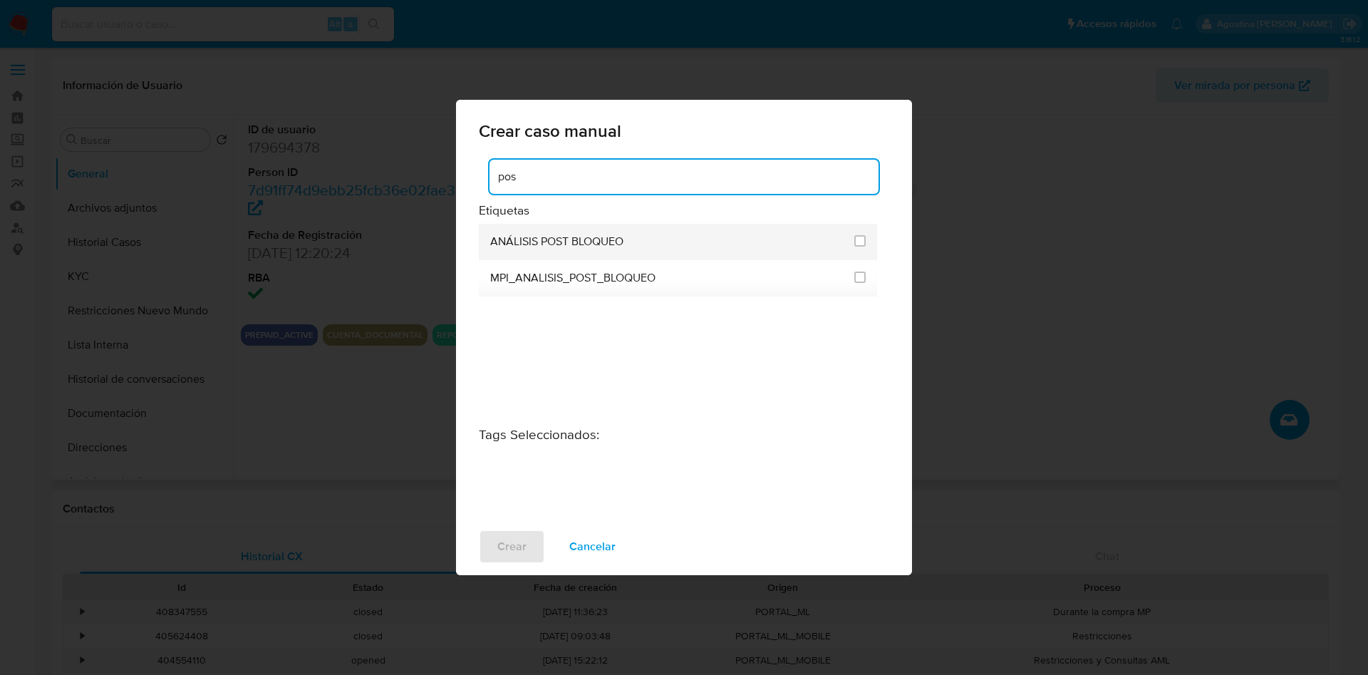
type input "pos"
click at [864, 248] on span at bounding box center [859, 242] width 11 height 16
click at [864, 239] on input "3249" at bounding box center [859, 240] width 11 height 11
checkbox input "true"
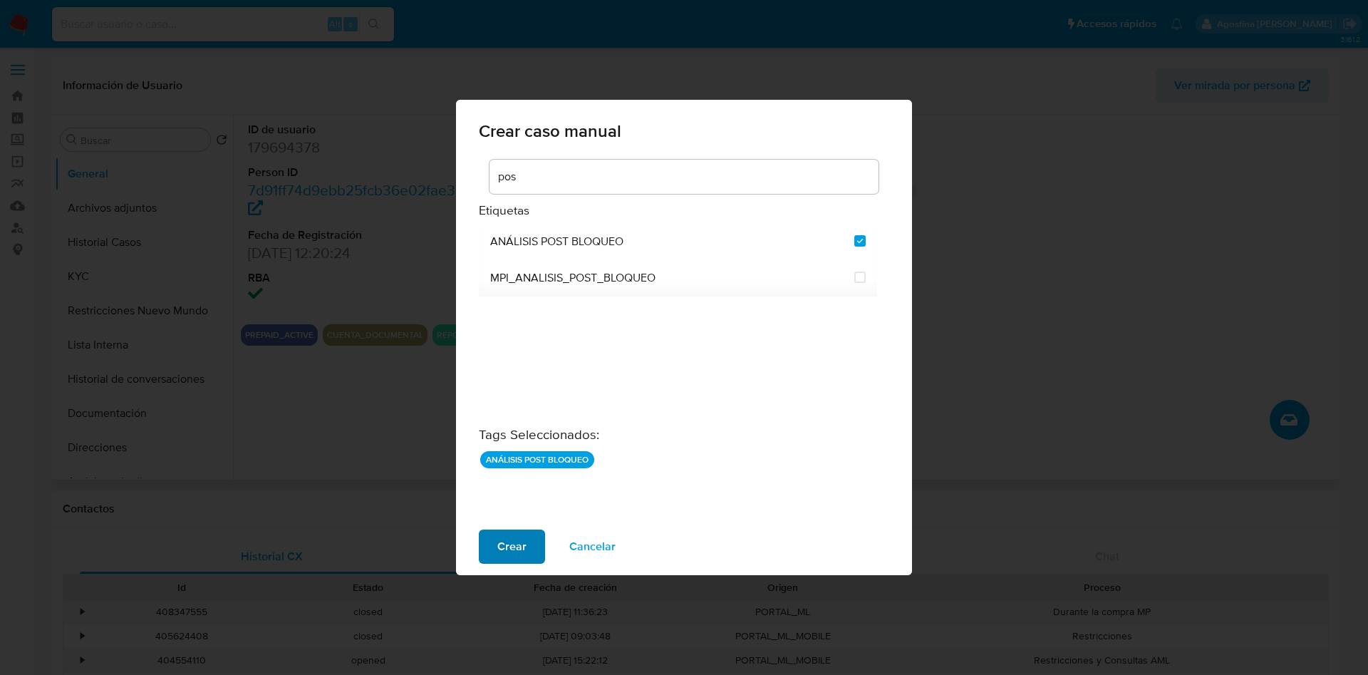
click at [497, 541] on span "Crear" at bounding box center [511, 546] width 29 height 31
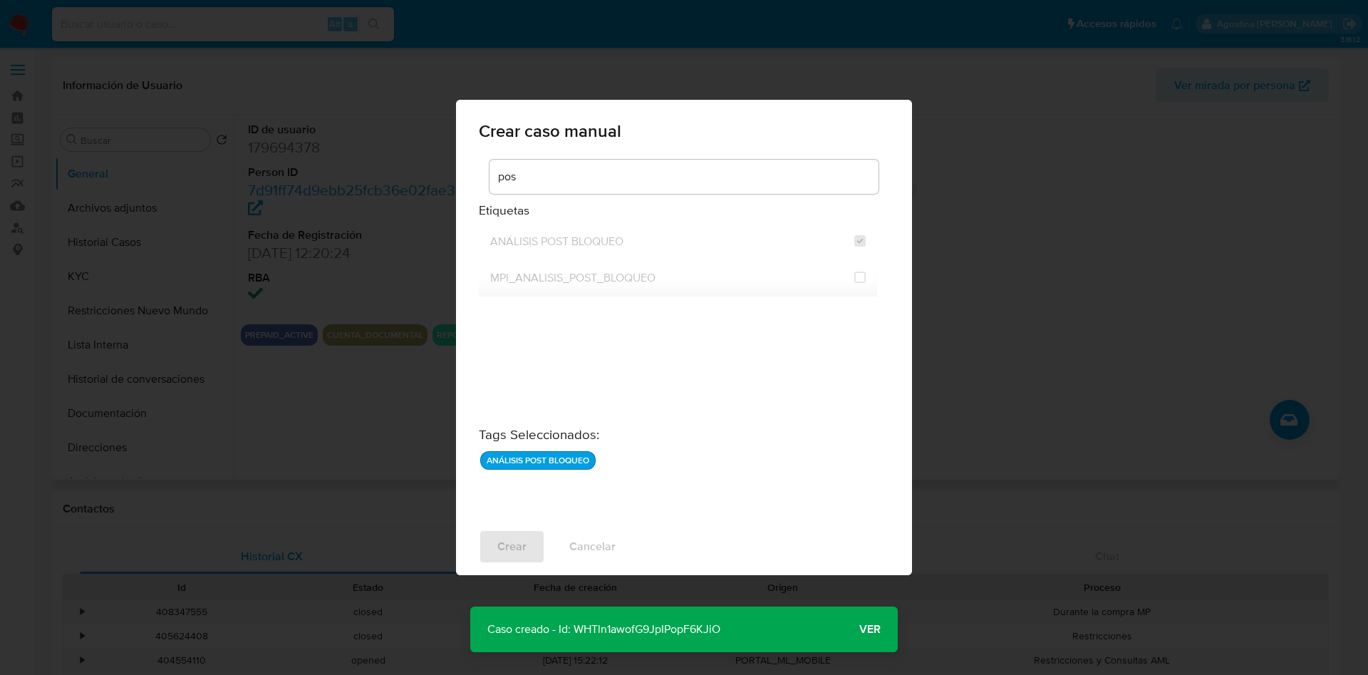
click at [631, 625] on p "Caso creado - Id: WHTln1awofG9JpIPopF6KJiO" at bounding box center [603, 629] width 267 height 46
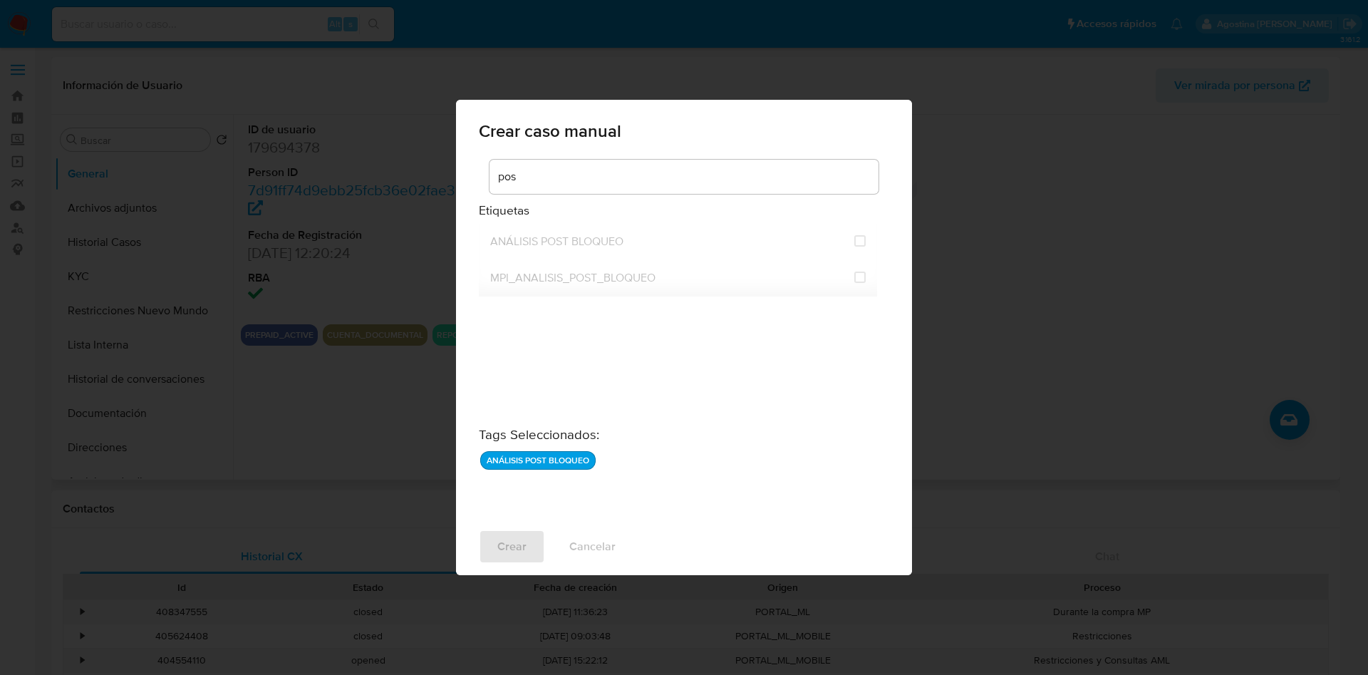
checkbox input "false"
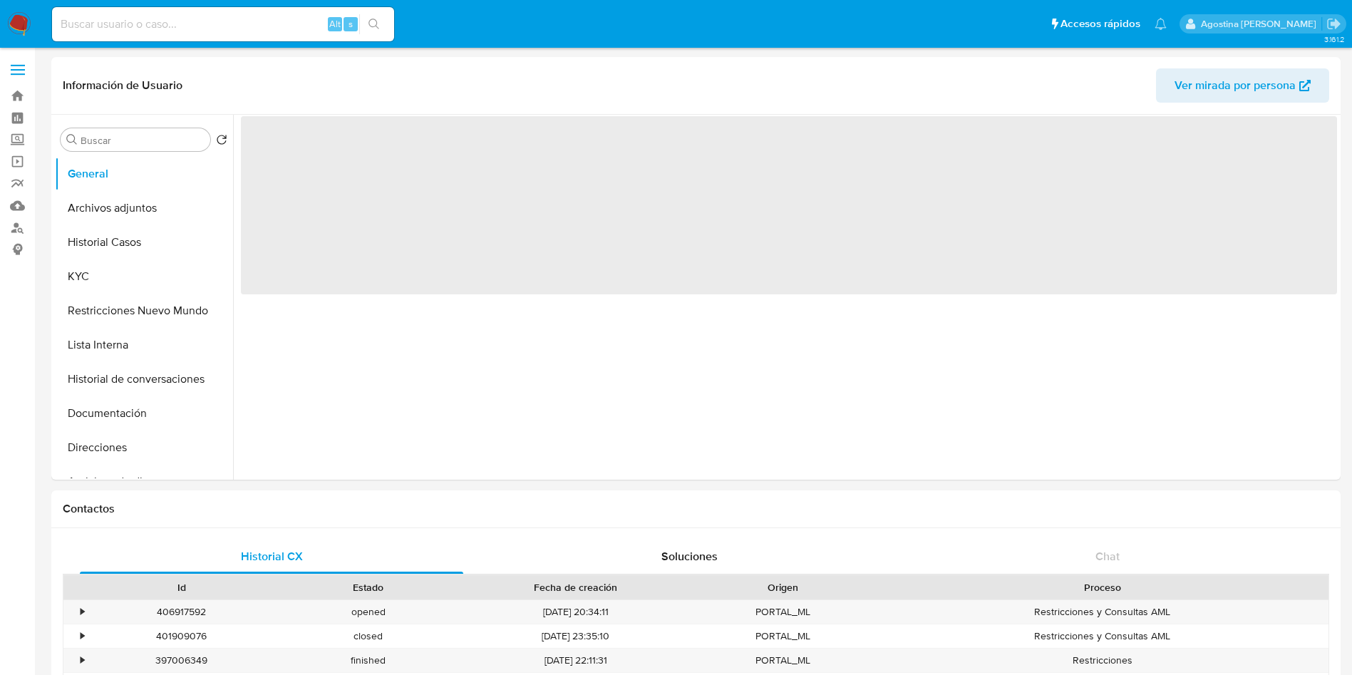
select select "10"
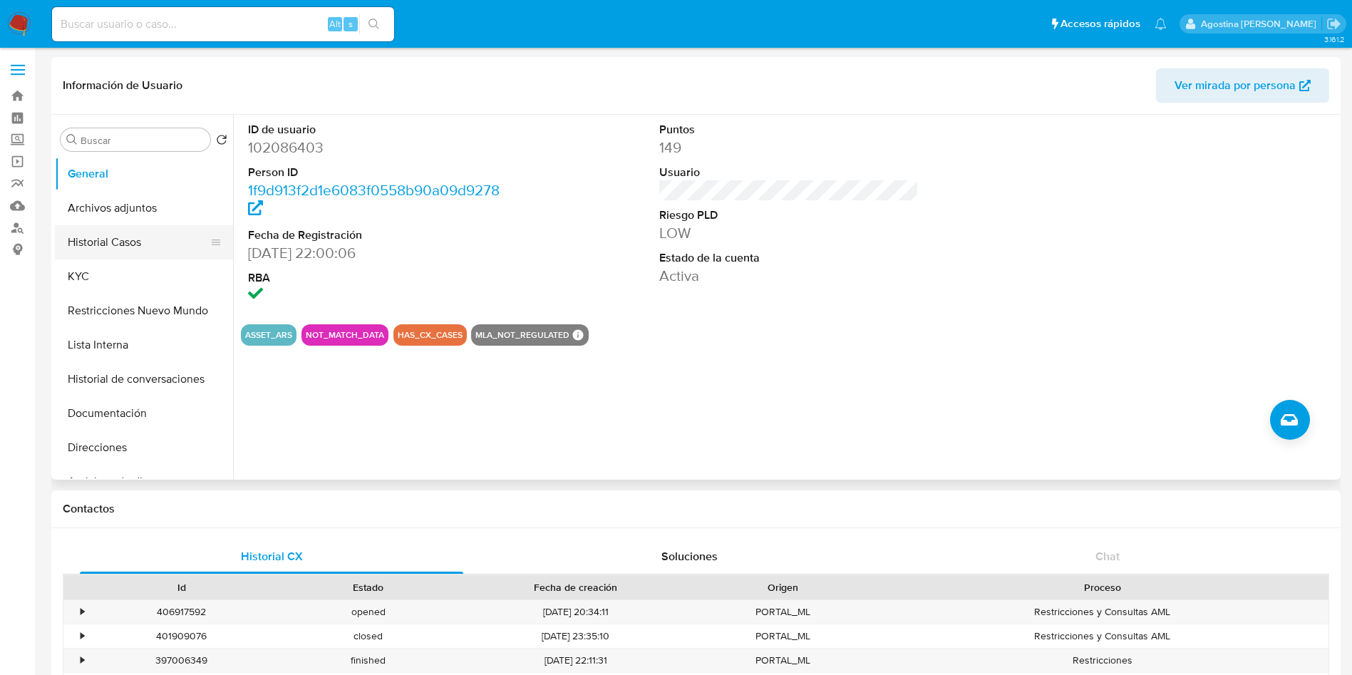
click at [116, 252] on button "Historial Casos" at bounding box center [138, 242] width 167 height 34
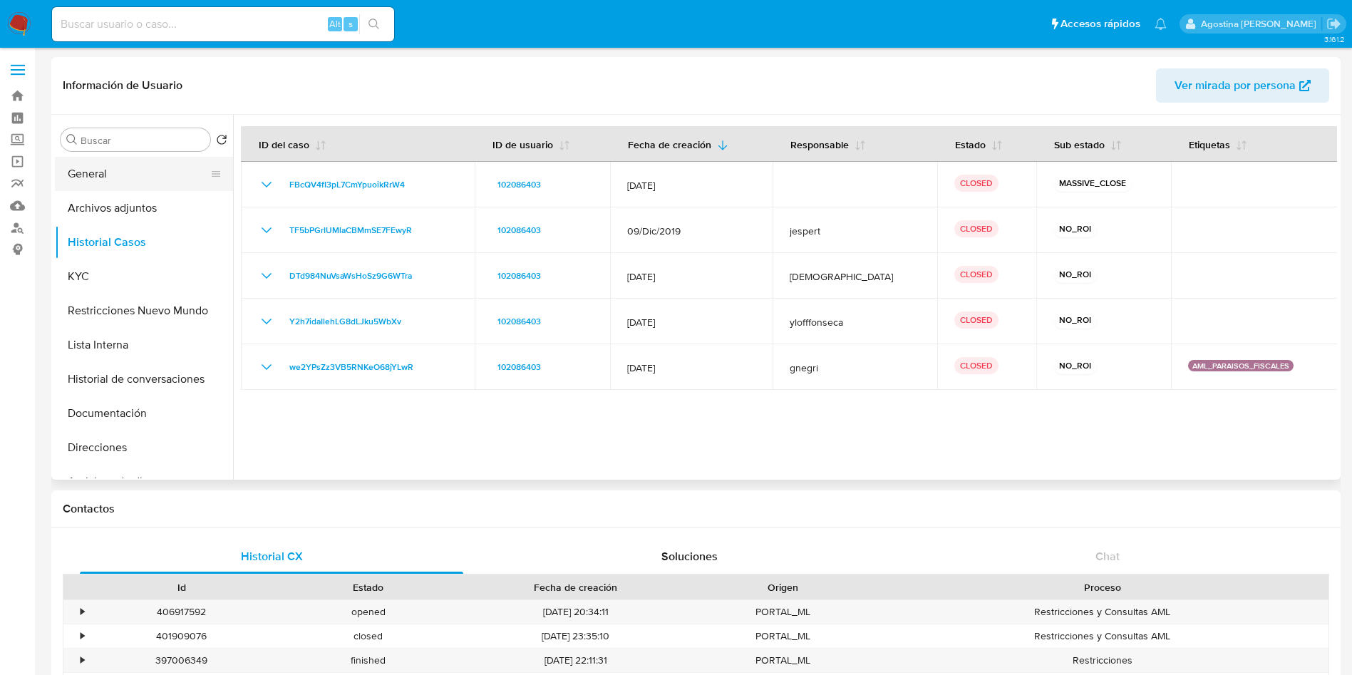
click at [96, 175] on button "General" at bounding box center [138, 174] width 167 height 34
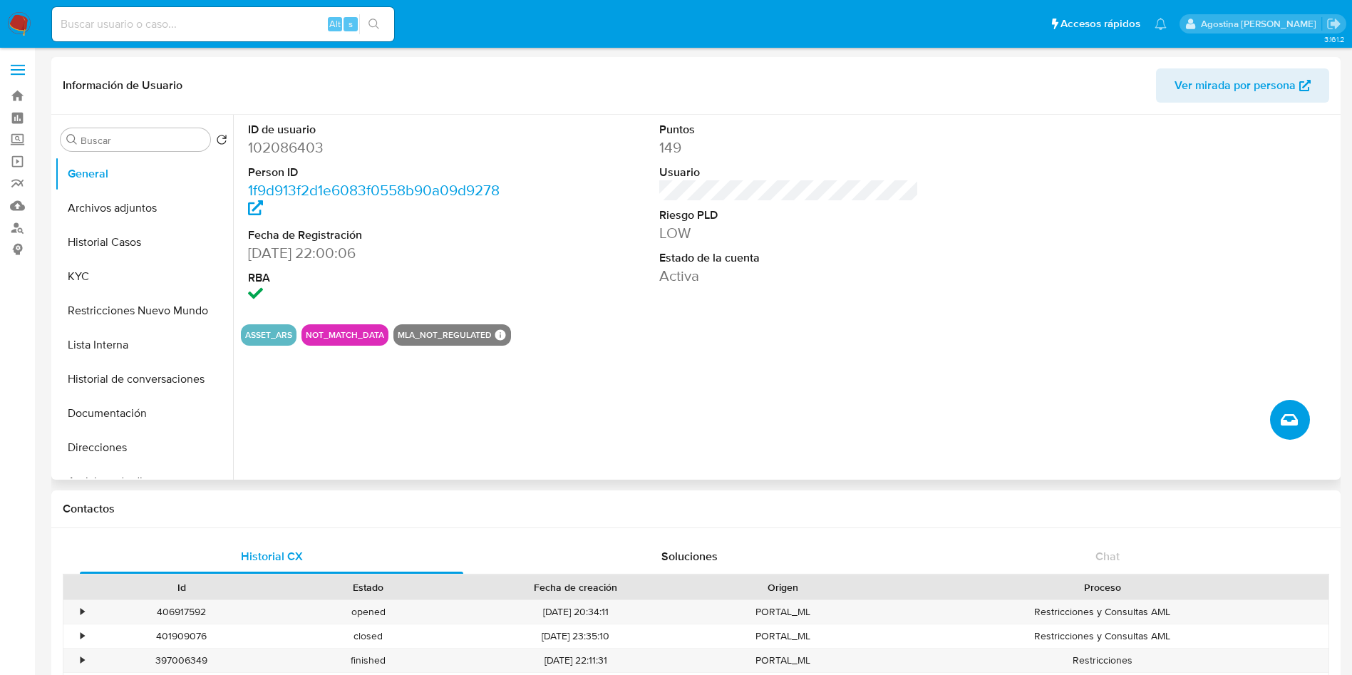
click at [1294, 408] on button "Crear caso manual" at bounding box center [1290, 420] width 40 height 40
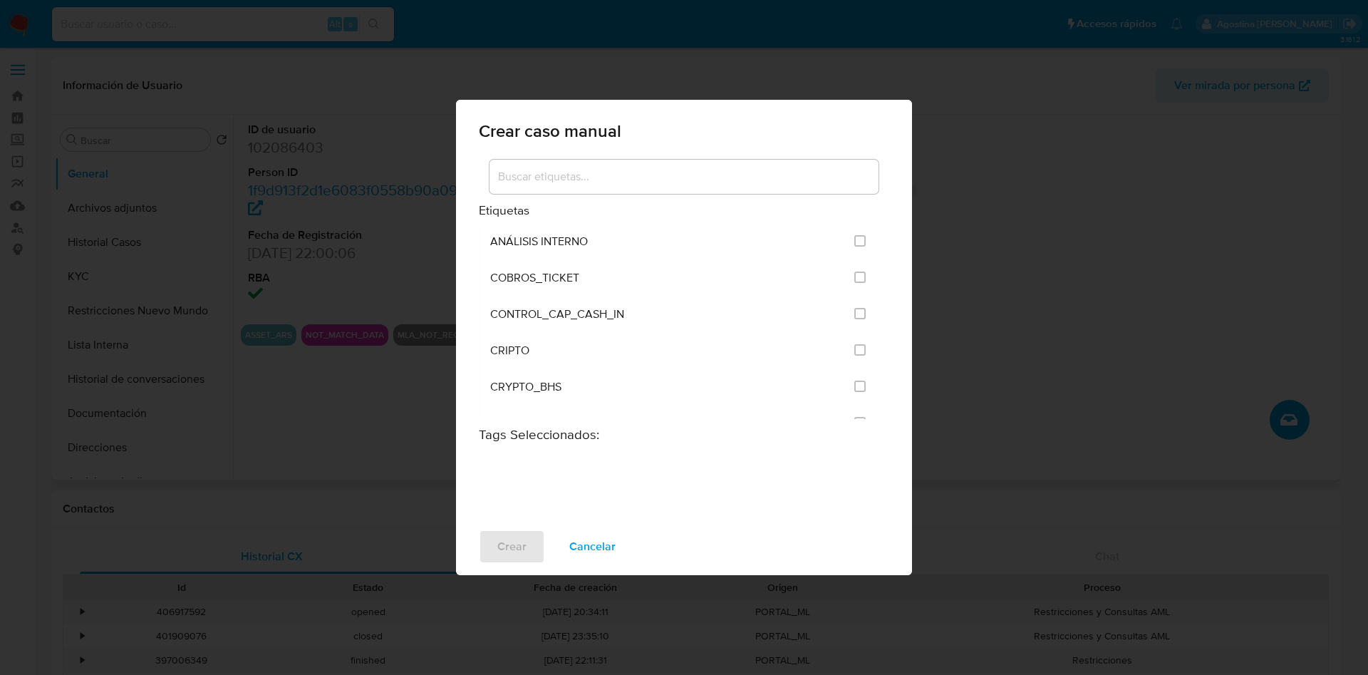
click at [716, 171] on input at bounding box center [684, 176] width 389 height 19
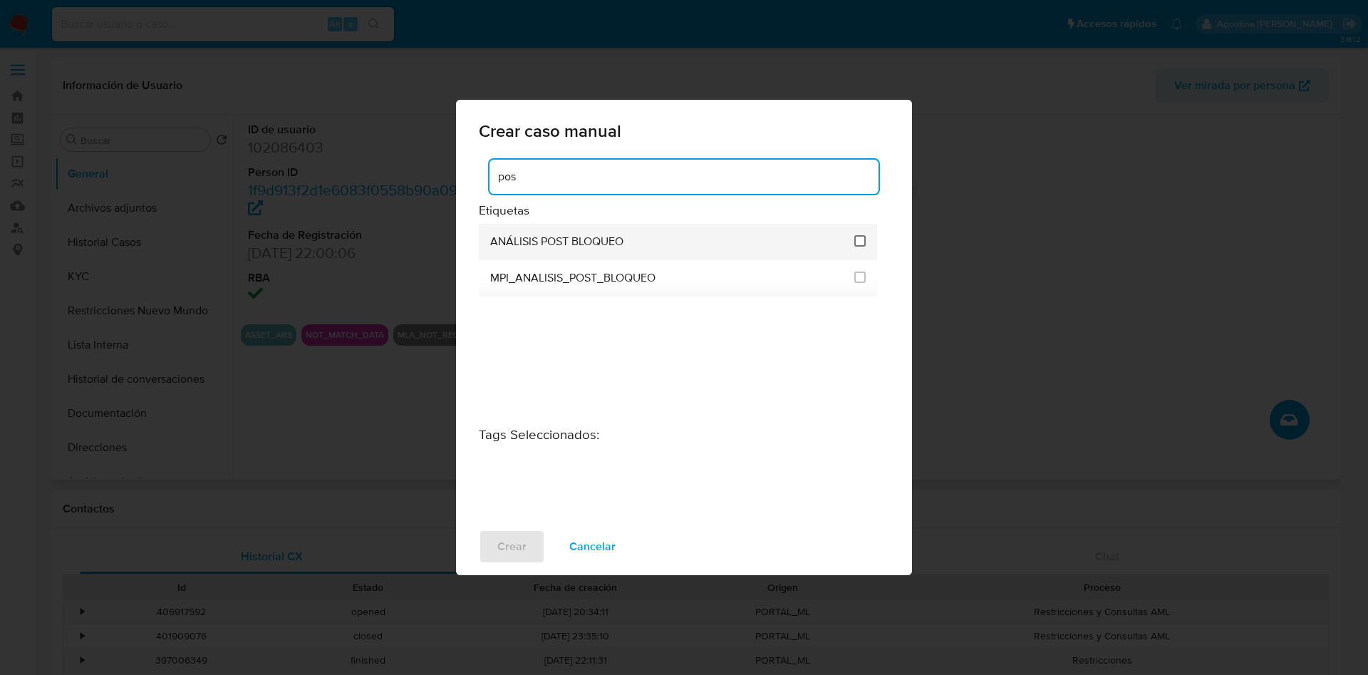
type input "pos"
click at [858, 243] on input "3249" at bounding box center [859, 240] width 11 height 11
checkbox input "true"
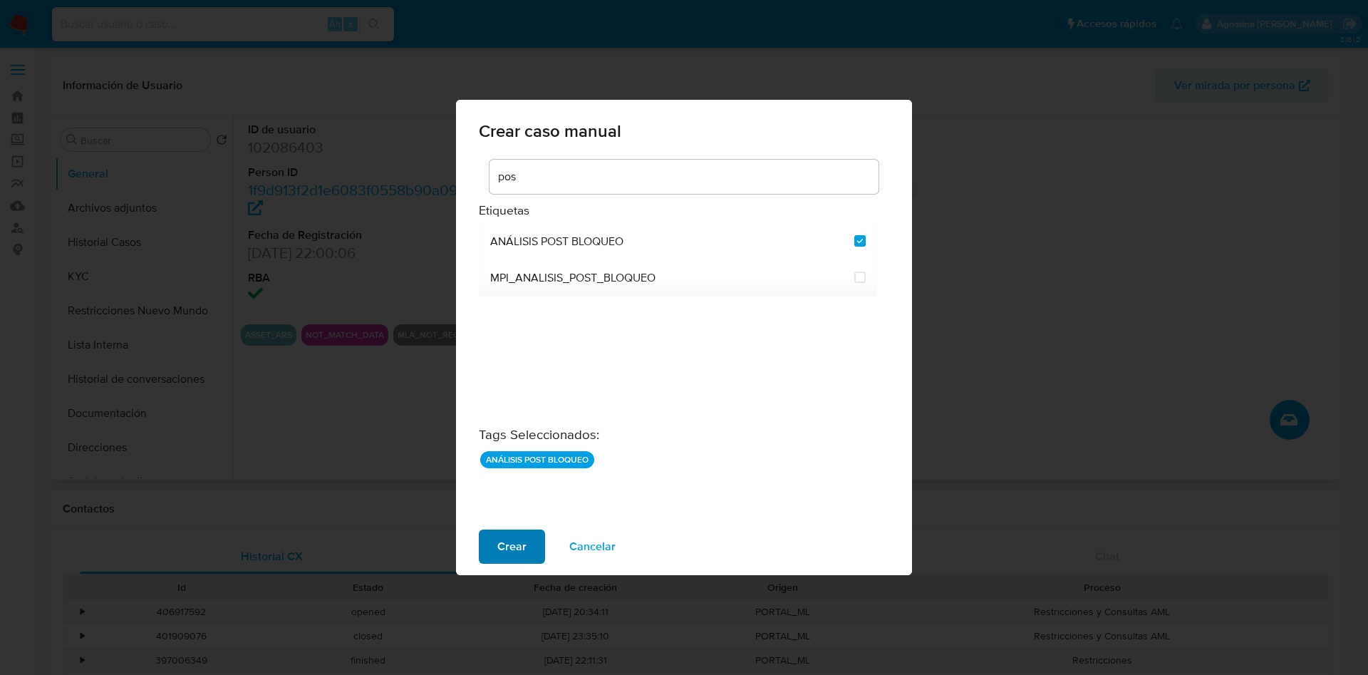
click at [522, 534] on span "Crear" at bounding box center [511, 546] width 29 height 31
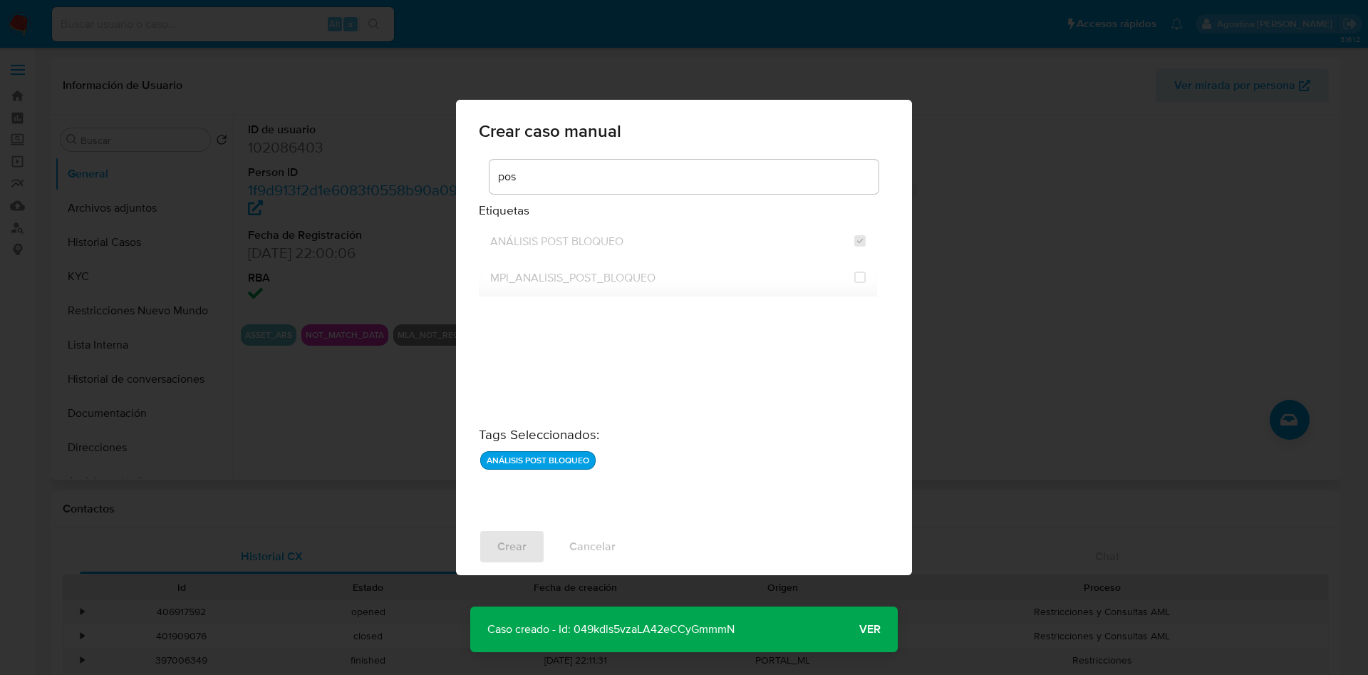
click at [668, 626] on p "Caso creado - Id: 049kdls5vzaLA42eCCyGmmmN" at bounding box center [610, 629] width 281 height 46
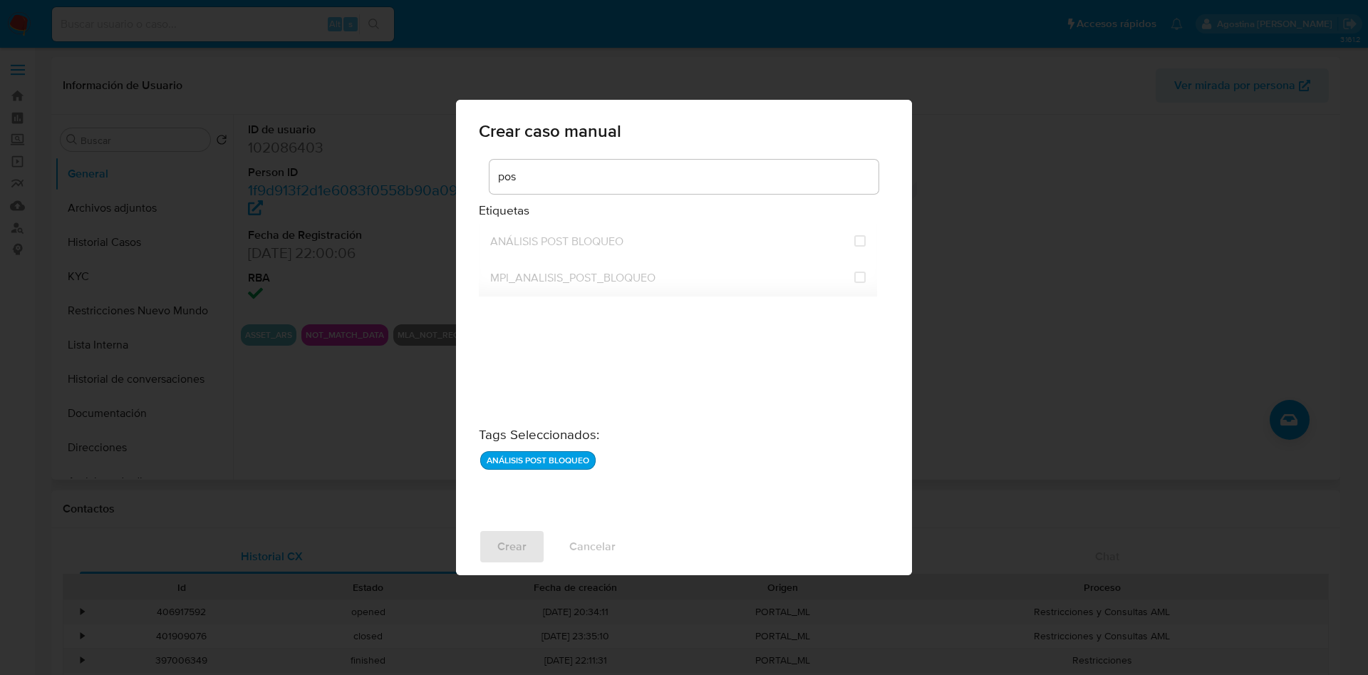
checkbox input "false"
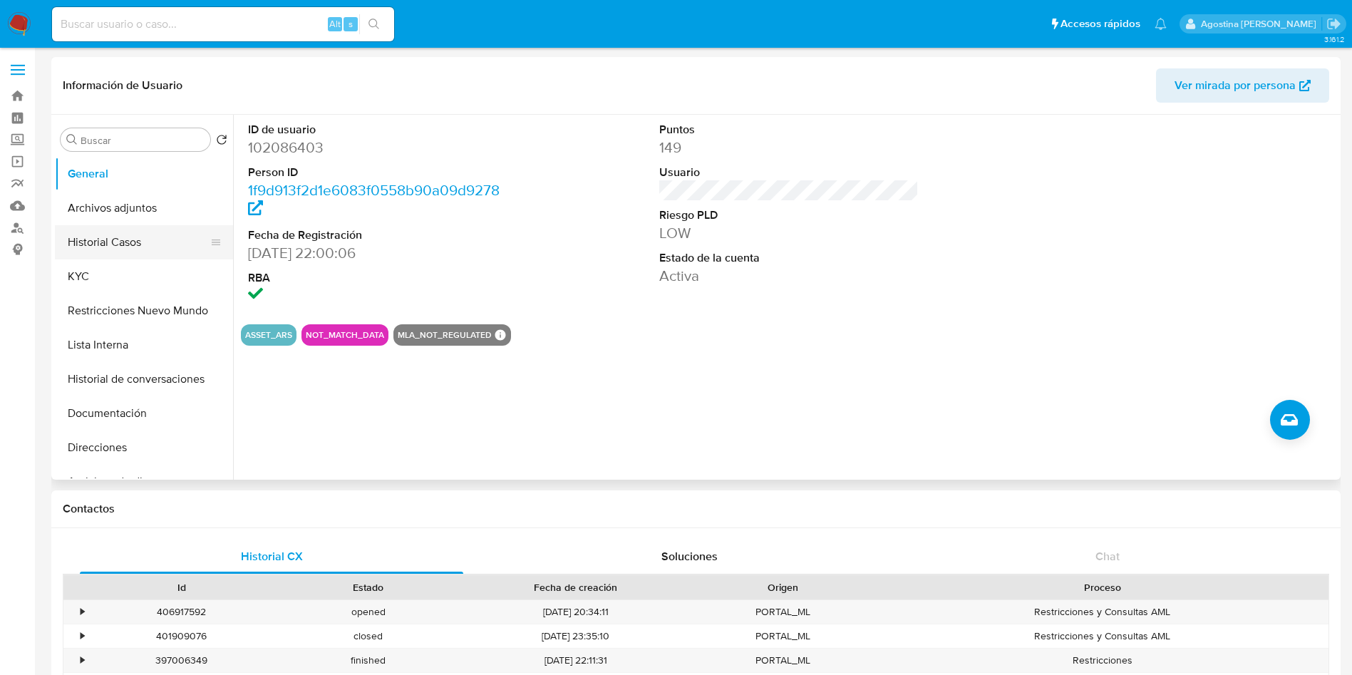
click at [124, 237] on button "Historial Casos" at bounding box center [138, 242] width 167 height 34
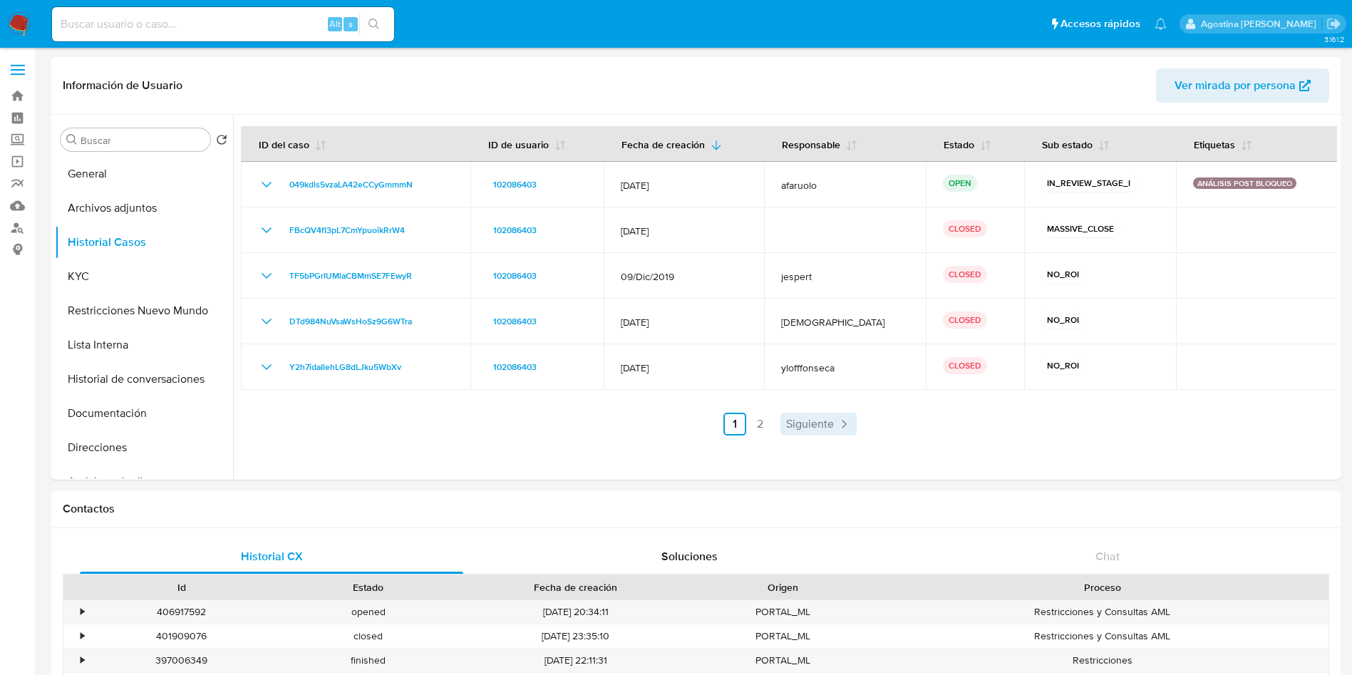
click at [802, 420] on span "Siguiente" at bounding box center [810, 423] width 48 height 11
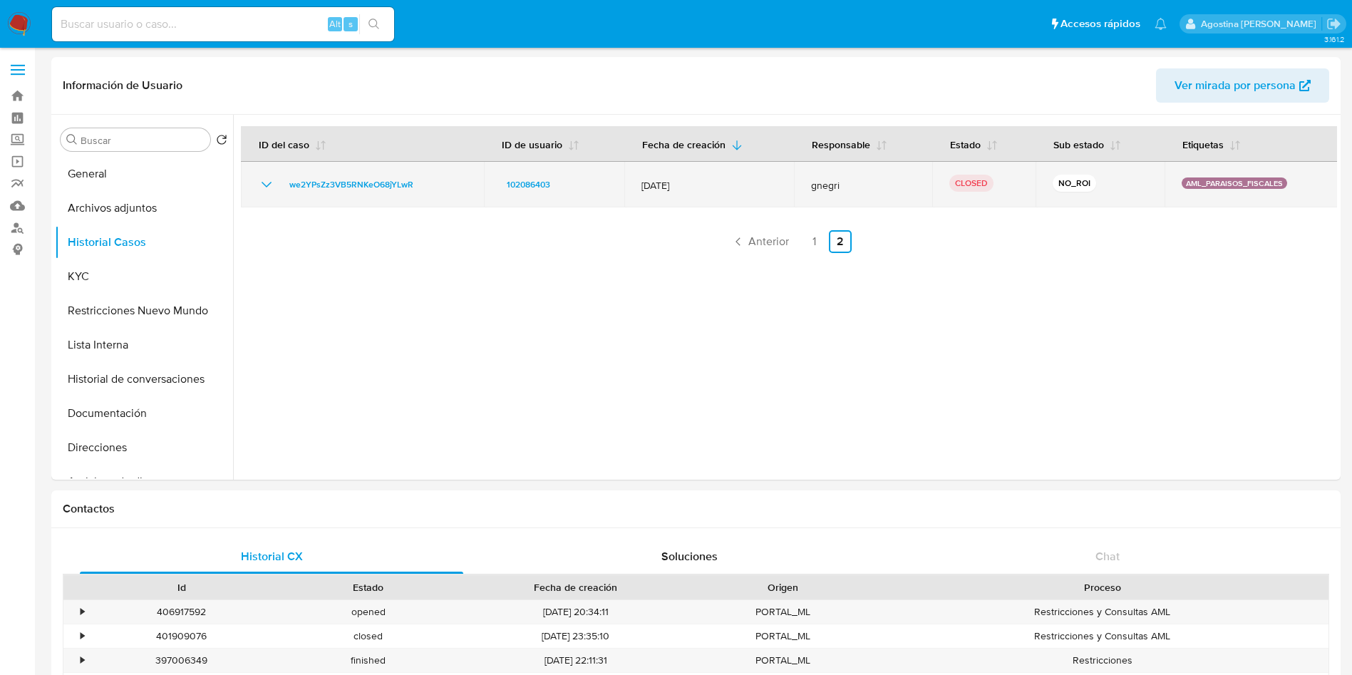
drag, startPoint x: 1172, startPoint y: 180, endPoint x: 1291, endPoint y: 185, distance: 119.1
click at [1291, 185] on td "AML_PARAISOS_FISCALES" at bounding box center [1251, 185] width 174 height 46
